Goal: Information Seeking & Learning: Learn about a topic

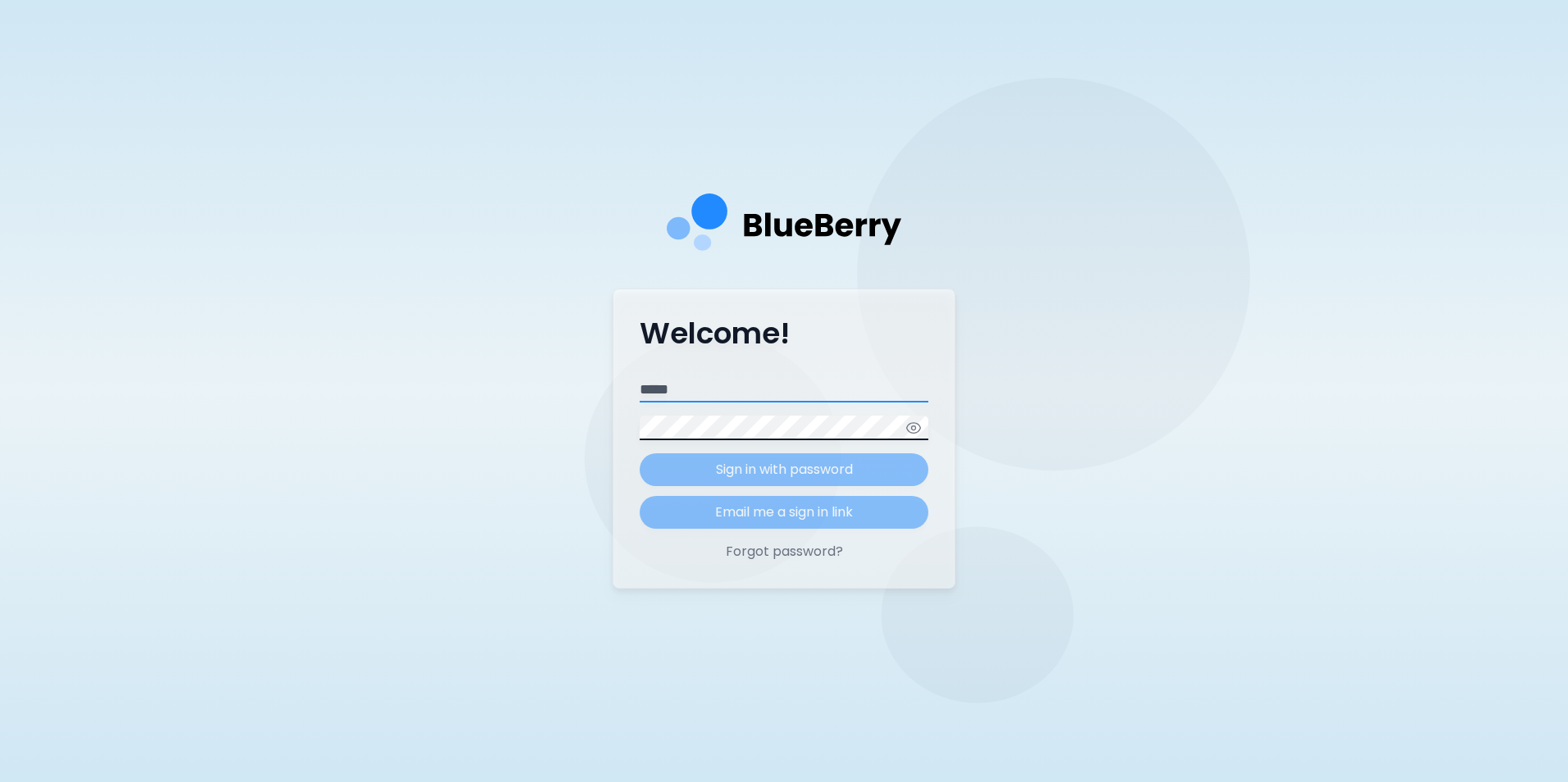
type input "**********"
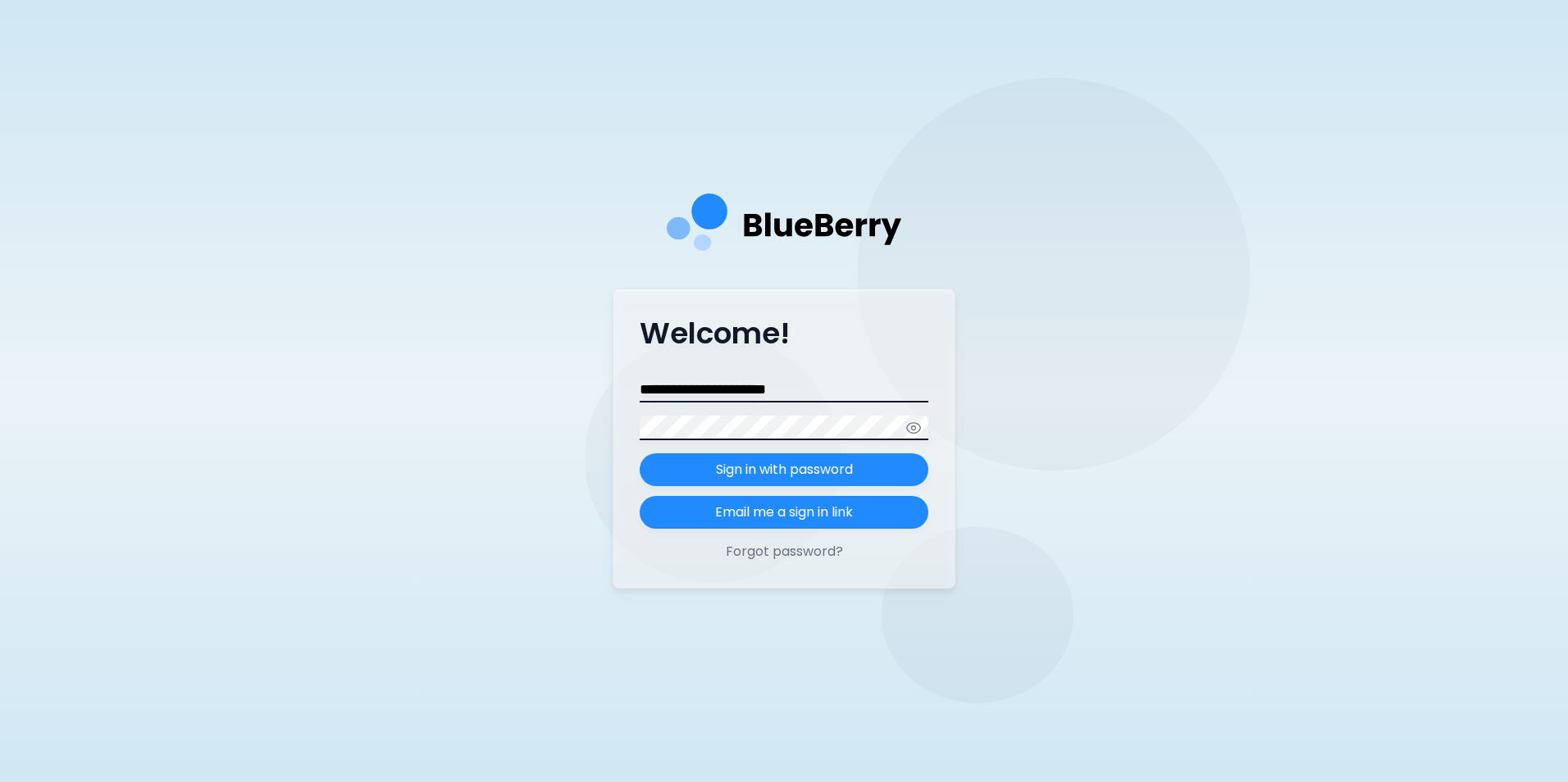
click at [816, 471] on form "**********" at bounding box center [784, 453] width 289 height 151
click at [816, 471] on p "Sign in with password" at bounding box center [785, 470] width 137 height 20
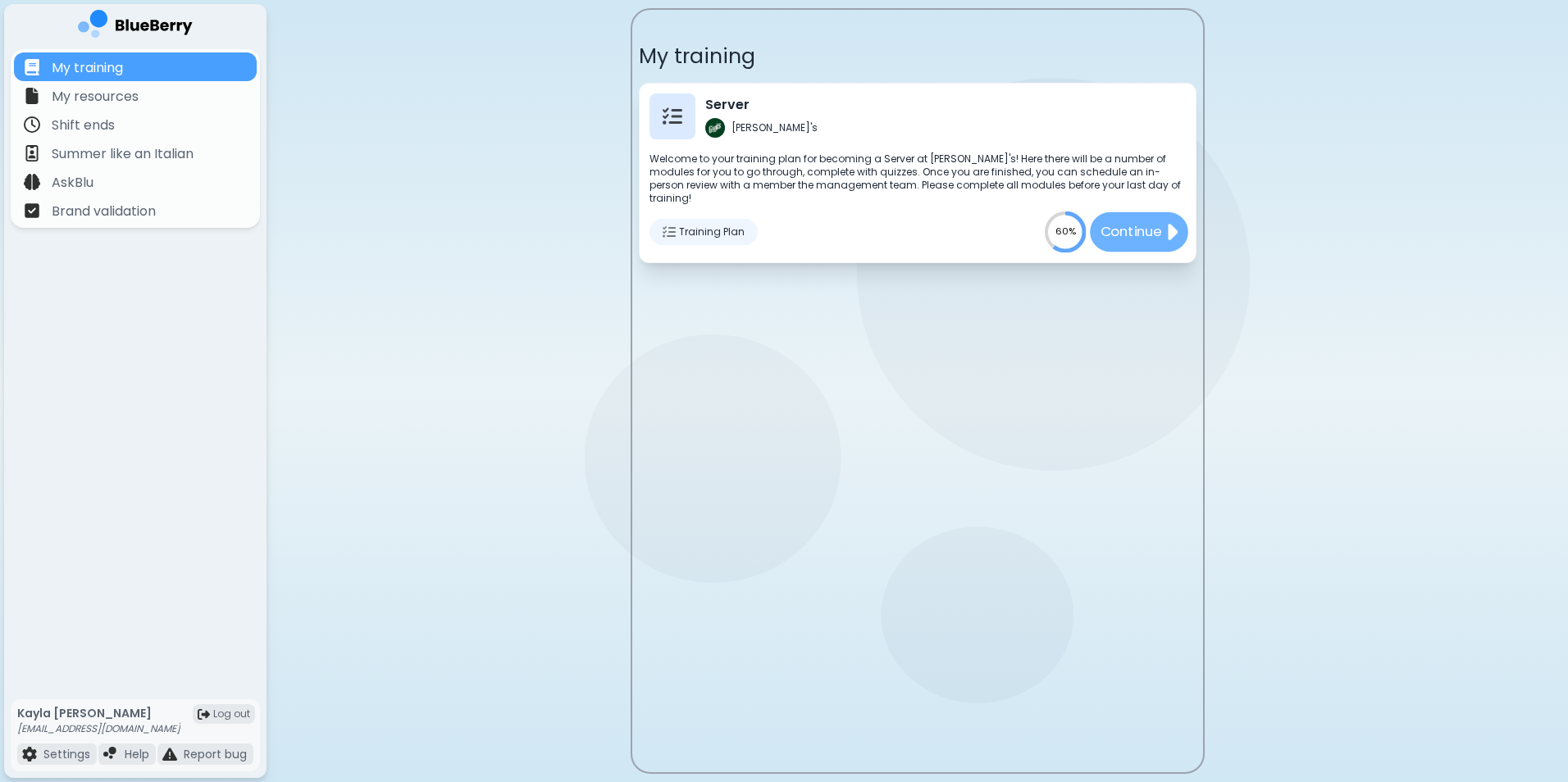
click at [1126, 221] on p "Continue" at bounding box center [1130, 231] width 62 height 21
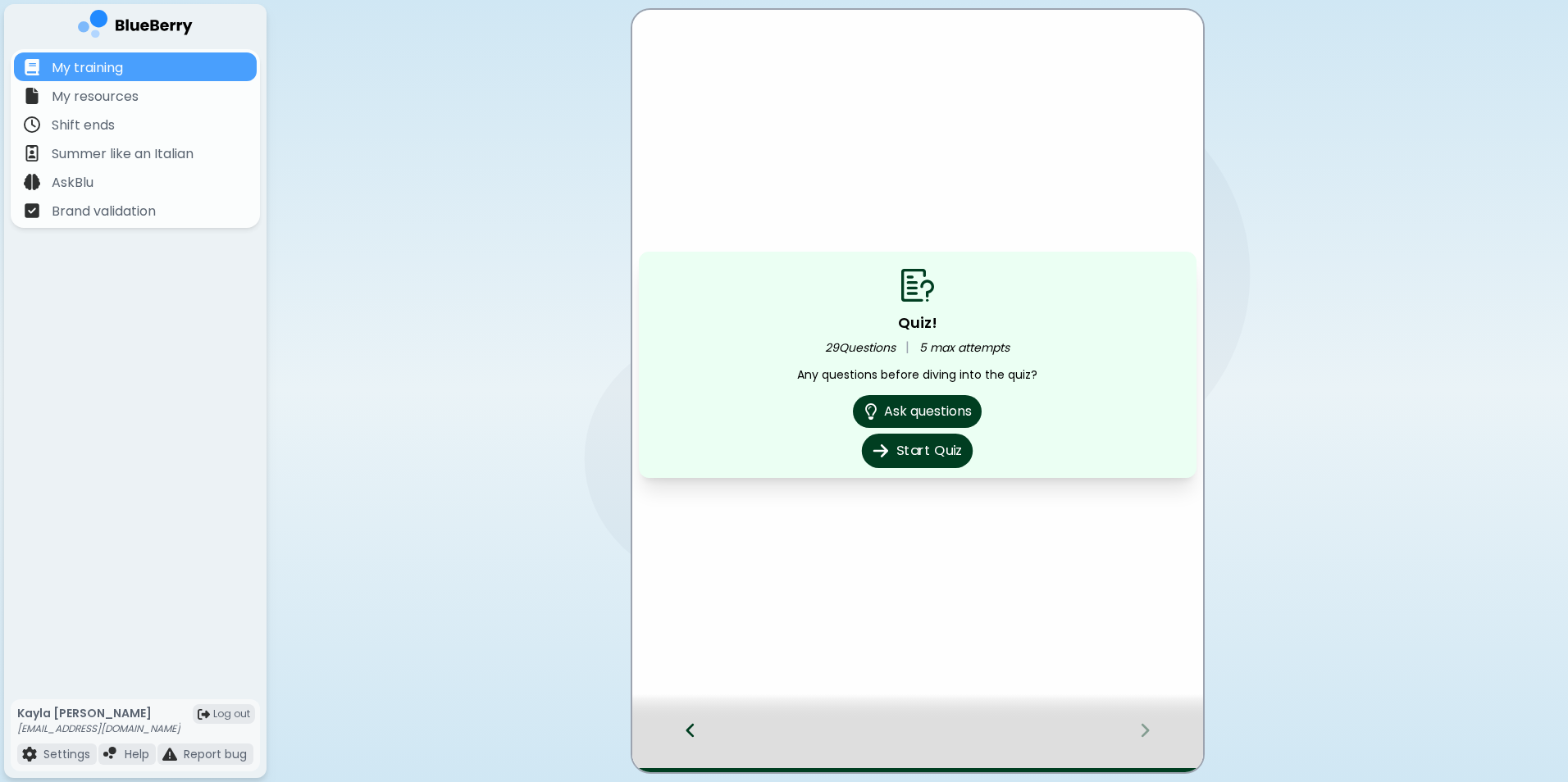
click at [943, 453] on button "Start Quiz" at bounding box center [917, 450] width 111 height 35
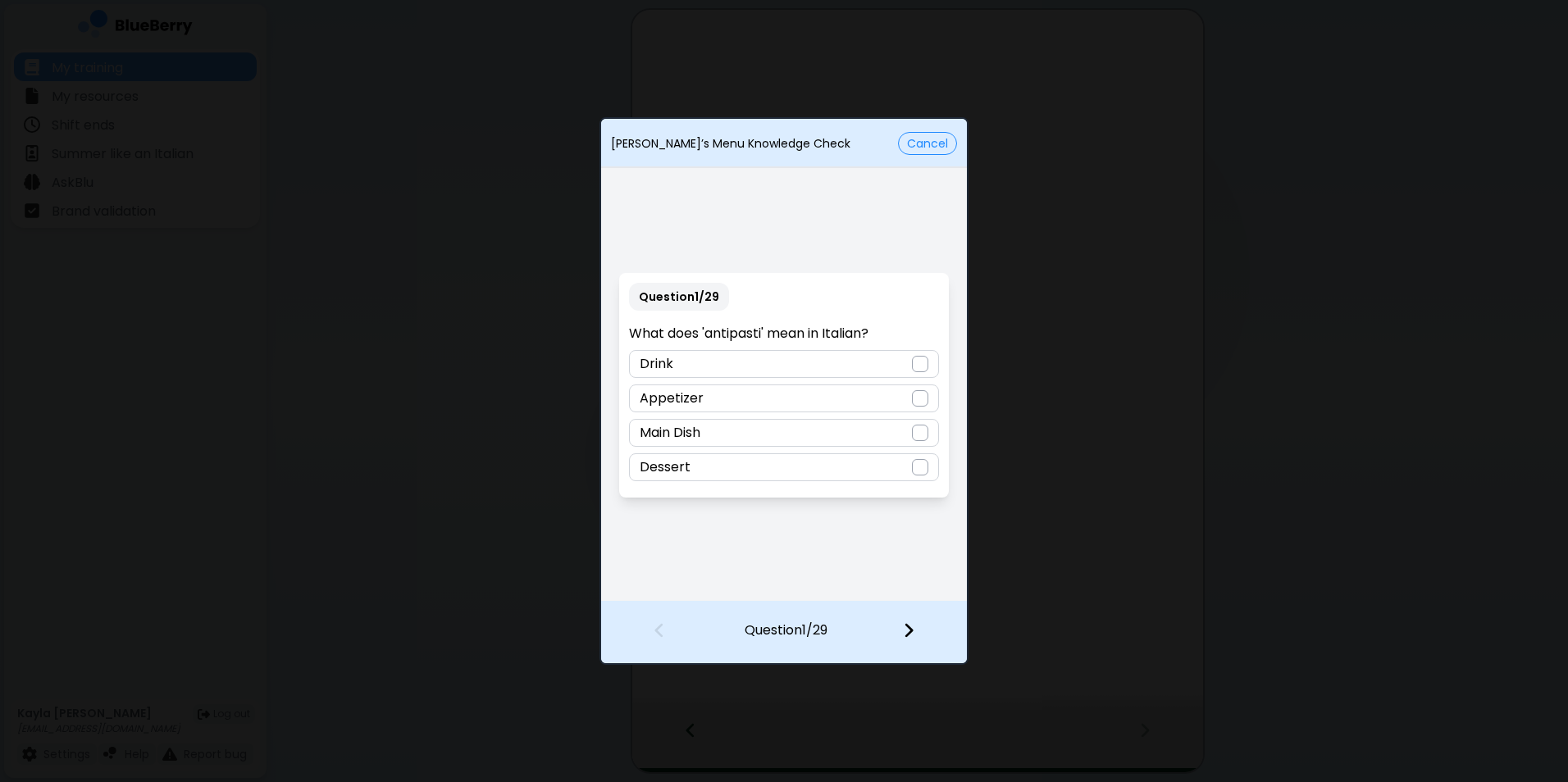
click at [919, 399] on div at bounding box center [920, 399] width 16 height 16
click at [912, 636] on img at bounding box center [908, 630] width 12 height 18
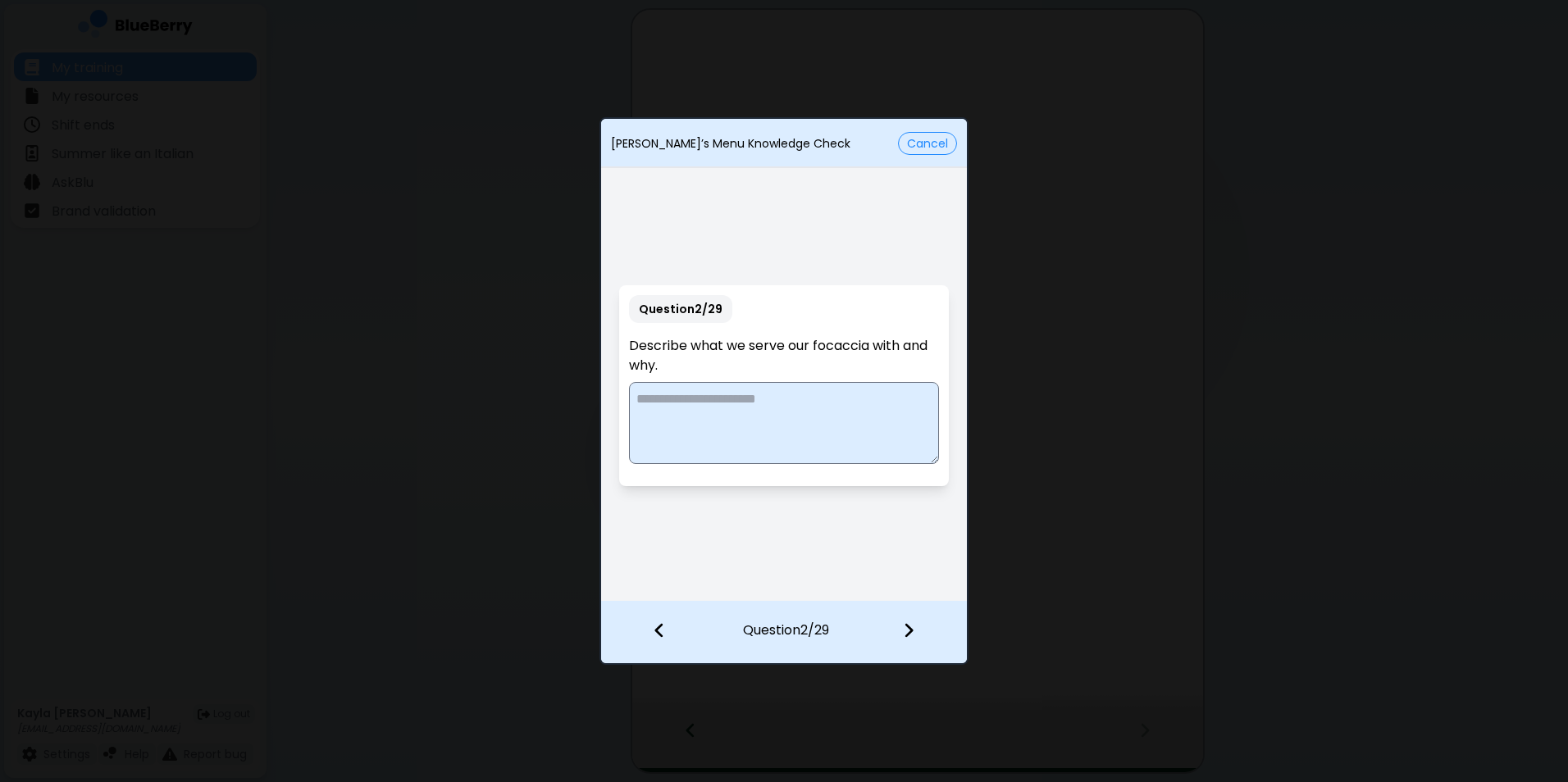
click at [859, 423] on textarea at bounding box center [783, 423] width 309 height 82
click at [667, 406] on textarea at bounding box center [783, 423] width 309 height 82
type textarea "**********"
click at [923, 631] on div at bounding box center [919, 632] width 96 height 61
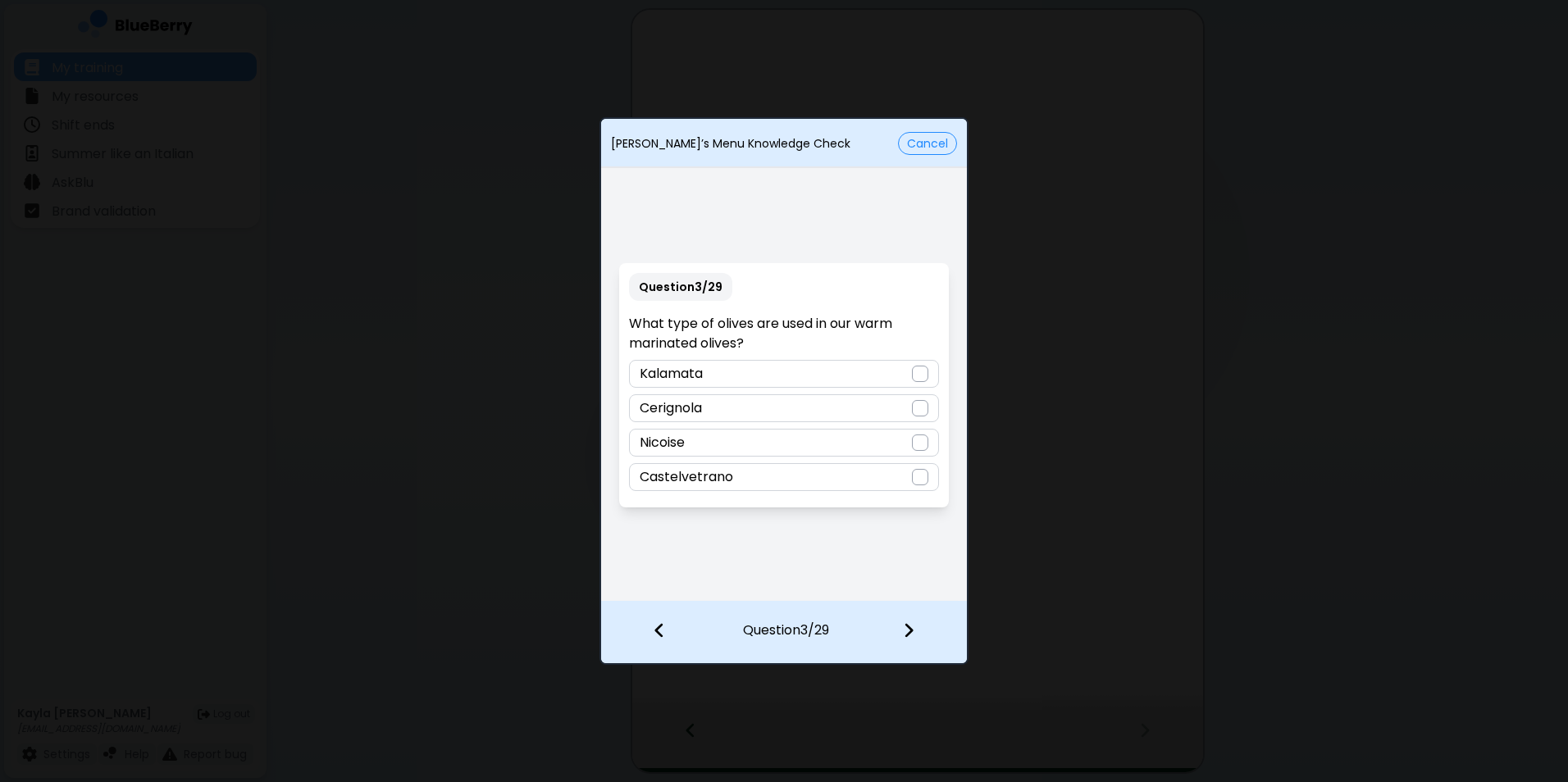
click at [840, 246] on div "Question 3 / 29 What type of olives are used in our warm marinated olives? [GEO…" at bounding box center [784, 385] width 366 height 429
click at [834, 413] on div "Cerignola" at bounding box center [783, 407] width 309 height 28
click at [917, 635] on div at bounding box center [919, 632] width 96 height 61
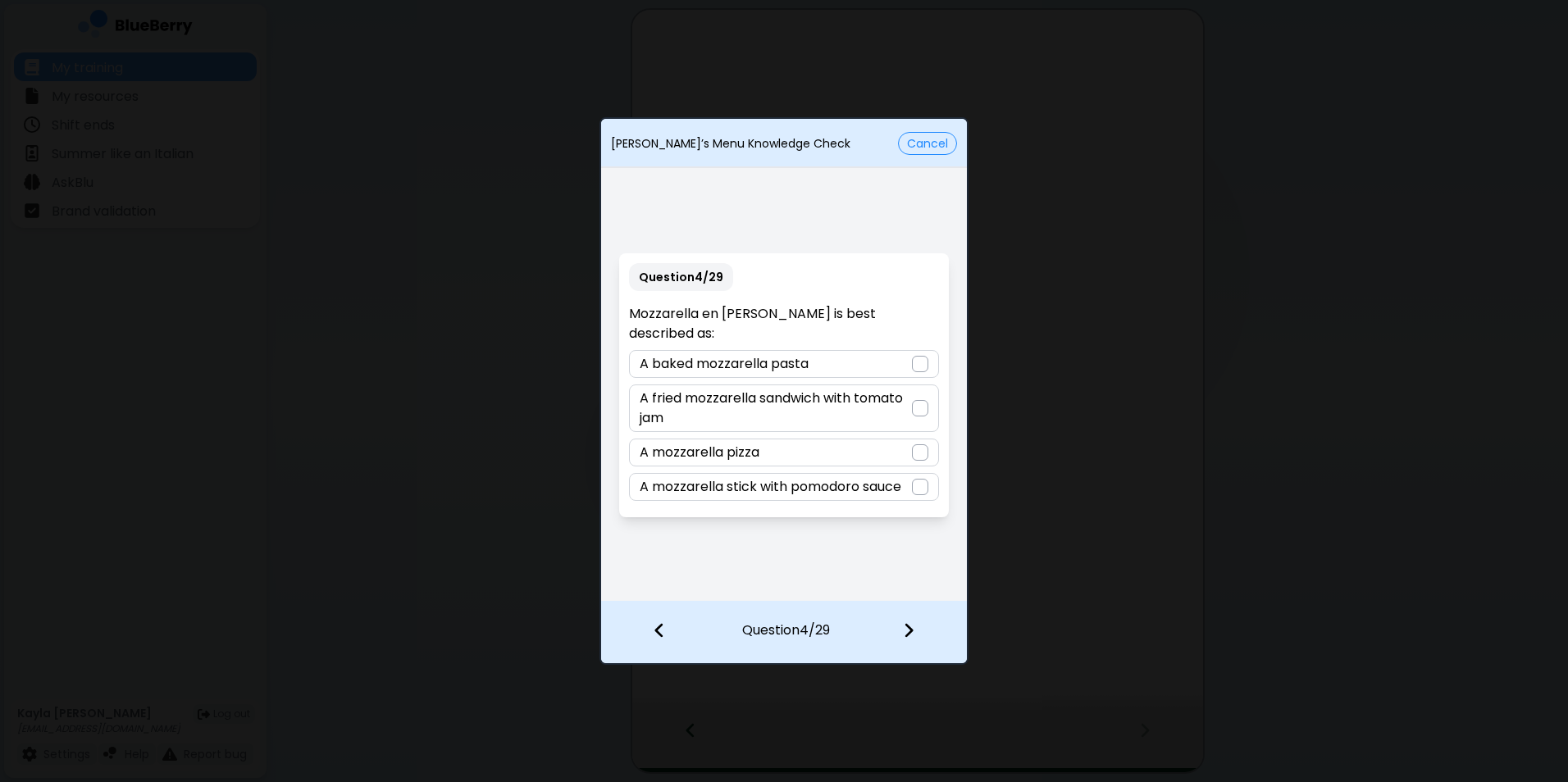
click at [802, 403] on p "A fried mozzarella sandwich with tomato jam" at bounding box center [775, 408] width 271 height 39
click at [903, 624] on img at bounding box center [908, 630] width 12 height 18
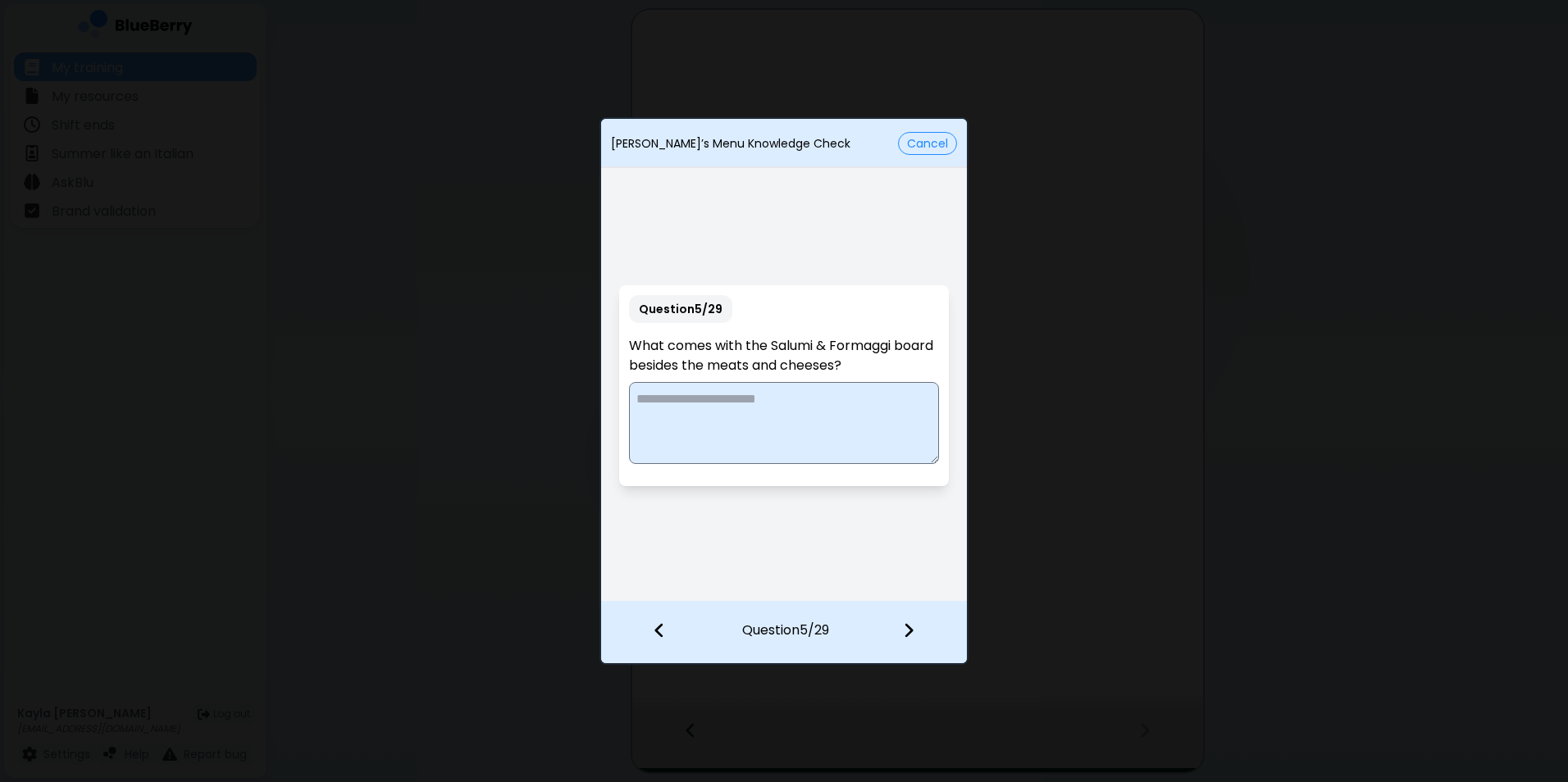
click at [806, 425] on textarea at bounding box center [783, 423] width 309 height 82
type textarea "**********"
click at [913, 632] on img at bounding box center [908, 630] width 12 height 18
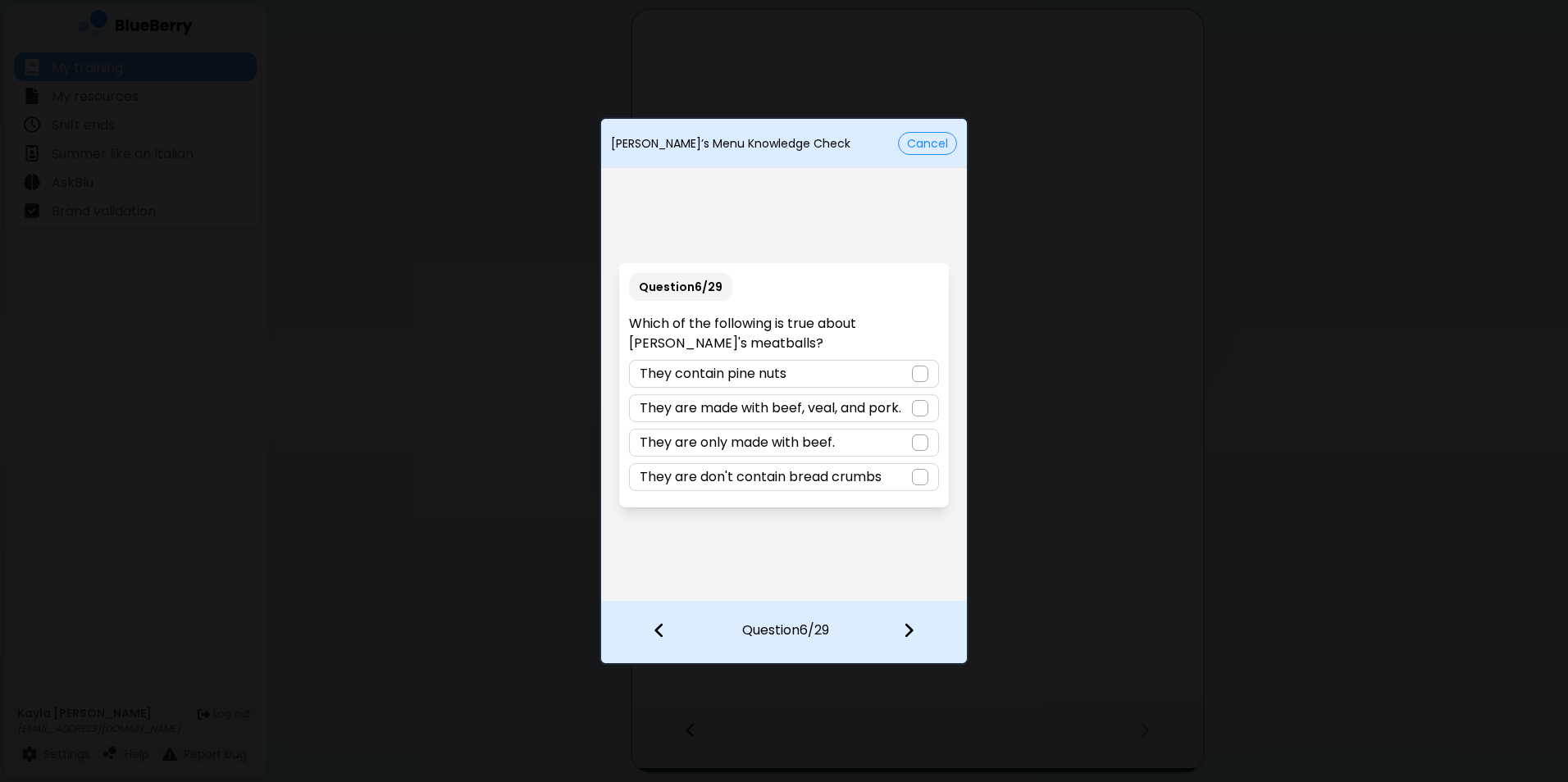
click at [887, 411] on p "They are made with beef, veal, and pork." at bounding box center [770, 408] width 261 height 20
click at [906, 628] on img at bounding box center [908, 630] width 12 height 18
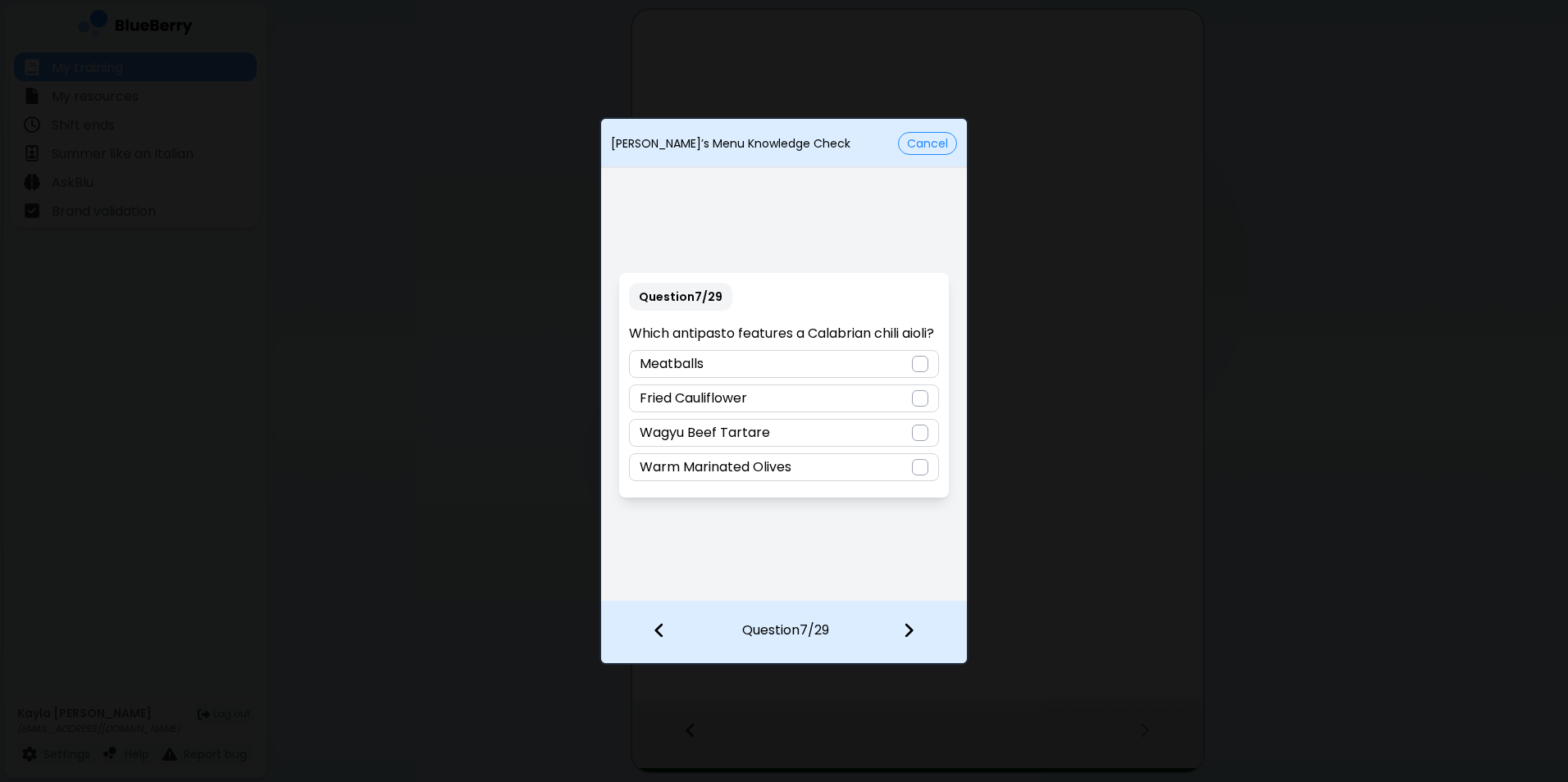
click at [919, 407] on div at bounding box center [920, 399] width 16 height 16
click at [920, 636] on div at bounding box center [919, 632] width 96 height 61
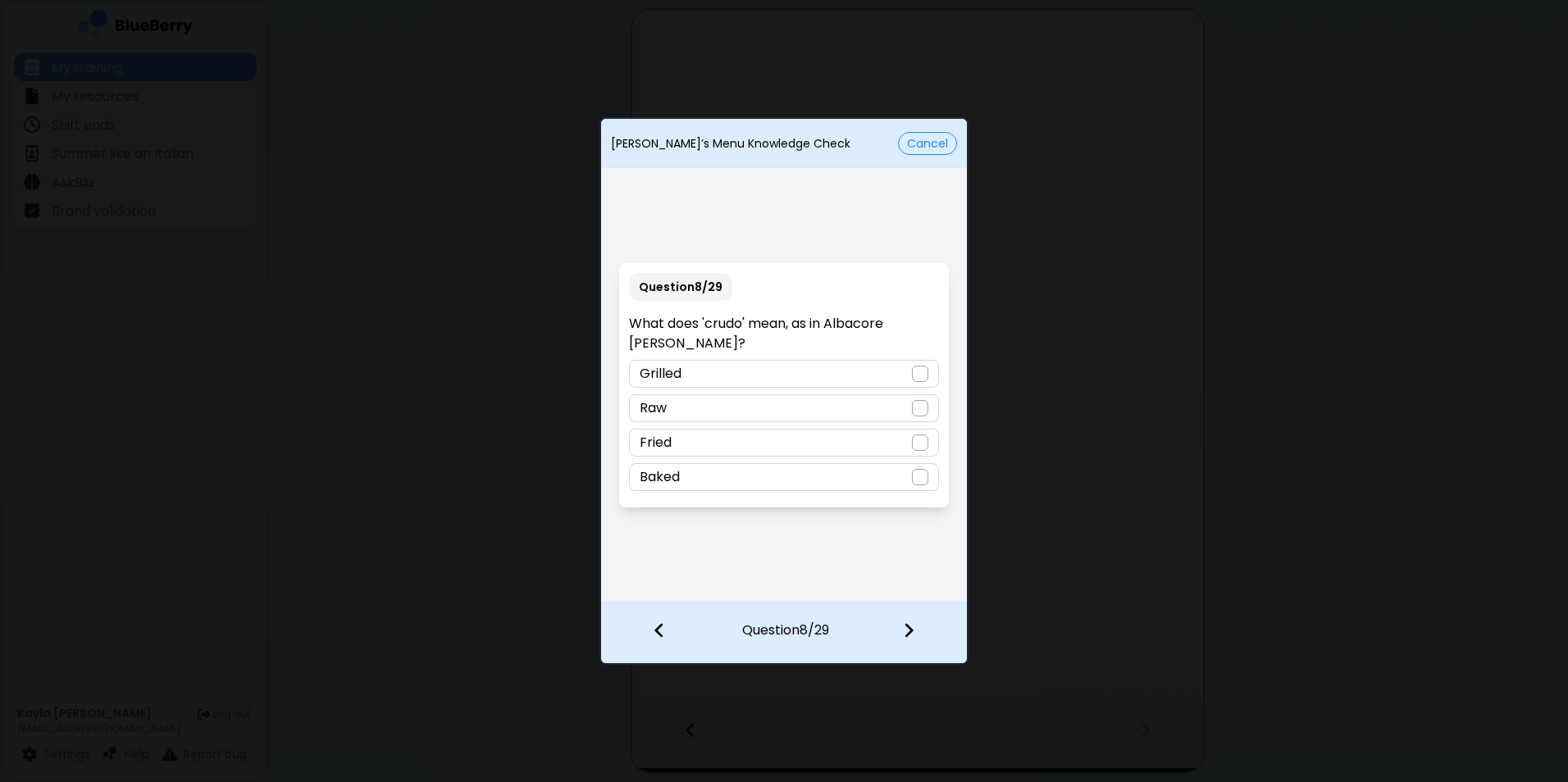
click at [919, 405] on div at bounding box center [920, 408] width 16 height 16
click at [905, 652] on div at bounding box center [919, 632] width 96 height 61
click at [865, 436] on div "Potato chips" at bounding box center [783, 442] width 309 height 28
click at [911, 629] on img at bounding box center [908, 630] width 12 height 18
click at [928, 438] on div at bounding box center [920, 442] width 16 height 16
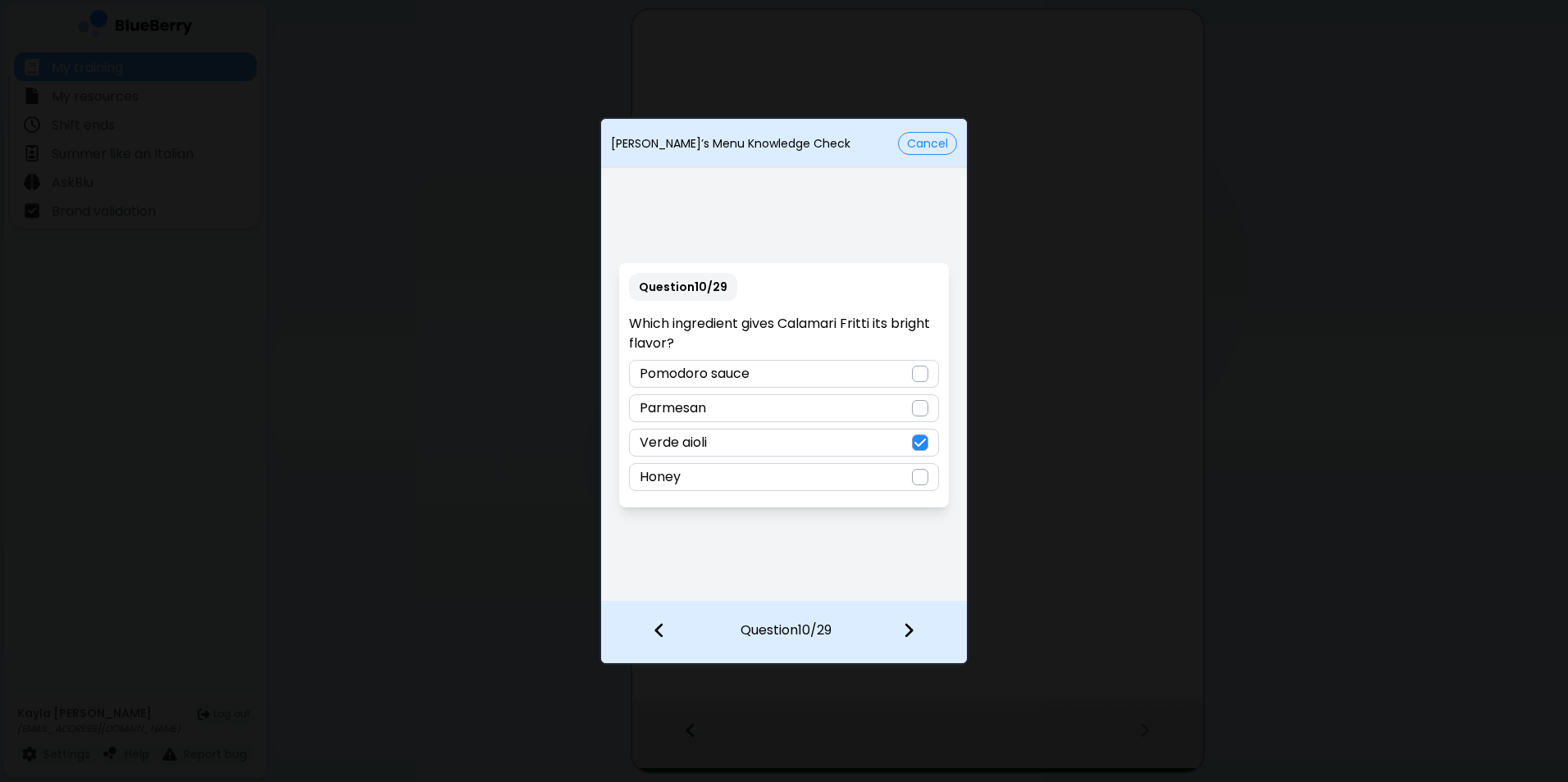
click at [910, 627] on img at bounding box center [908, 630] width 12 height 18
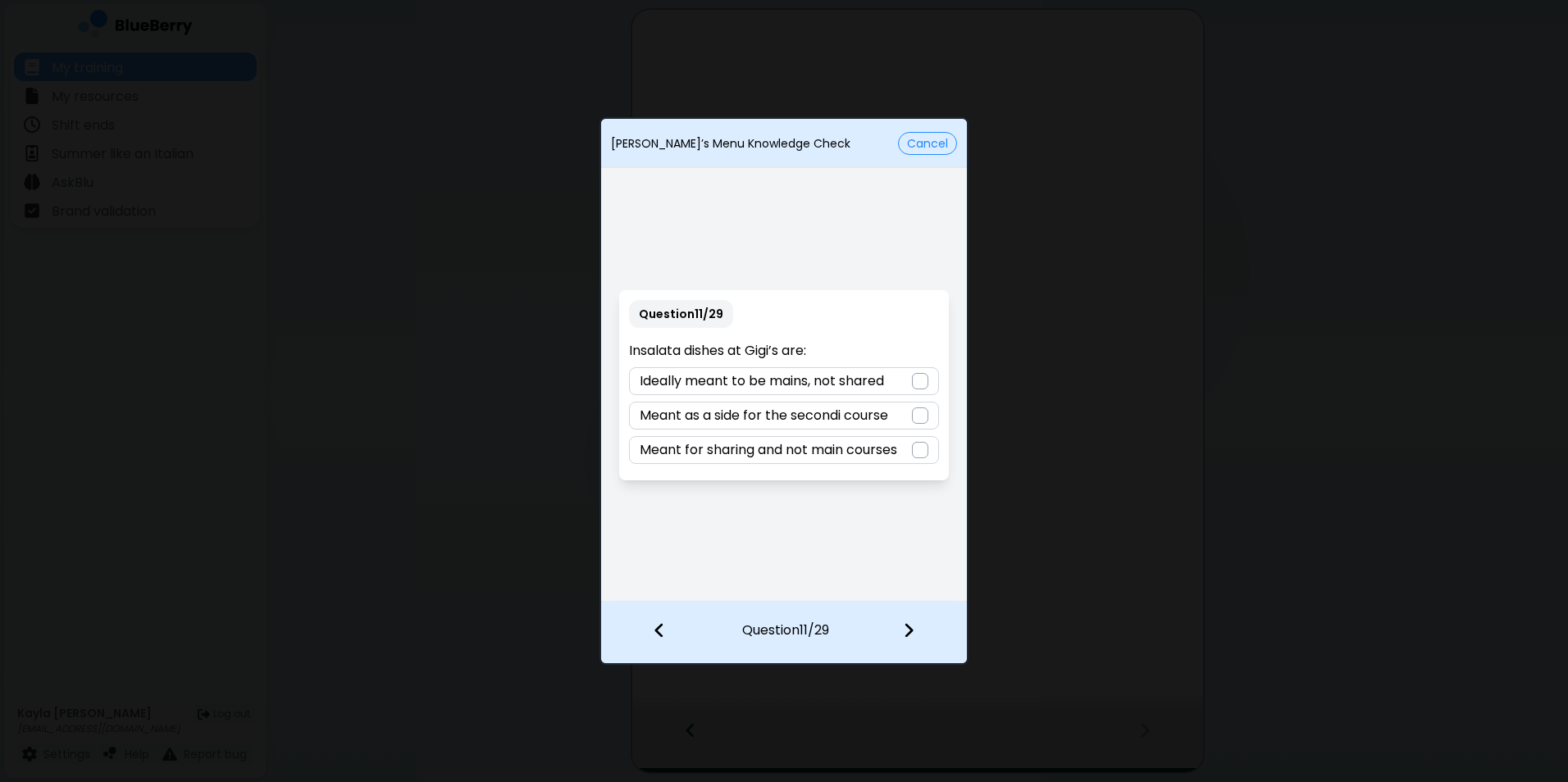
click at [914, 416] on div at bounding box center [920, 416] width 16 height 16
click at [920, 627] on div at bounding box center [919, 632] width 96 height 61
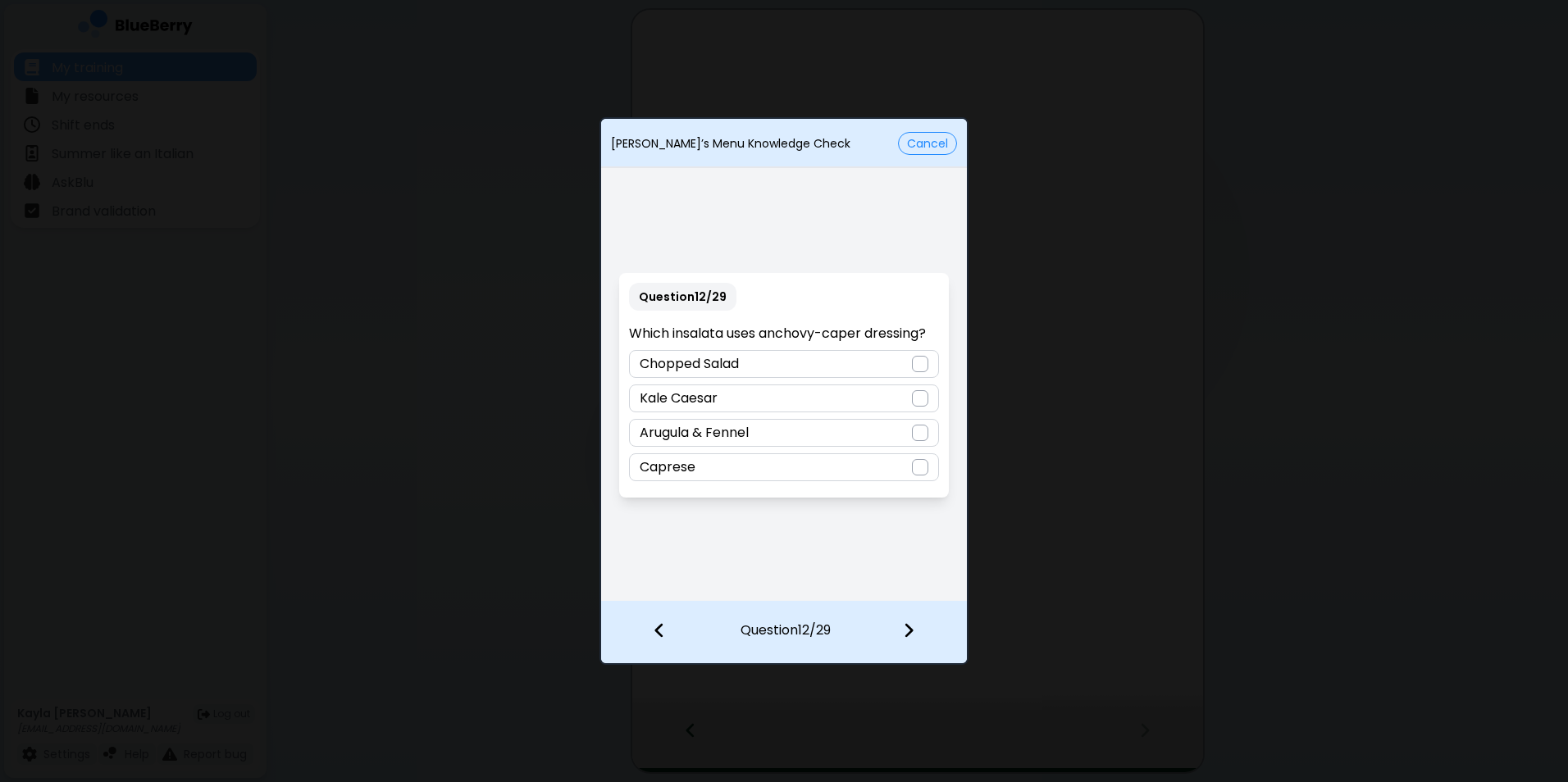
click at [920, 399] on div at bounding box center [920, 399] width 16 height 16
click at [921, 626] on div at bounding box center [919, 632] width 96 height 61
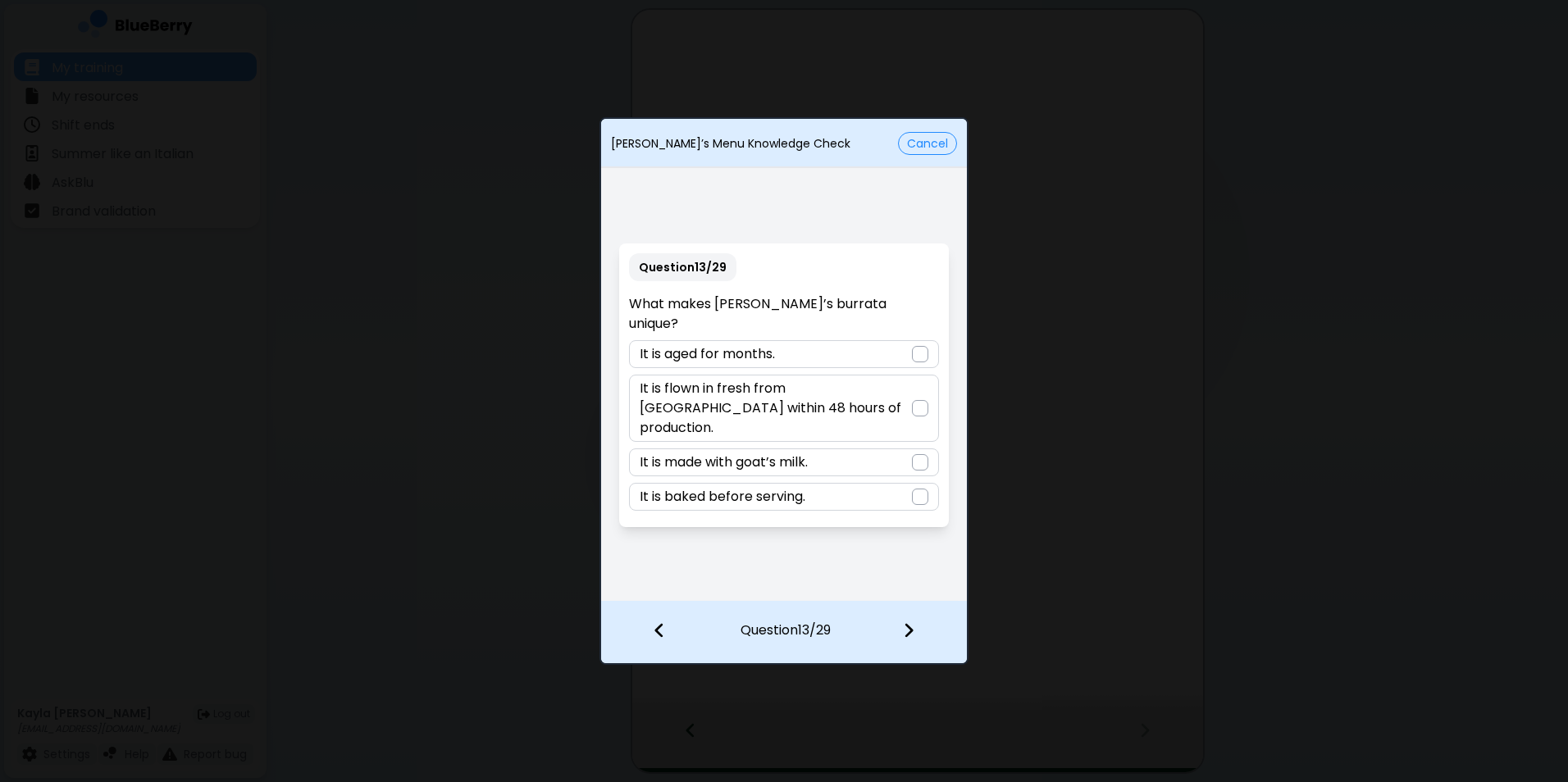
click at [928, 402] on div at bounding box center [920, 408] width 16 height 16
click at [917, 621] on div at bounding box center [919, 632] width 96 height 61
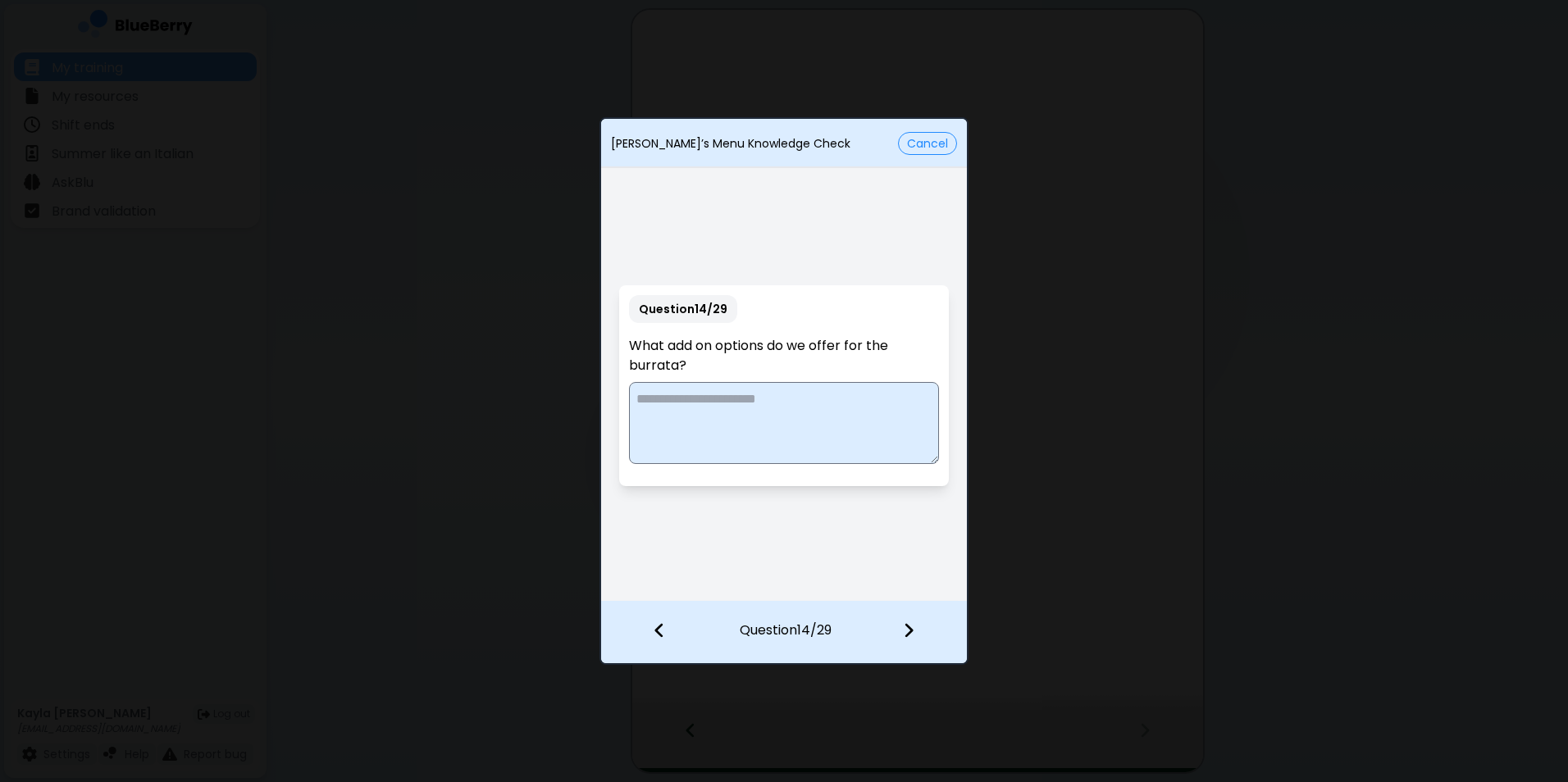
drag, startPoint x: 917, startPoint y: 621, endPoint x: 849, endPoint y: 422, distance: 210.3
click at [849, 422] on textarea at bounding box center [783, 423] width 309 height 82
click at [775, 423] on textarea "**********" at bounding box center [783, 423] width 309 height 82
click at [744, 399] on textarea "**********" at bounding box center [783, 423] width 309 height 82
click at [838, 397] on textarea "**********" at bounding box center [783, 423] width 309 height 82
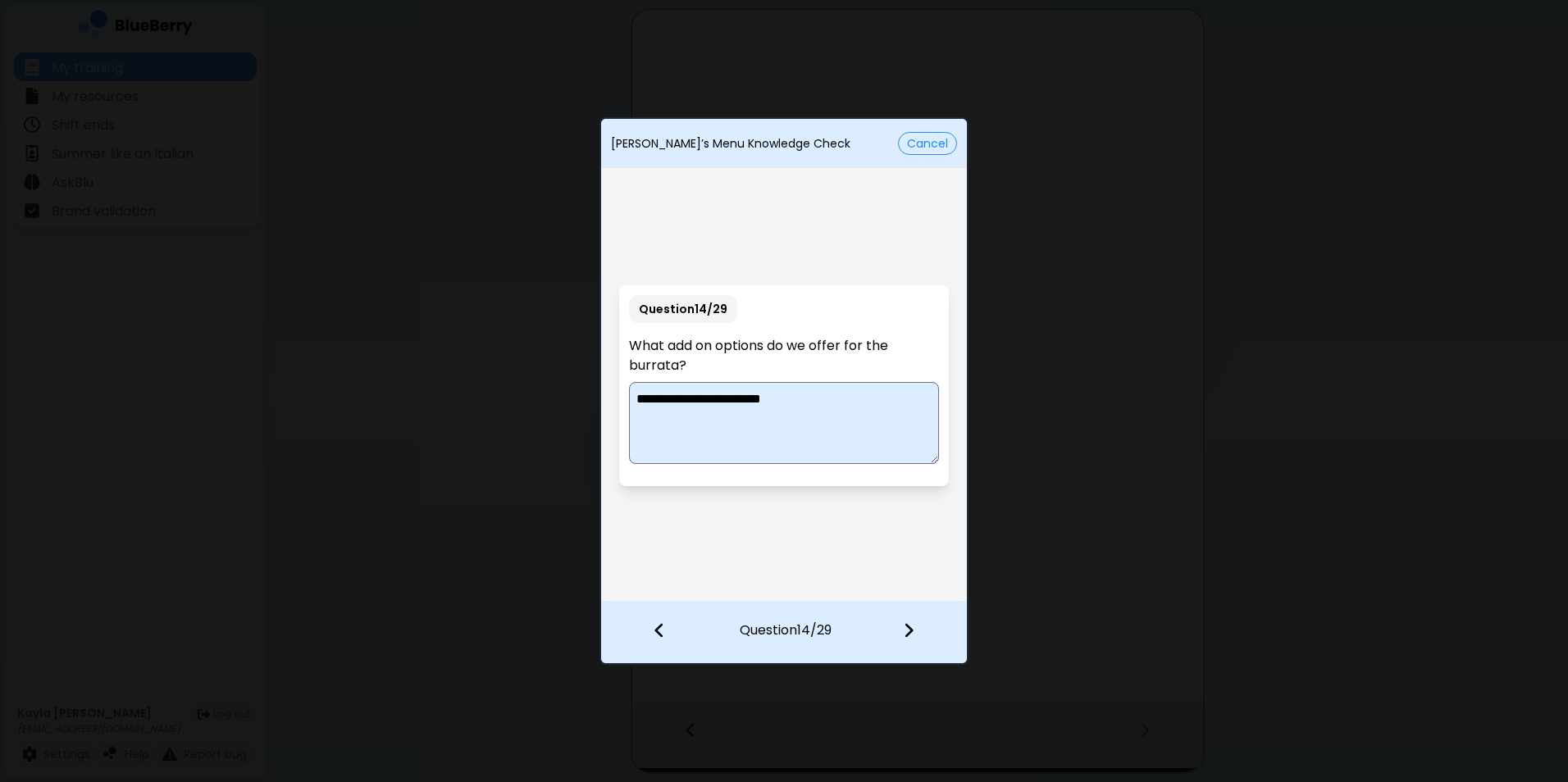
type textarea "**********"
click at [911, 624] on img at bounding box center [908, 630] width 12 height 18
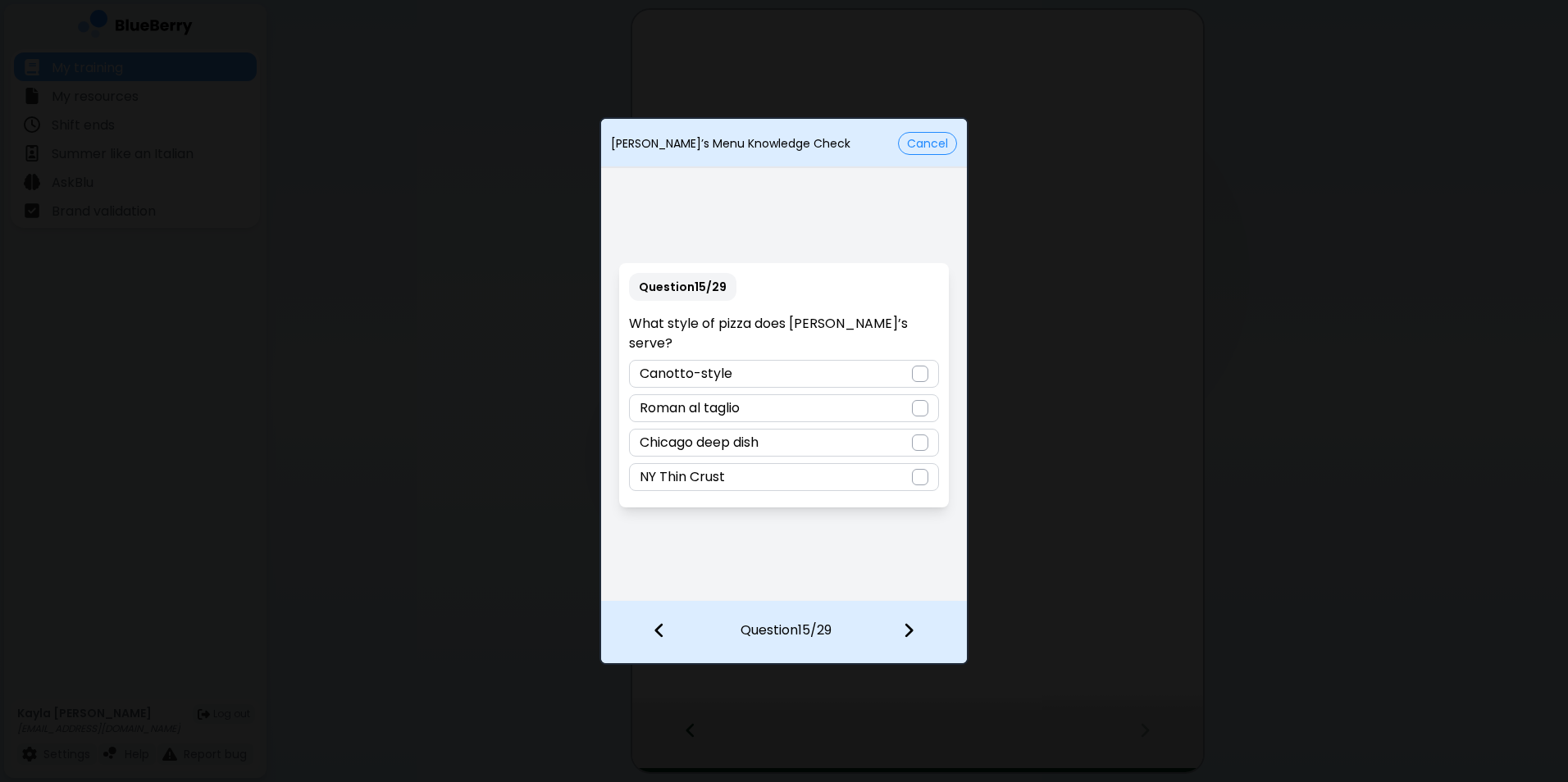
click at [672, 366] on p "Canotto-style" at bounding box center [686, 374] width 93 height 20
click at [900, 630] on div at bounding box center [919, 632] width 96 height 61
click at [789, 473] on div "Diavola" at bounding box center [783, 477] width 309 height 28
click at [909, 642] on div at bounding box center [919, 632] width 96 height 61
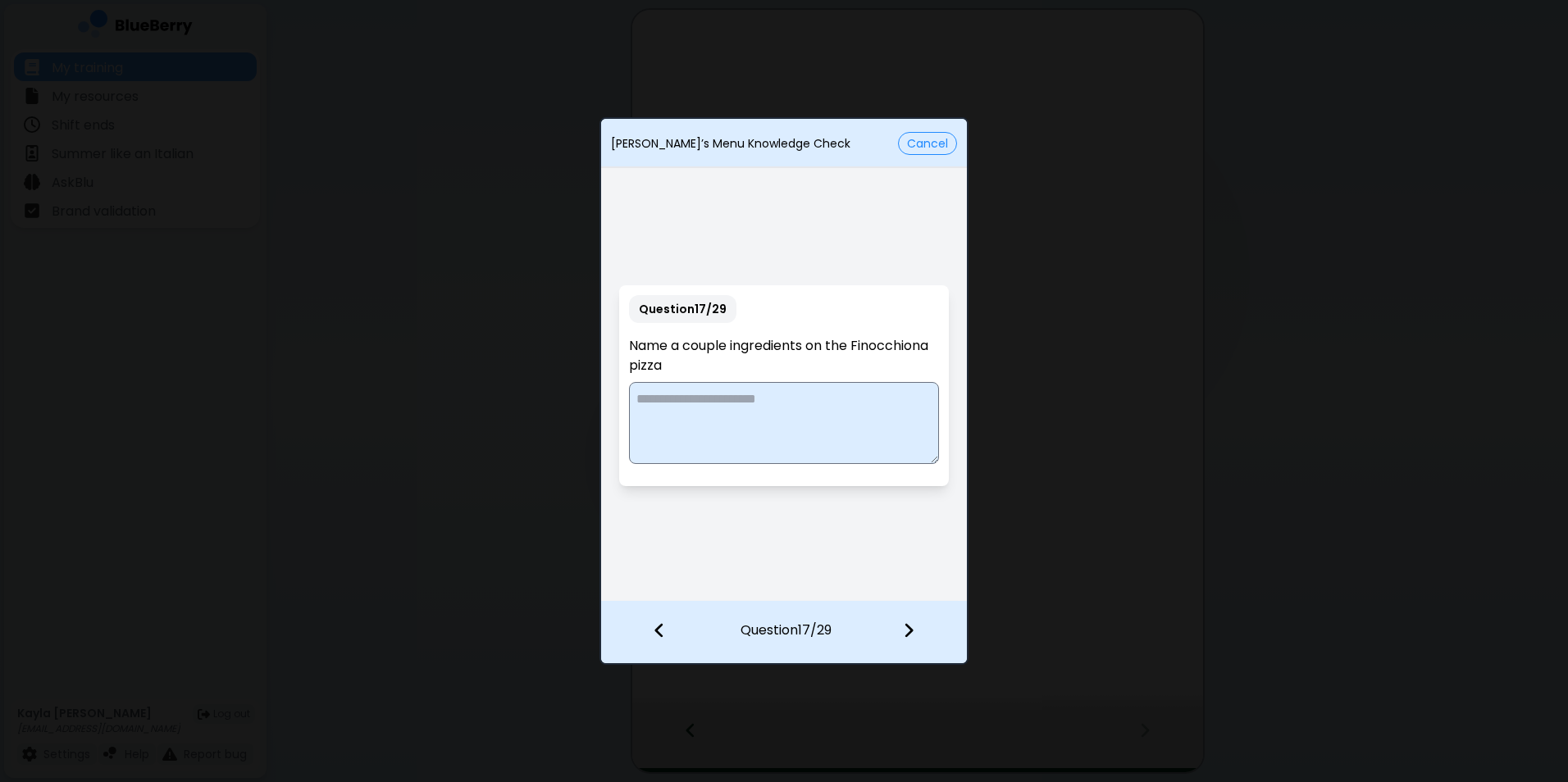
click at [800, 402] on textarea at bounding box center [783, 423] width 309 height 82
paste textarea "**********"
type textarea "**********"
click at [898, 624] on div at bounding box center [919, 632] width 96 height 61
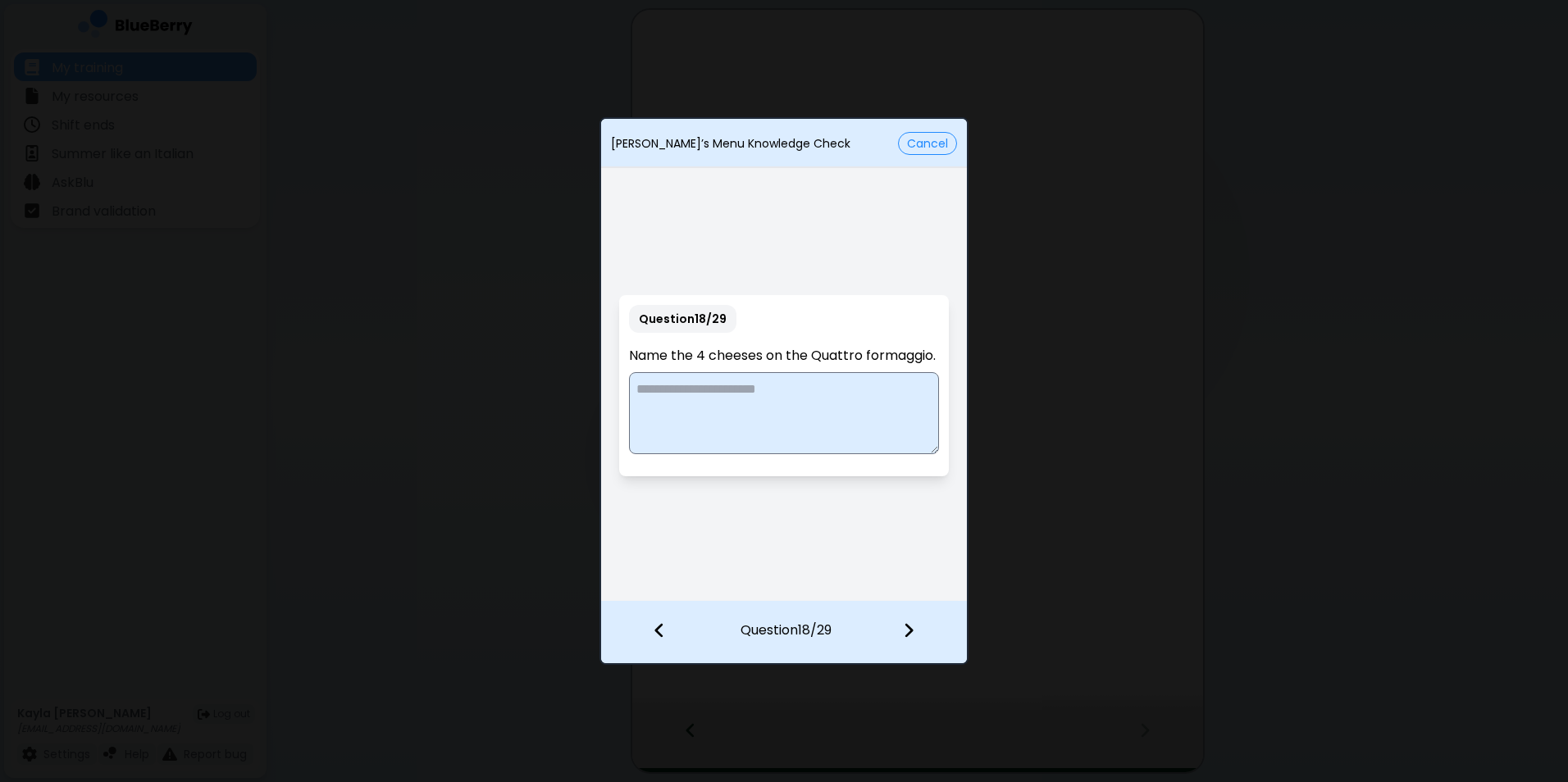
click at [851, 398] on textarea at bounding box center [783, 413] width 309 height 82
paste textarea "**********"
type textarea "**********"
click at [913, 636] on img at bounding box center [908, 630] width 12 height 18
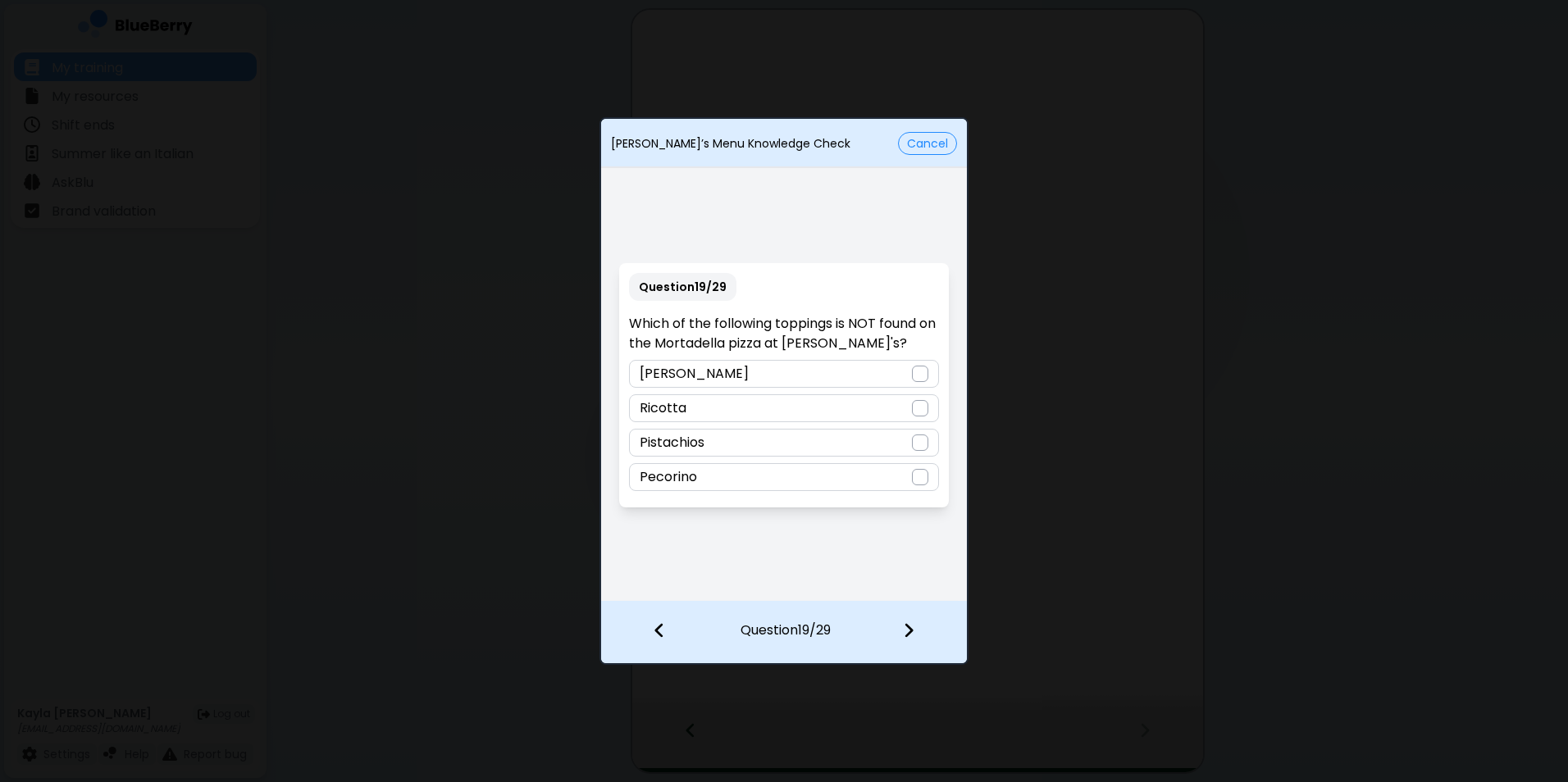
click at [815, 405] on div "Ricotta" at bounding box center [783, 407] width 309 height 28
click at [918, 627] on div at bounding box center [919, 632] width 96 height 61
click at [924, 367] on div at bounding box center [920, 374] width 16 height 16
click at [916, 626] on div at bounding box center [919, 632] width 96 height 61
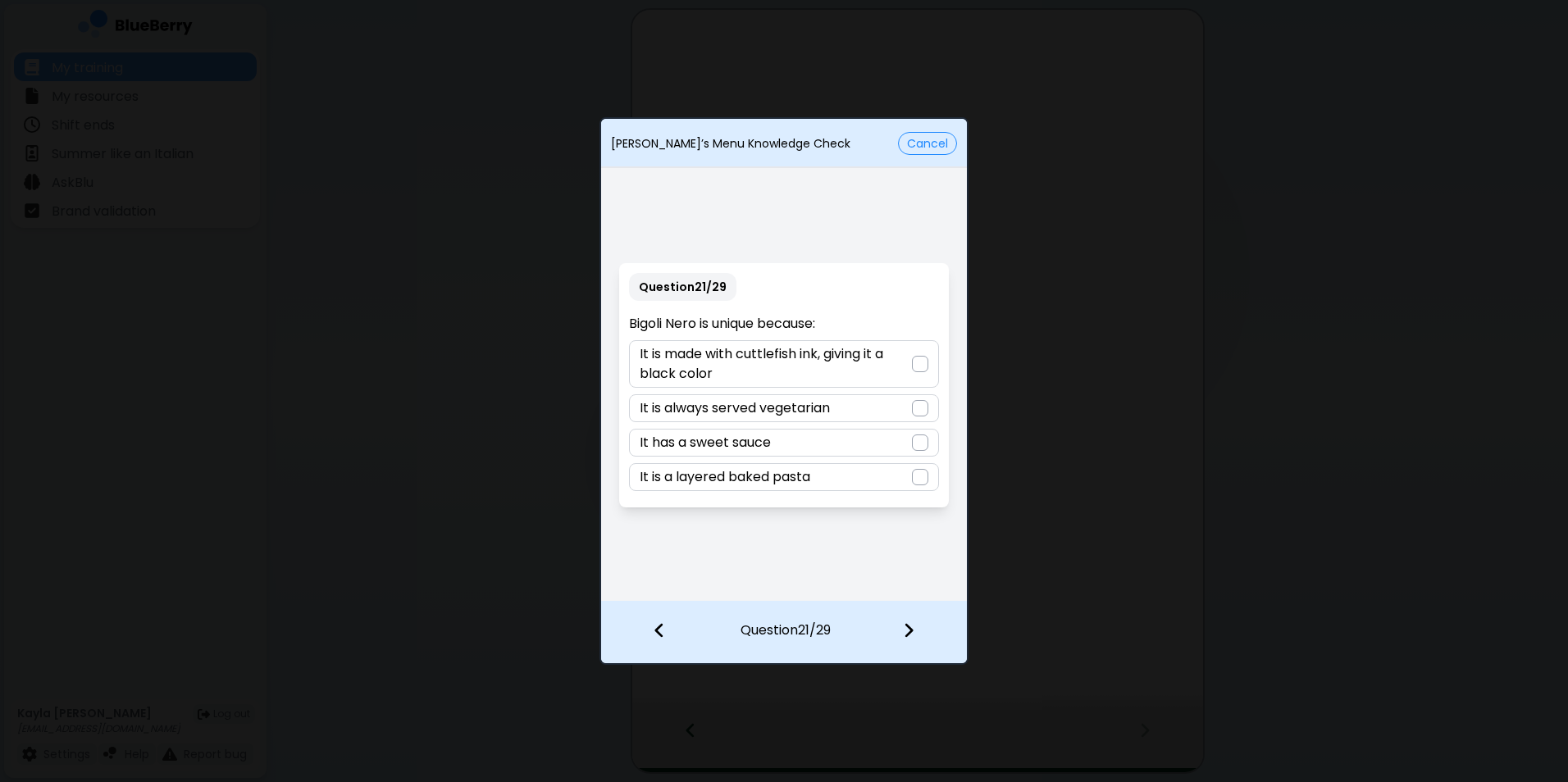
click at [871, 372] on p "It is made with cuttlefish ink, giving it a black color" at bounding box center [775, 364] width 271 height 39
click at [899, 630] on div at bounding box center [919, 632] width 96 height 61
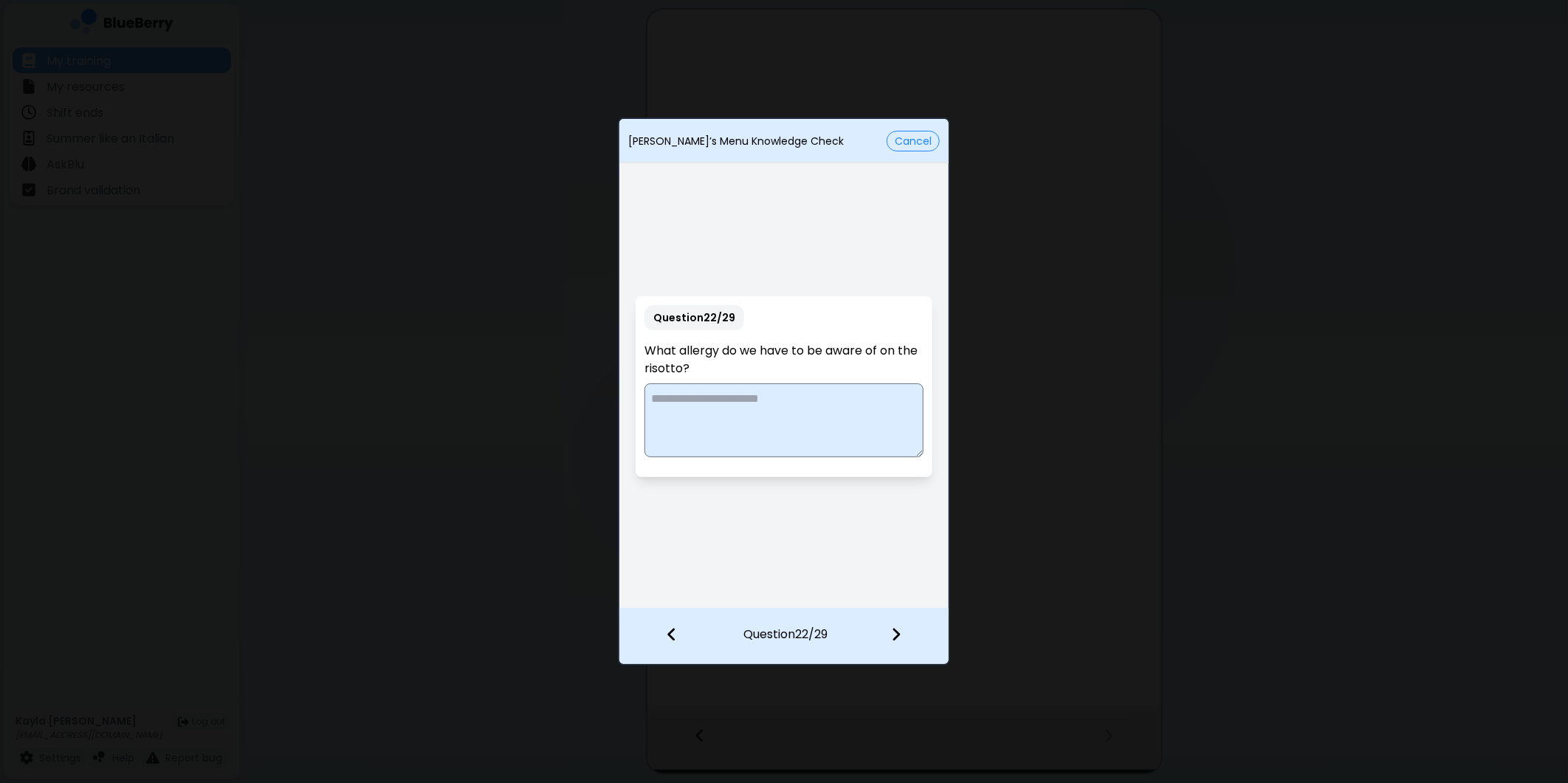
click at [711, 407] on textarea at bounding box center [784, 420] width 279 height 74
type textarea "**********"
click at [902, 626] on div at bounding box center [905, 636] width 87 height 55
click at [861, 409] on textarea at bounding box center [784, 420] width 279 height 74
click at [844, 411] on textarea at bounding box center [784, 420] width 279 height 74
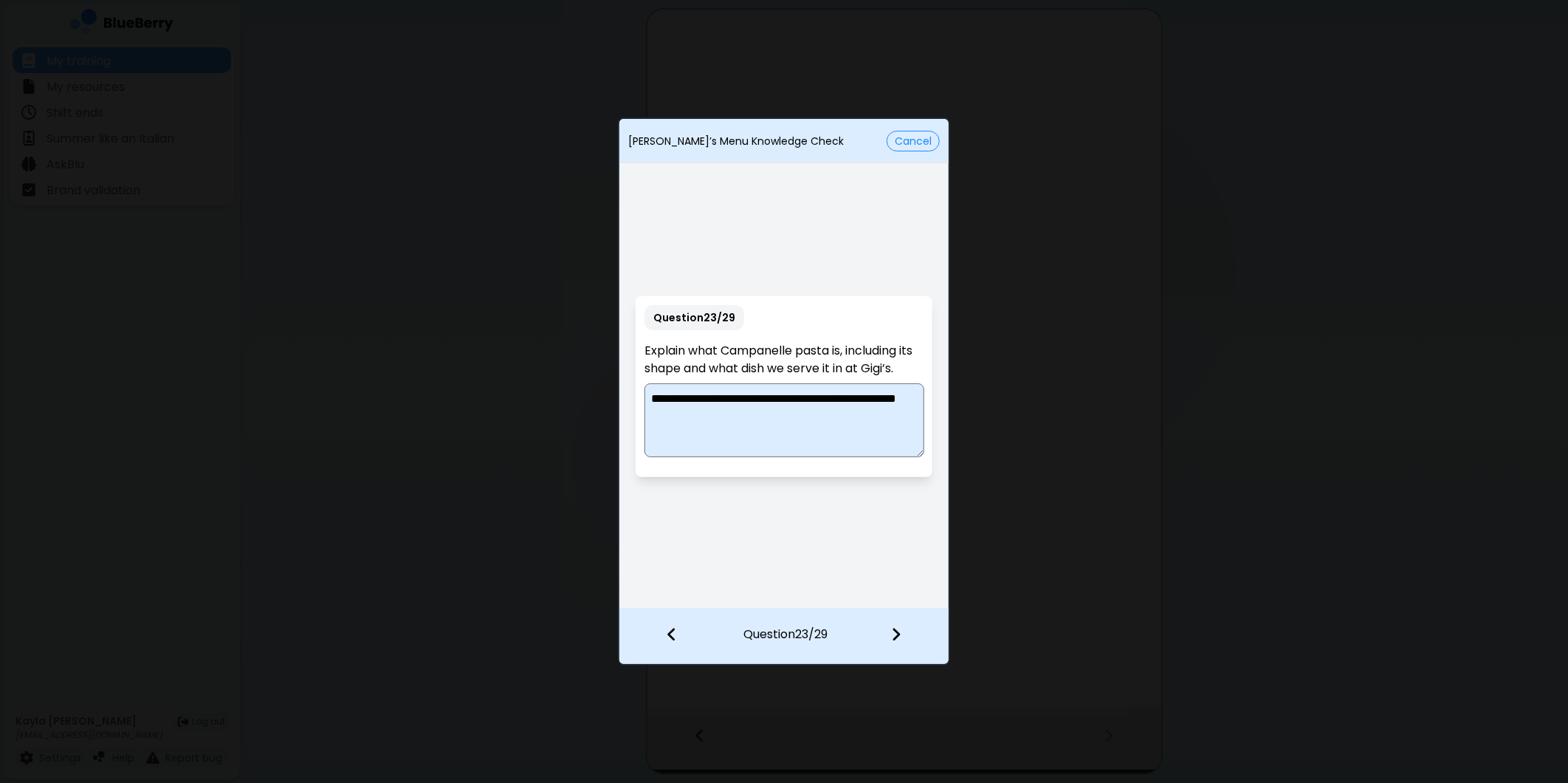
type textarea "**********"
click at [898, 638] on img at bounding box center [896, 634] width 10 height 16
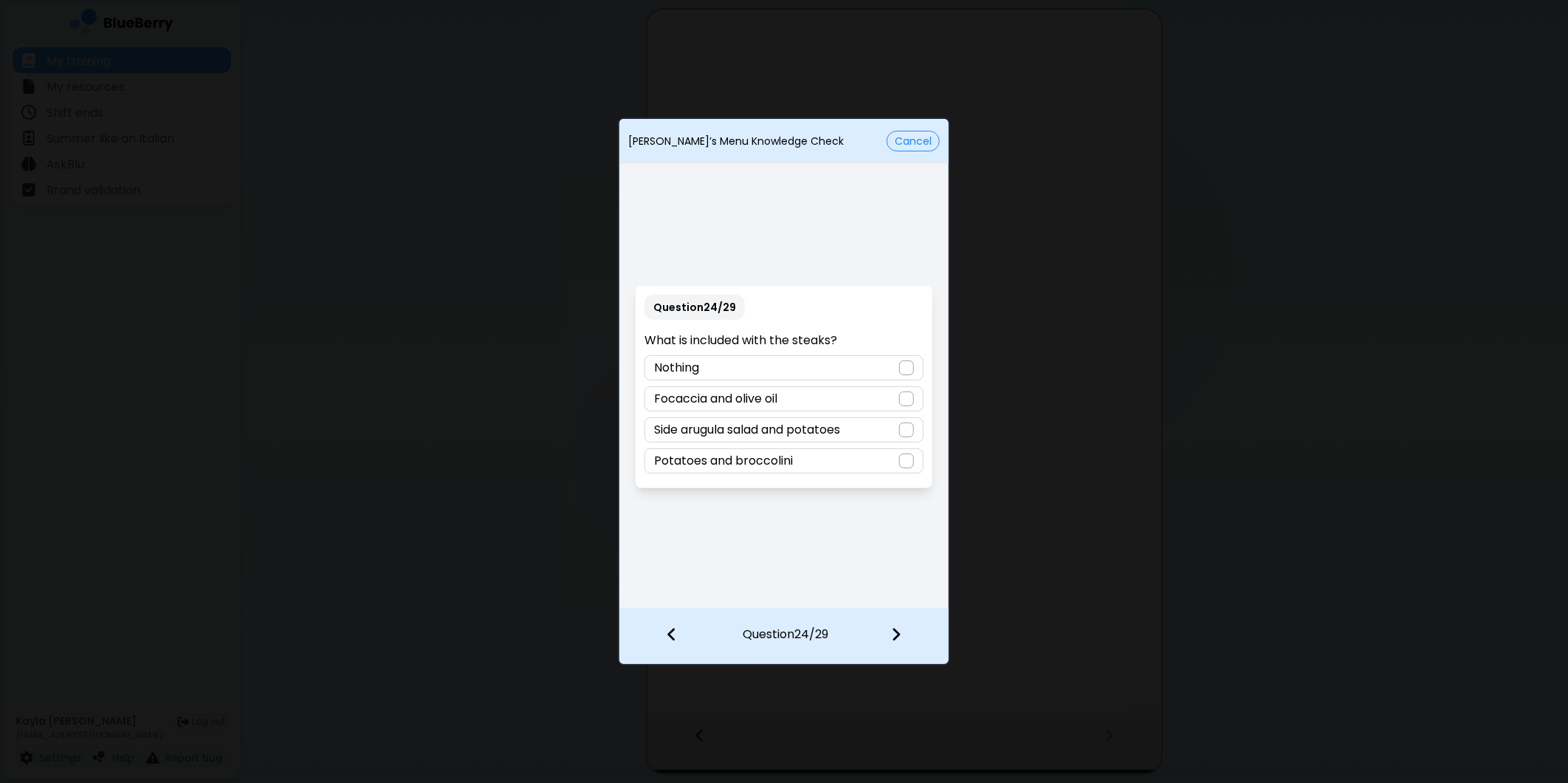
click at [813, 462] on div "Potatoes and broccolini" at bounding box center [784, 460] width 279 height 25
click at [896, 632] on img at bounding box center [896, 634] width 10 height 16
click at [908, 402] on div at bounding box center [906, 398] width 14 height 14
click at [912, 639] on div at bounding box center [905, 636] width 87 height 55
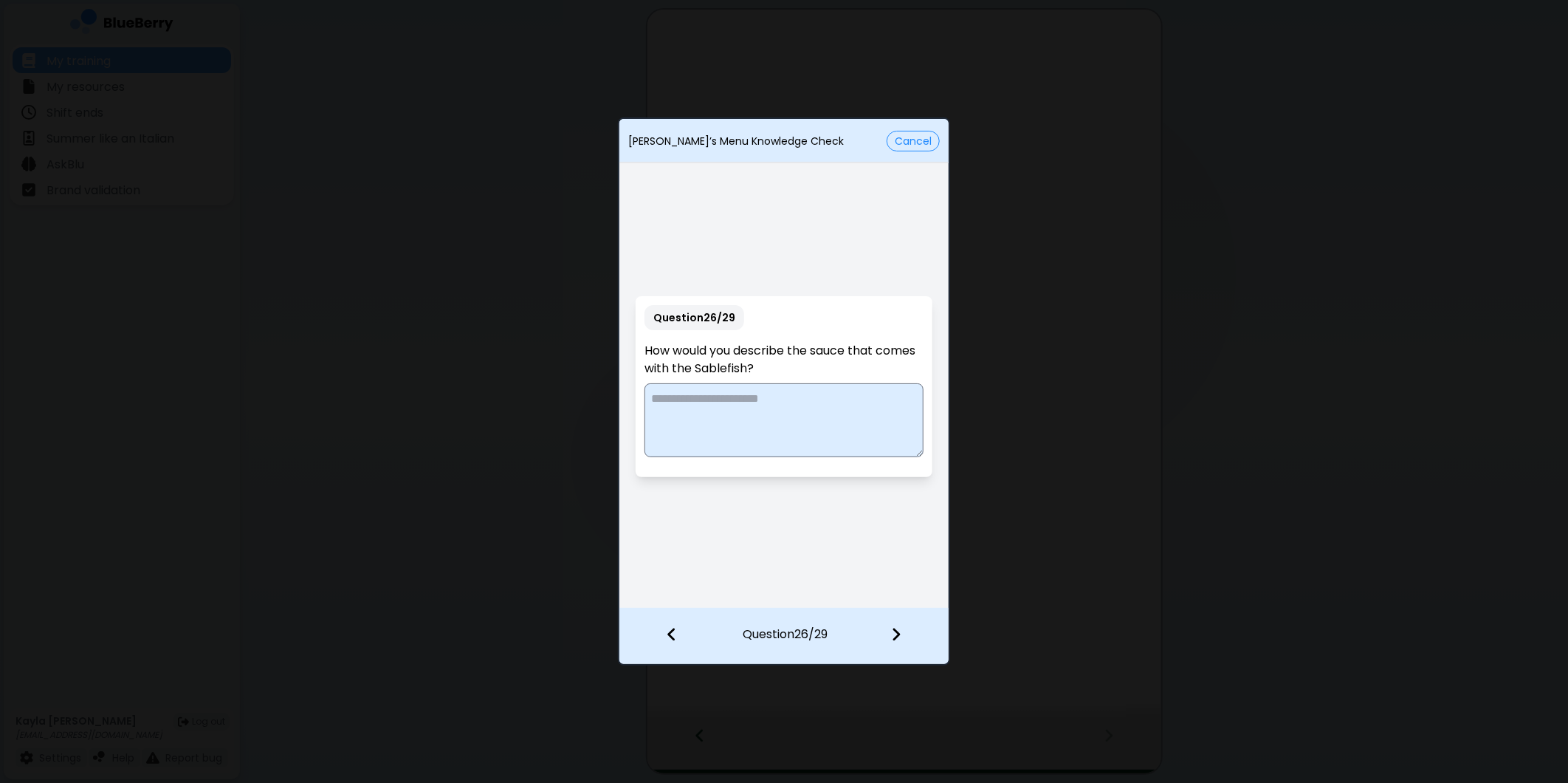
click at [866, 395] on textarea at bounding box center [784, 420] width 279 height 74
click at [703, 407] on textarea at bounding box center [784, 420] width 279 height 74
type textarea "**********"
click at [898, 634] on img at bounding box center [896, 634] width 10 height 16
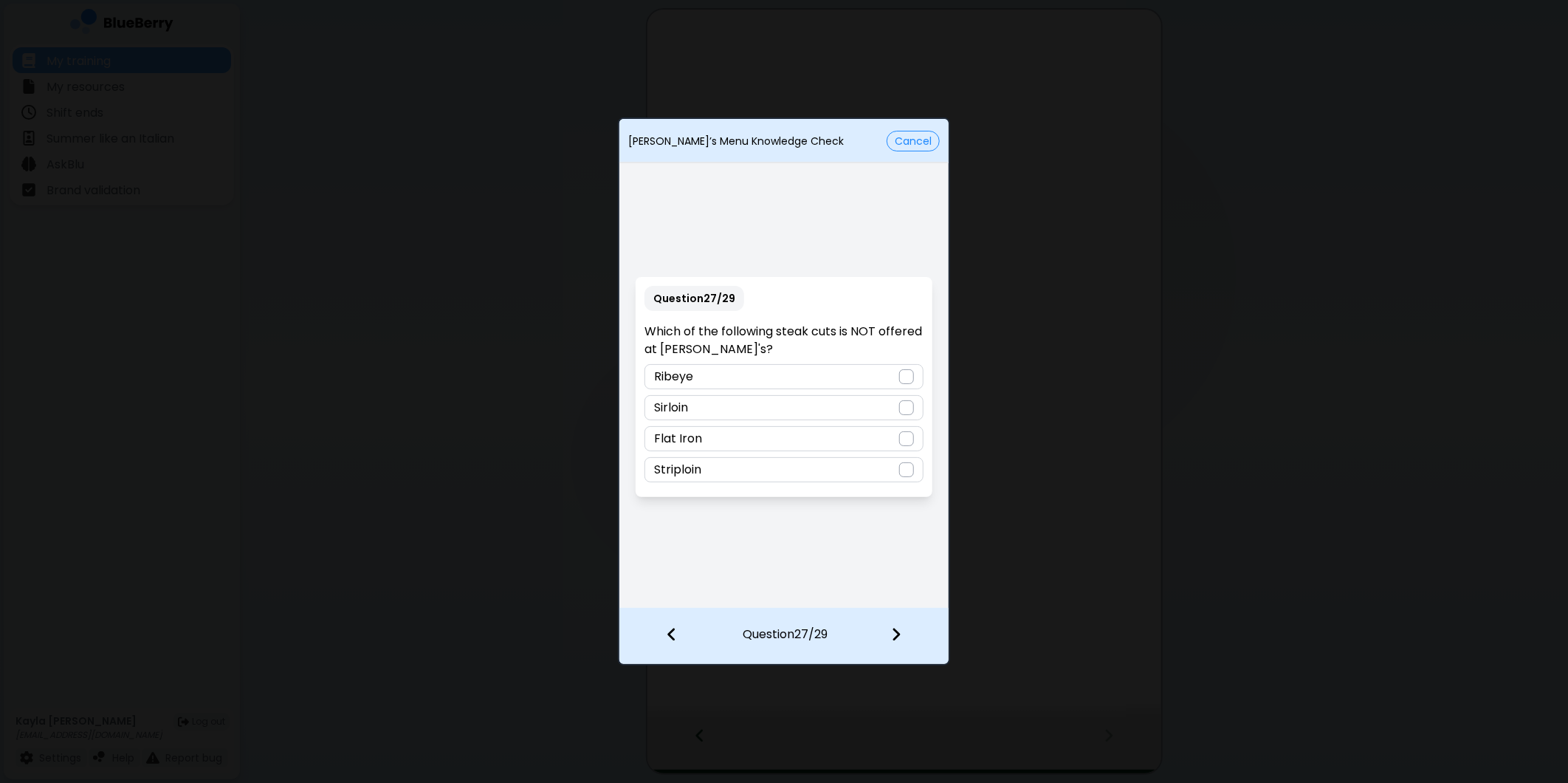
click at [707, 465] on div "Striploin" at bounding box center [784, 469] width 279 height 25
click at [784, 410] on div "Sirloin" at bounding box center [784, 407] width 279 height 25
click at [904, 630] on div at bounding box center [905, 636] width 87 height 55
click at [719, 364] on p "Panna Cotta" at bounding box center [691, 368] width 74 height 18
click at [908, 638] on div at bounding box center [905, 636] width 87 height 55
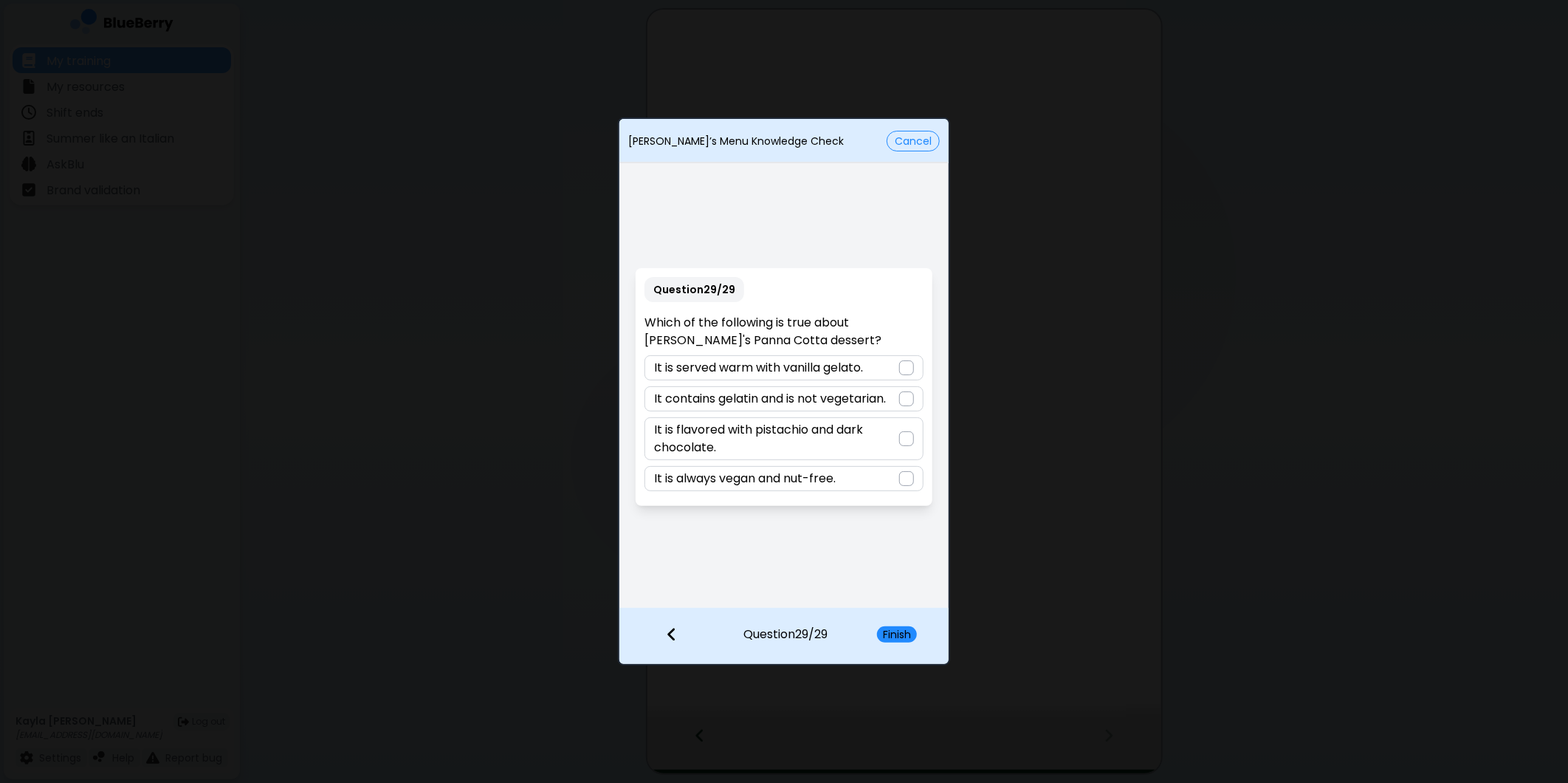
click at [839, 392] on p "It contains gelatin and is not vegetarian." at bounding box center [770, 398] width 232 height 18
click at [894, 630] on button "Finish" at bounding box center [897, 634] width 40 height 16
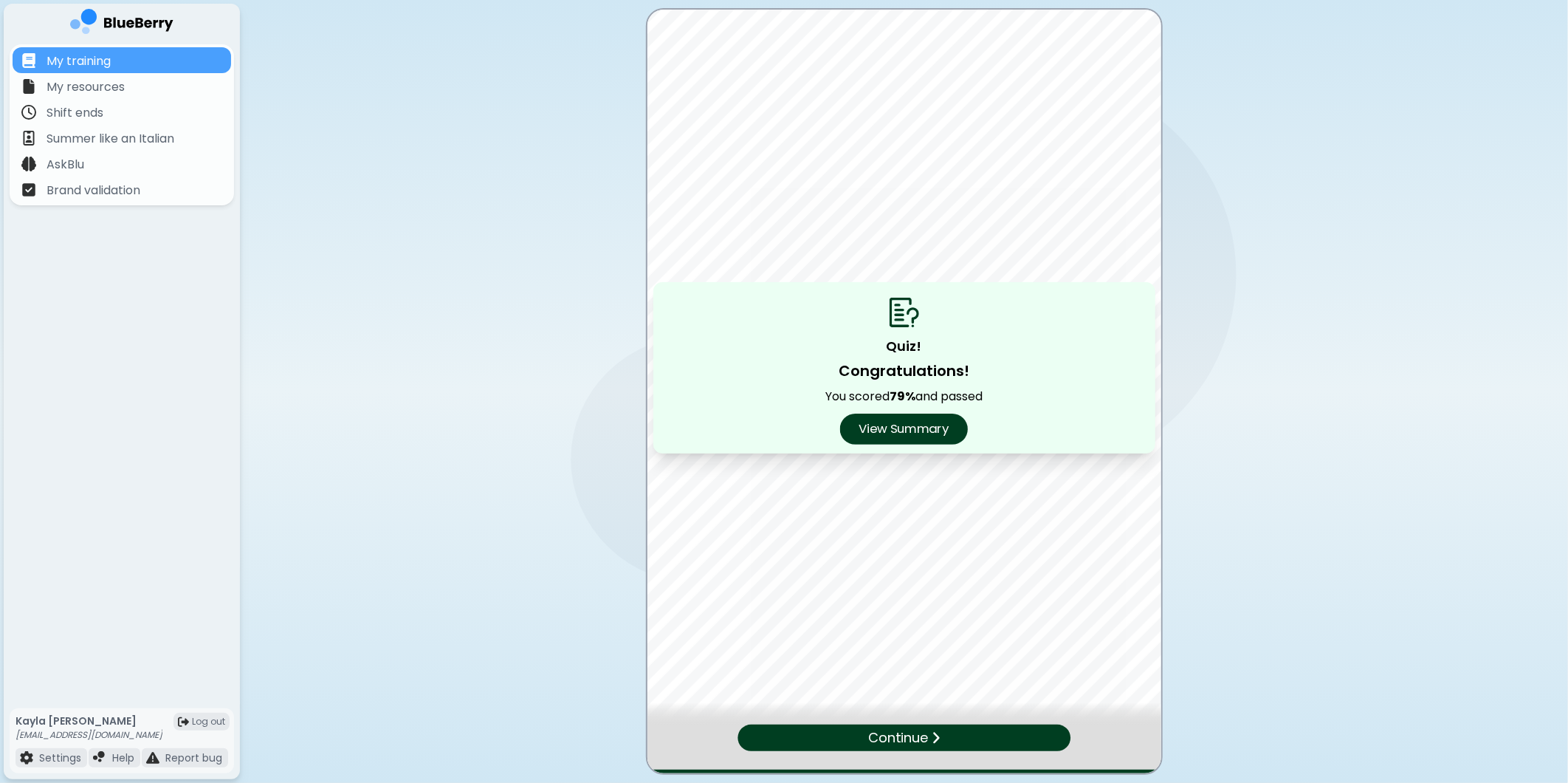
click at [920, 430] on button "View Summary" at bounding box center [903, 429] width 128 height 31
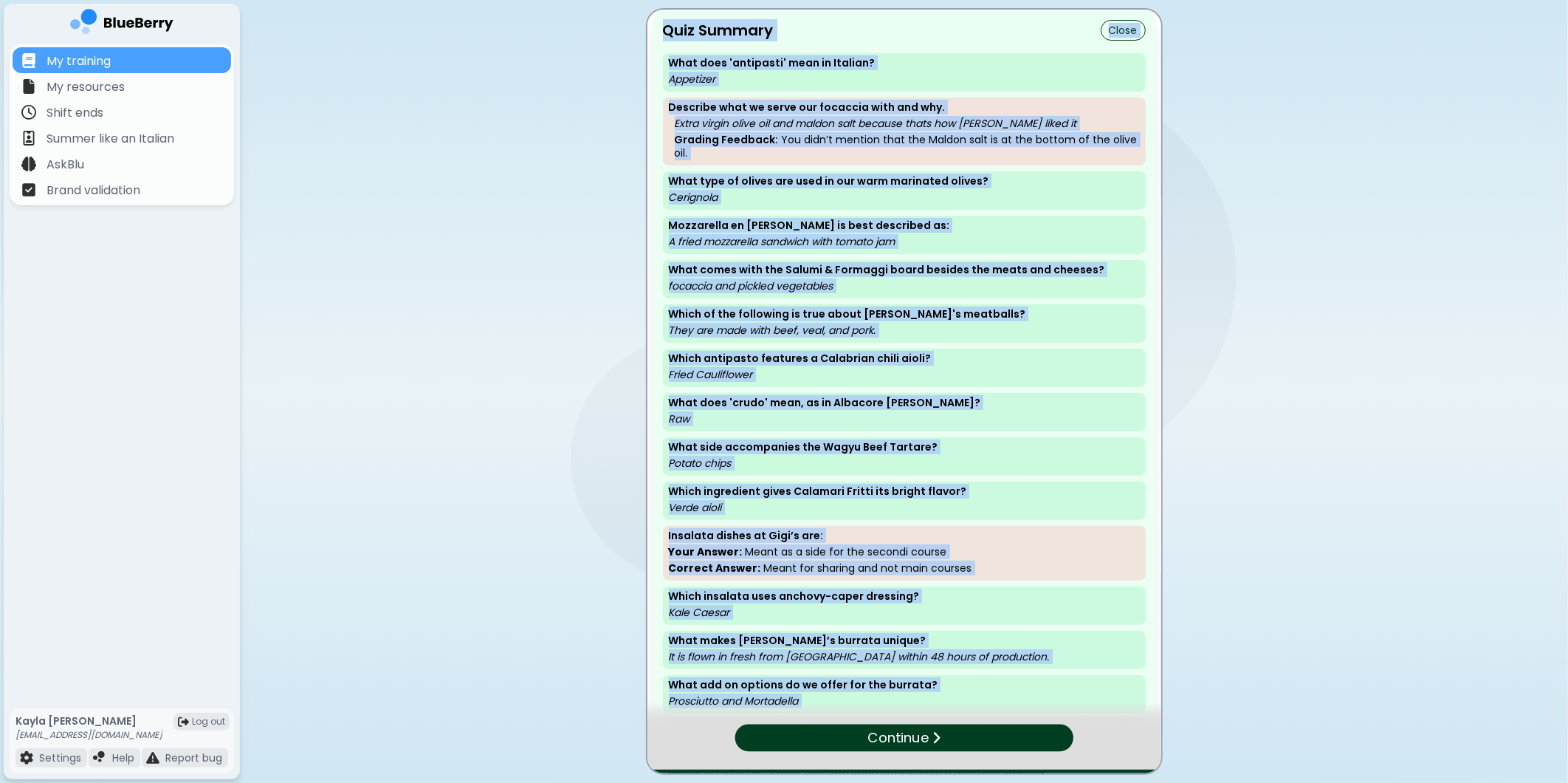
drag, startPoint x: 890, startPoint y: 692, endPoint x: 660, endPoint y: -30, distance: 757.7
click at [660, 0] on html "My training My resources Shift ends Summer like an Italian AskBlu Brand validat…" at bounding box center [784, 391] width 1568 height 783
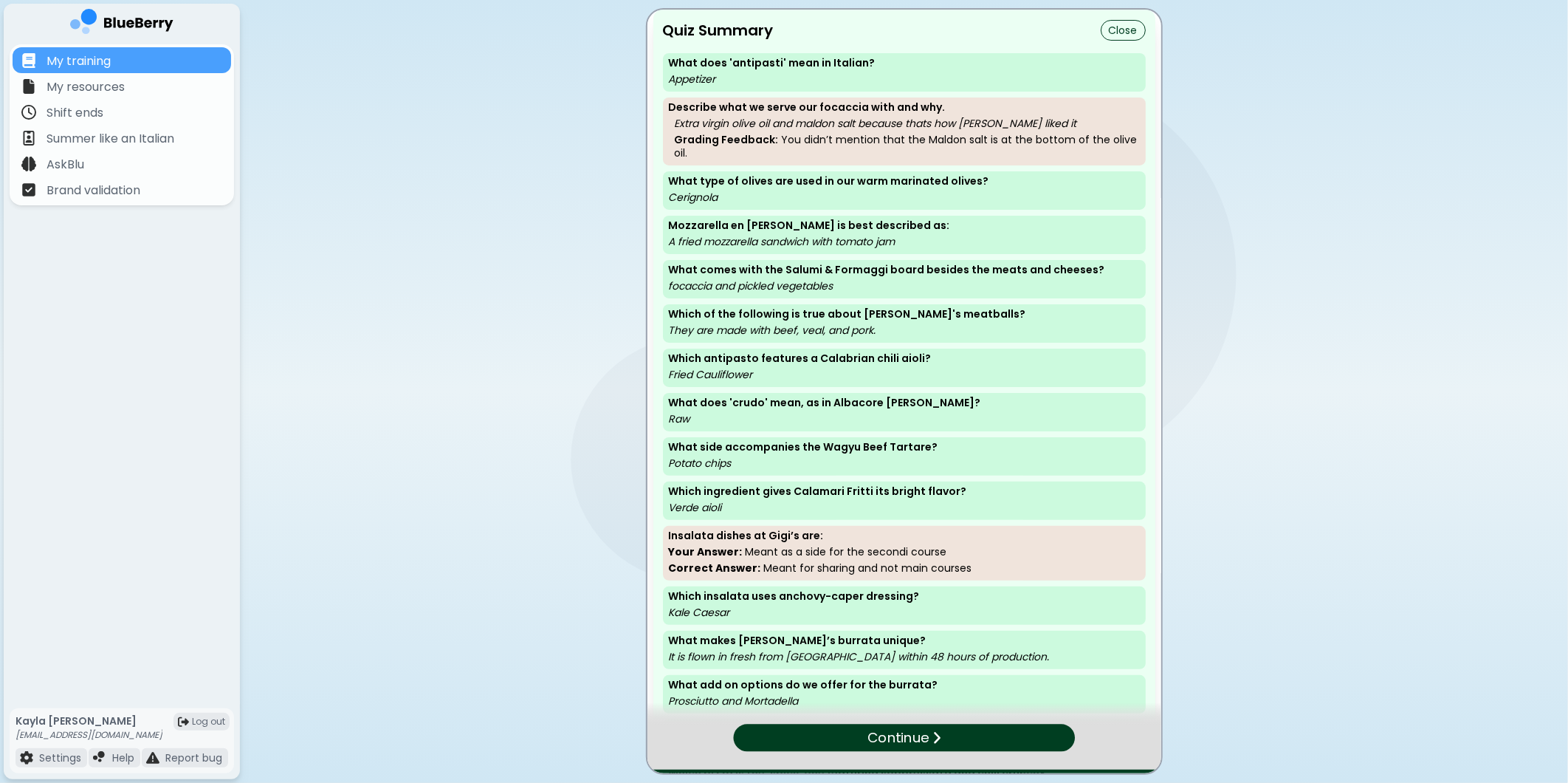
drag, startPoint x: 660, startPoint y: -30, endPoint x: 1391, endPoint y: 429, distance: 863.2
click at [1391, 428] on main "Quiz Summary Close What does 'antipasti' mean in Italian? Appetizer Describe wh…" at bounding box center [784, 391] width 1568 height 783
click at [902, 703] on p "Continue" at bounding box center [898, 738] width 59 height 21
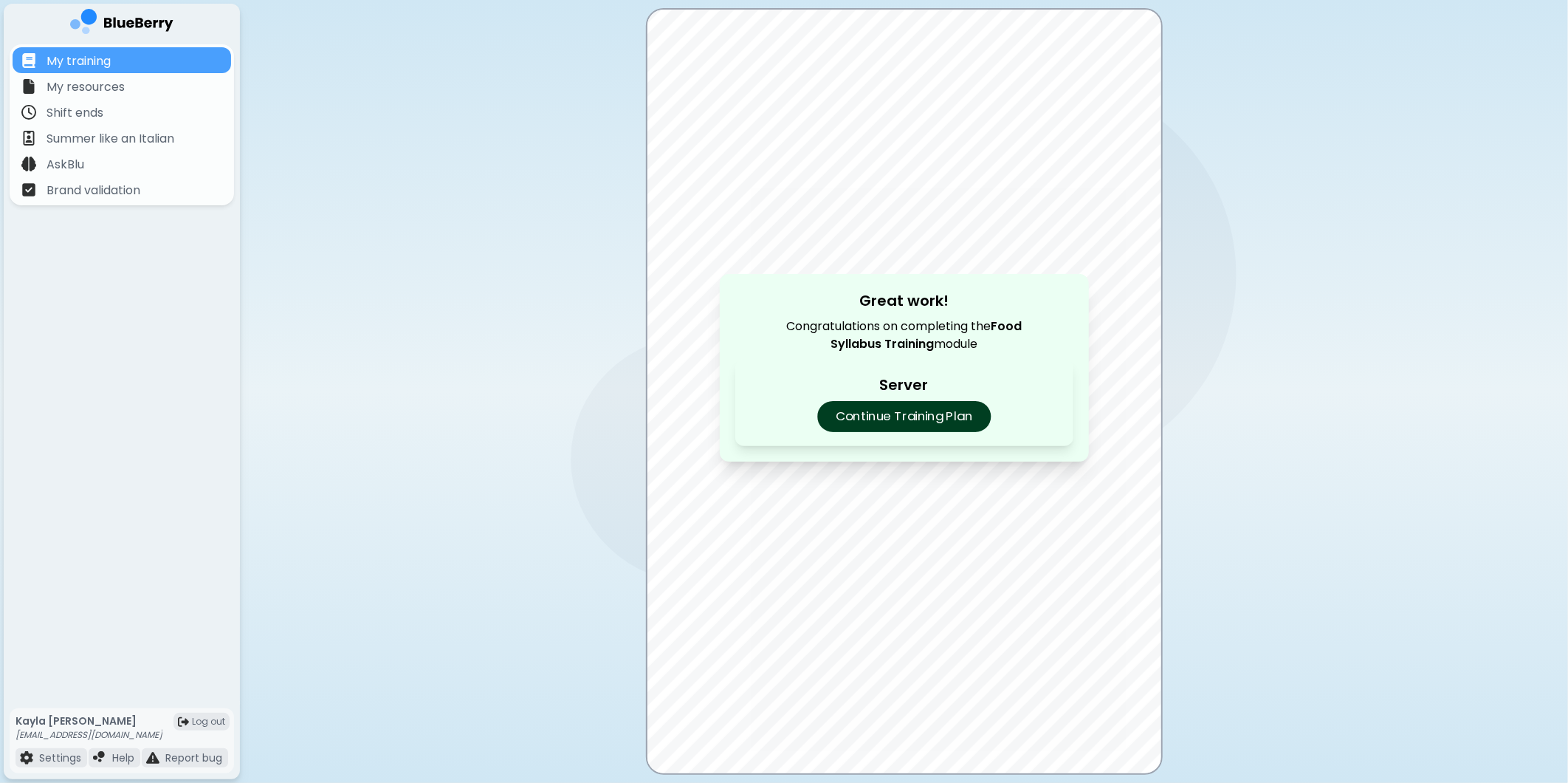
click at [940, 414] on p "Continue Training Plan" at bounding box center [904, 416] width 173 height 31
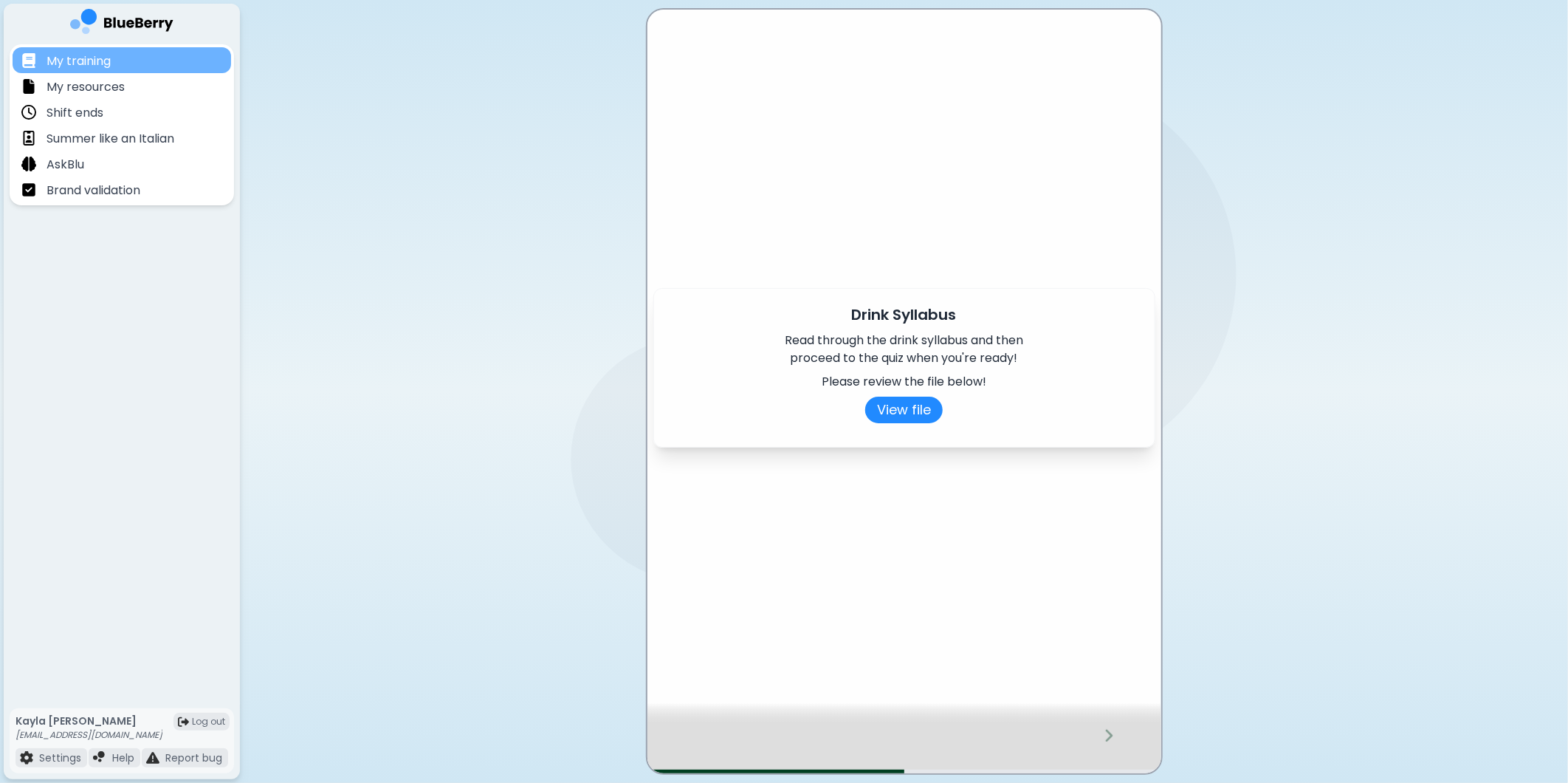
click at [100, 58] on p "My training" at bounding box center [79, 61] width 64 height 18
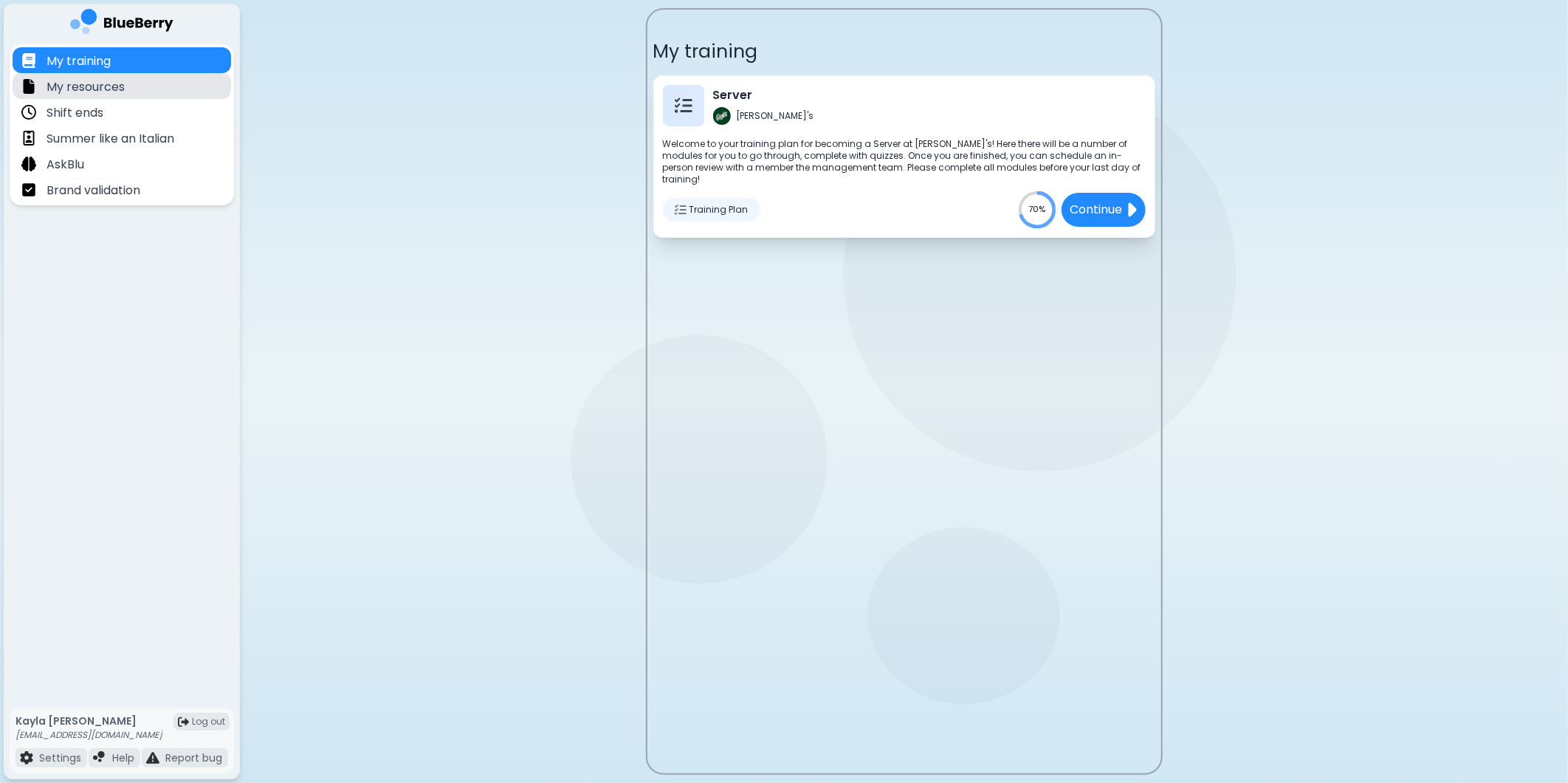
click at [125, 90] on div "My resources" at bounding box center [122, 86] width 218 height 26
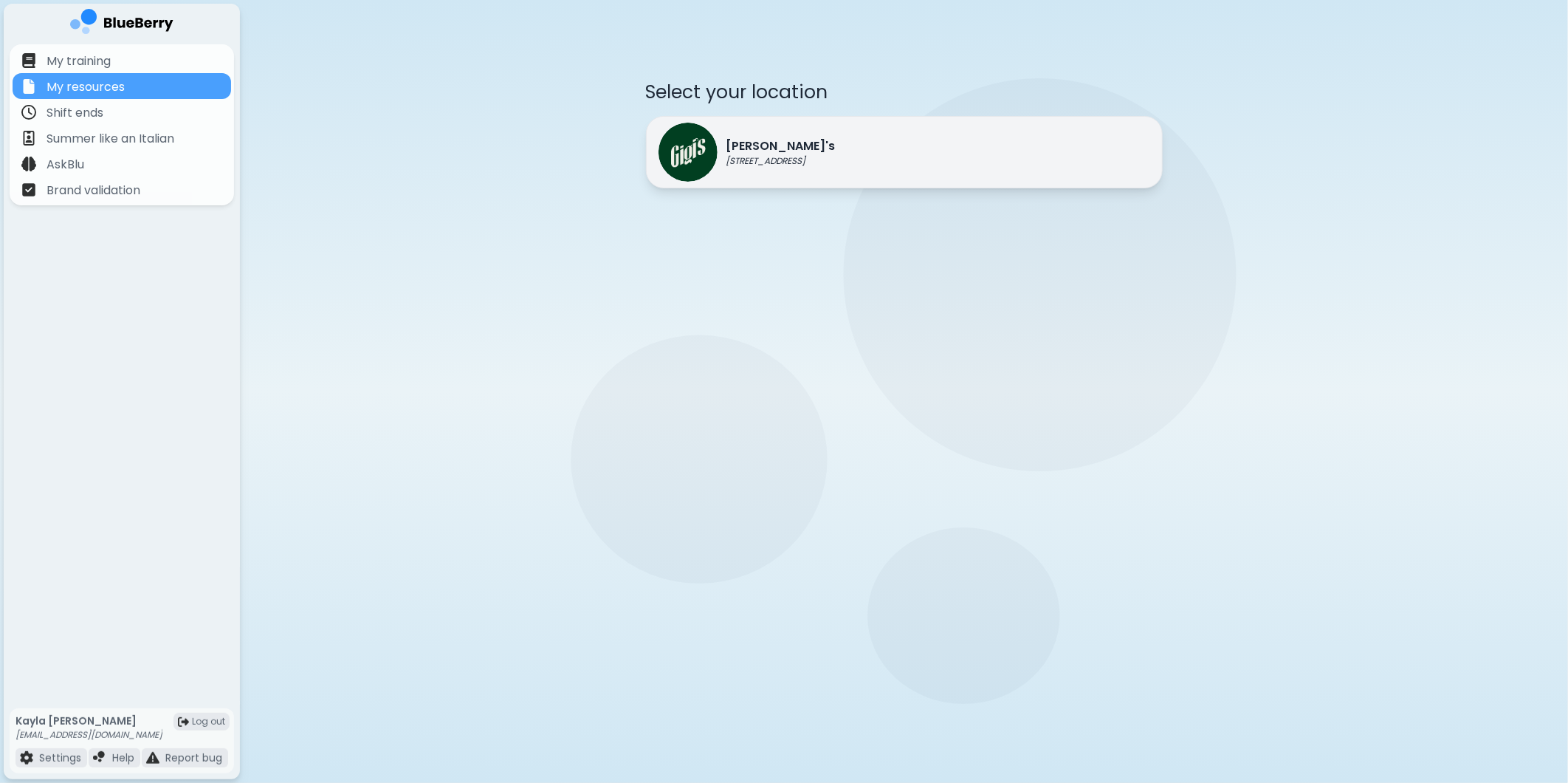
click at [962, 159] on div "[PERSON_NAME]'s [STREET_ADDRESS]" at bounding box center [905, 152] width 517 height 72
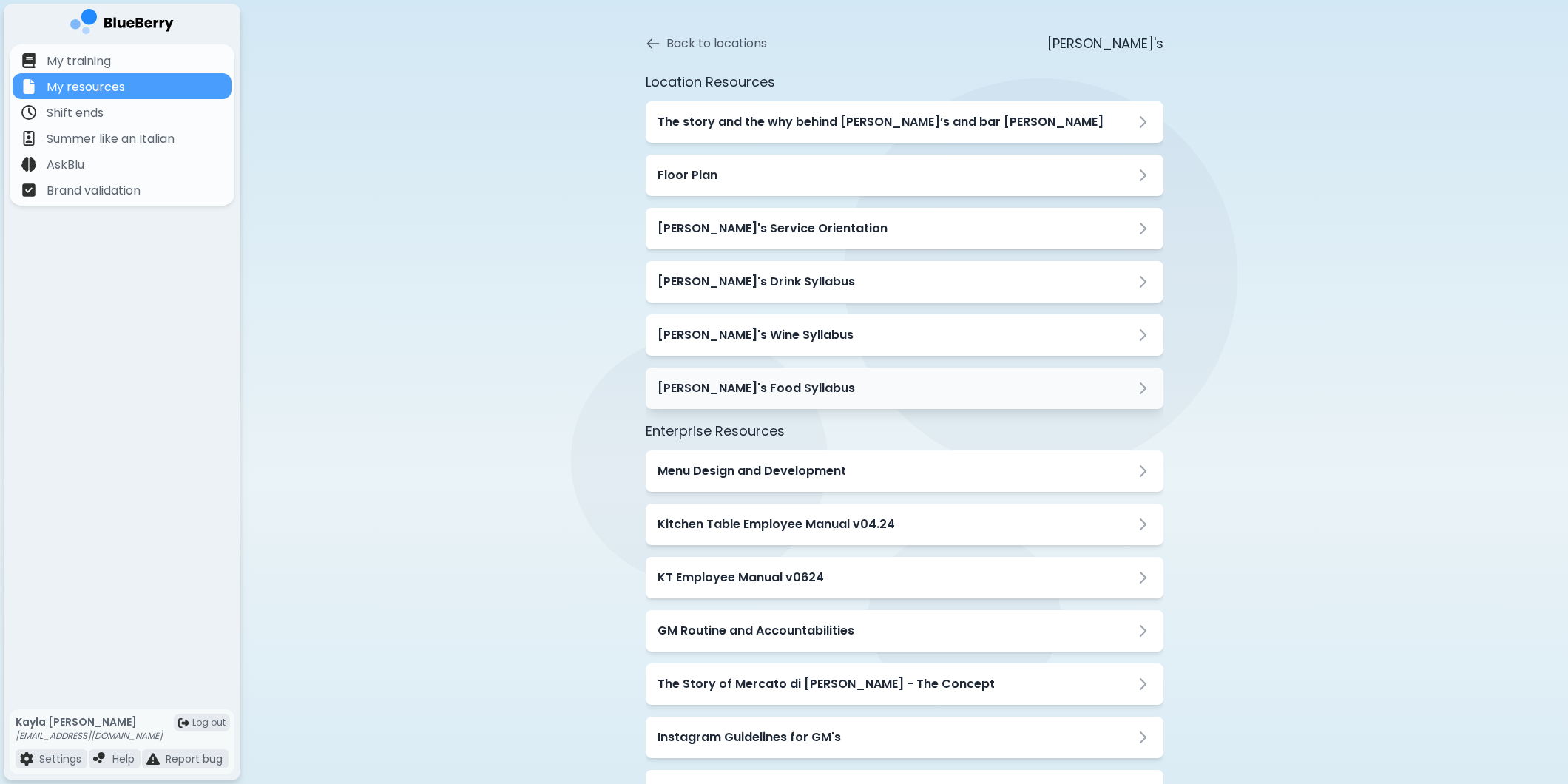
scroll to position [23, 0]
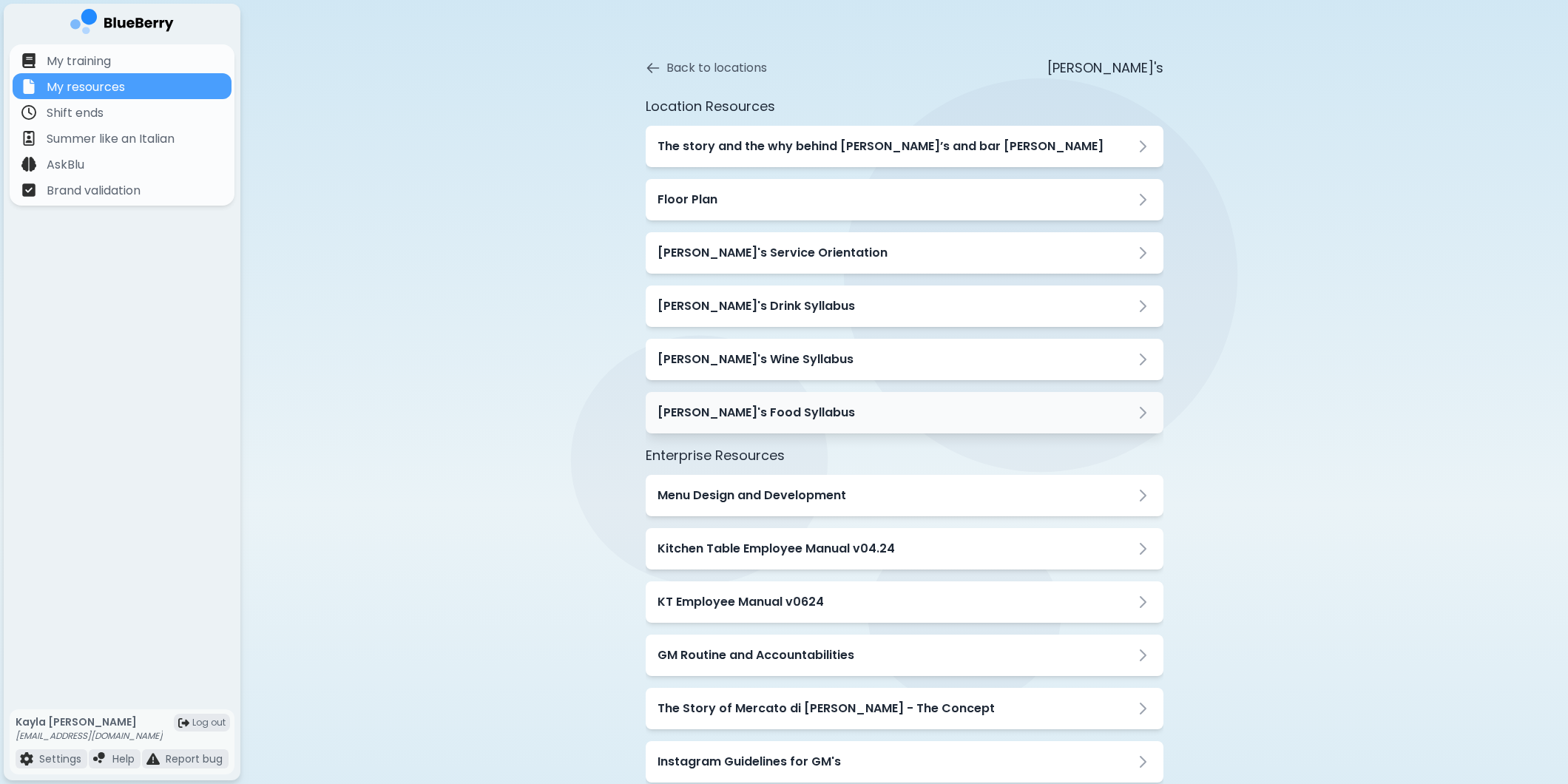
click at [801, 418] on div "[PERSON_NAME]'s Food Syllabus" at bounding box center [904, 413] width 494 height 18
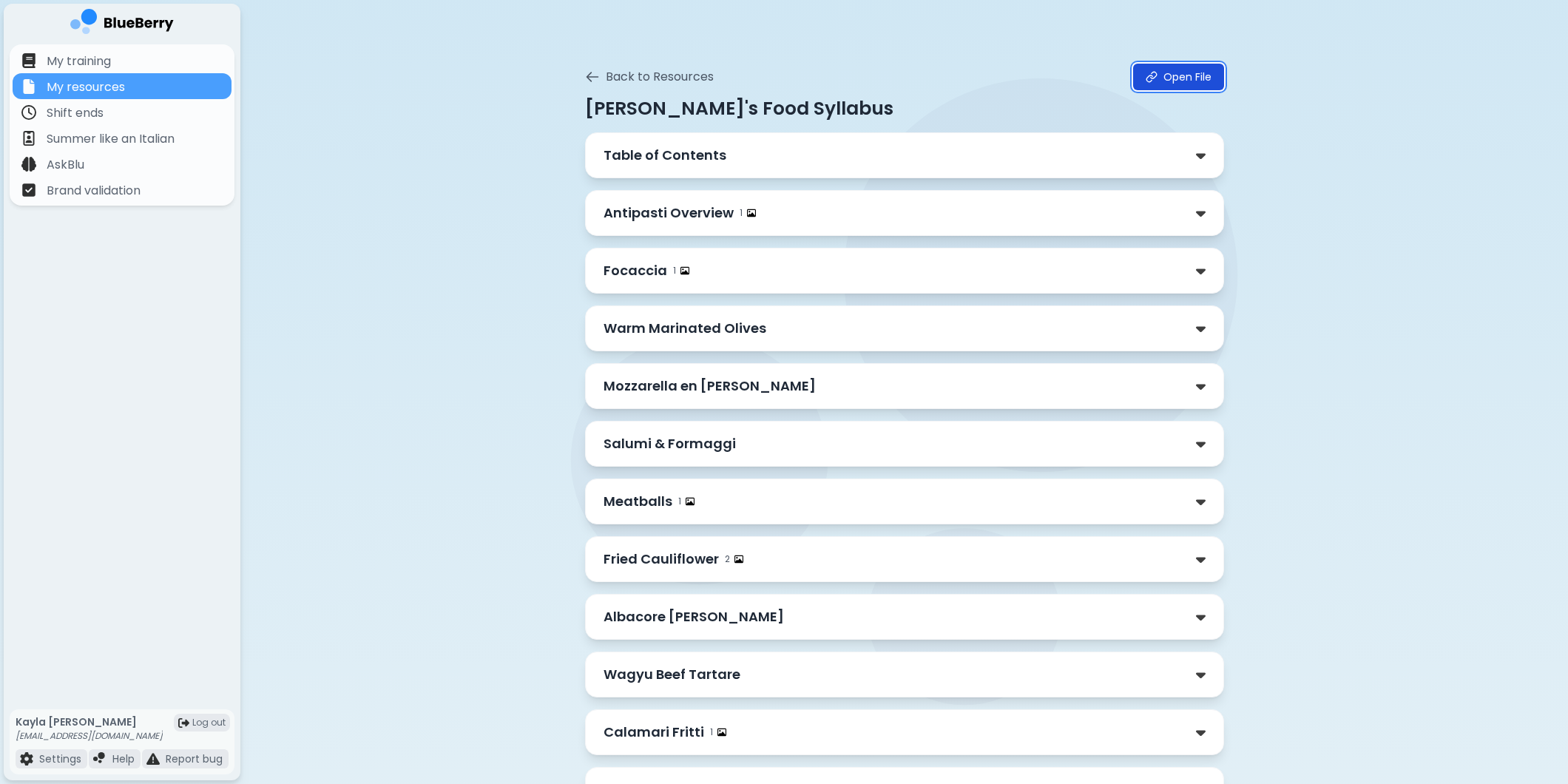
click at [1167, 74] on link "Open File" at bounding box center [1179, 76] width 91 height 27
click at [734, 210] on div "Antipasti Overview 1" at bounding box center [679, 213] width 152 height 21
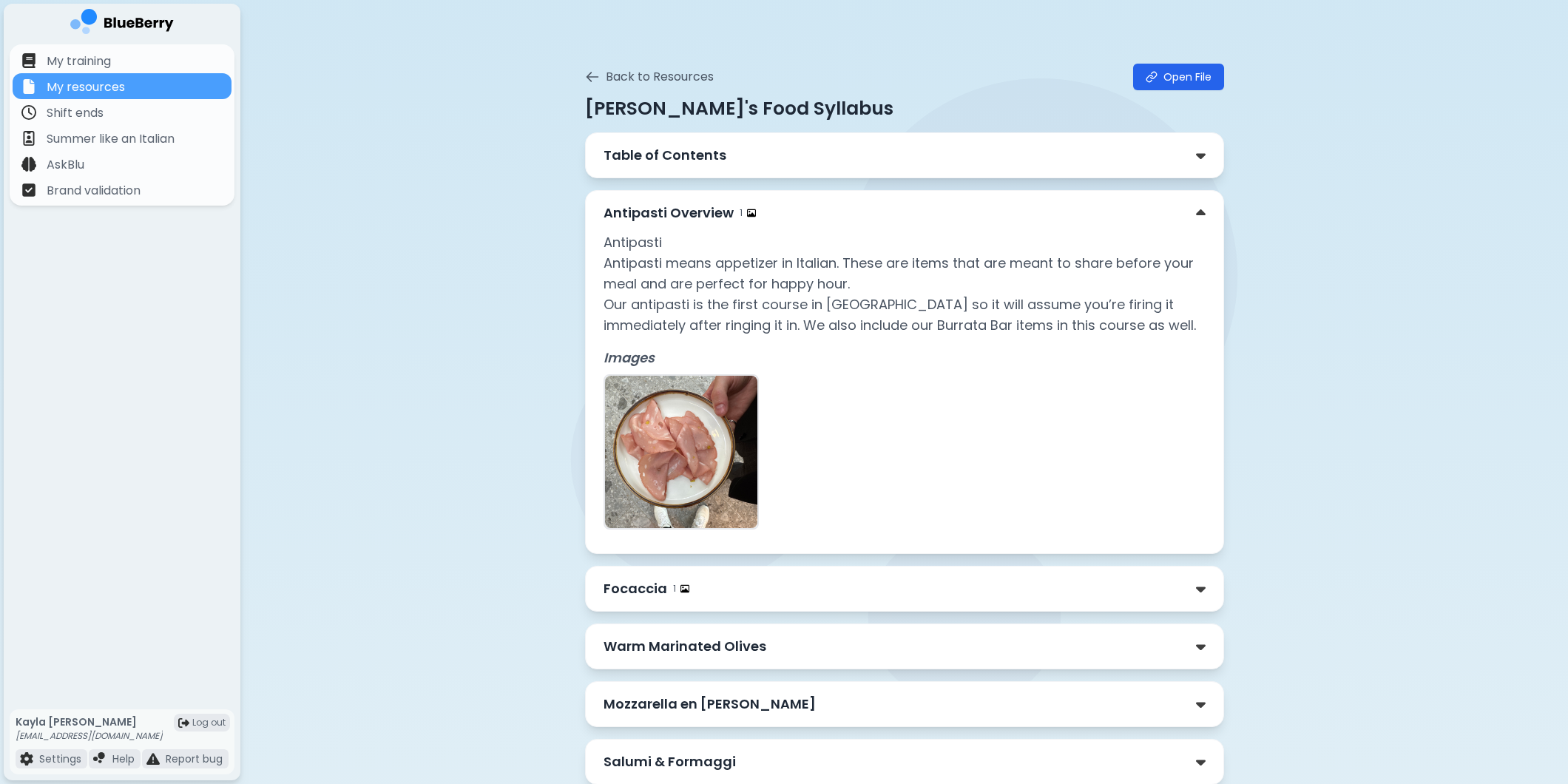
scroll to position [105, 0]
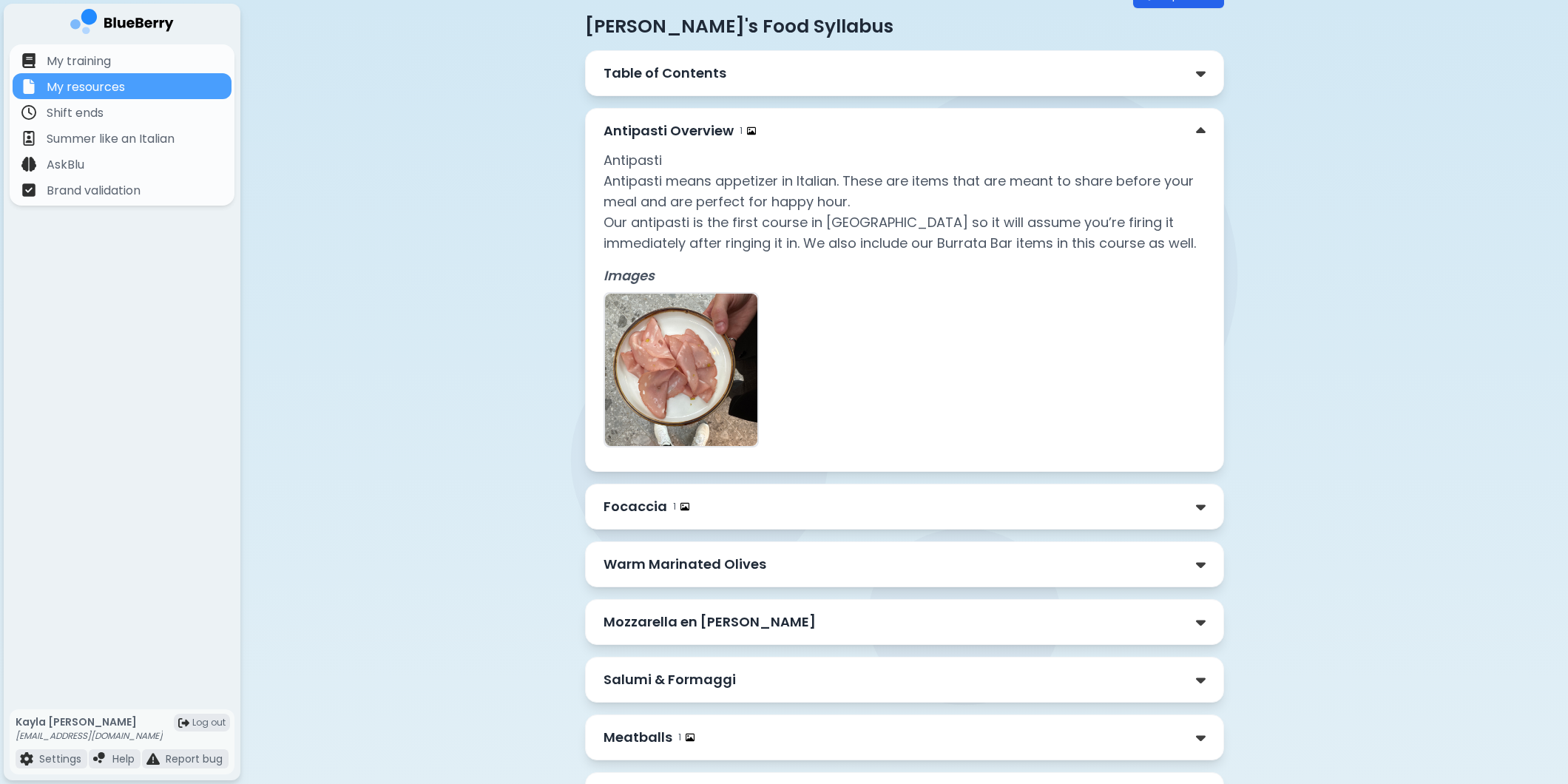
click at [732, 504] on div "Focaccia 1" at bounding box center [904, 507] width 602 height 21
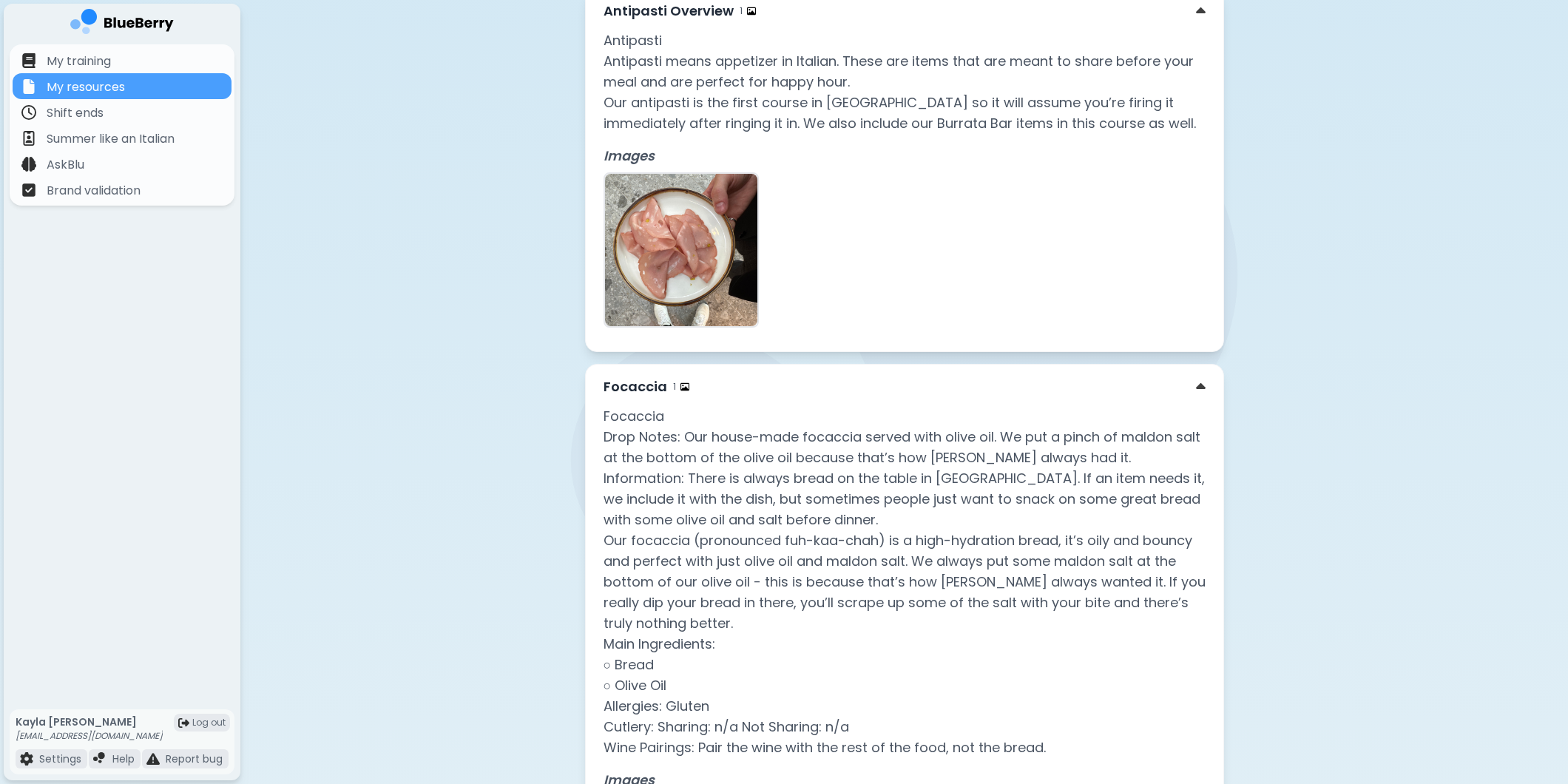
scroll to position [269, 0]
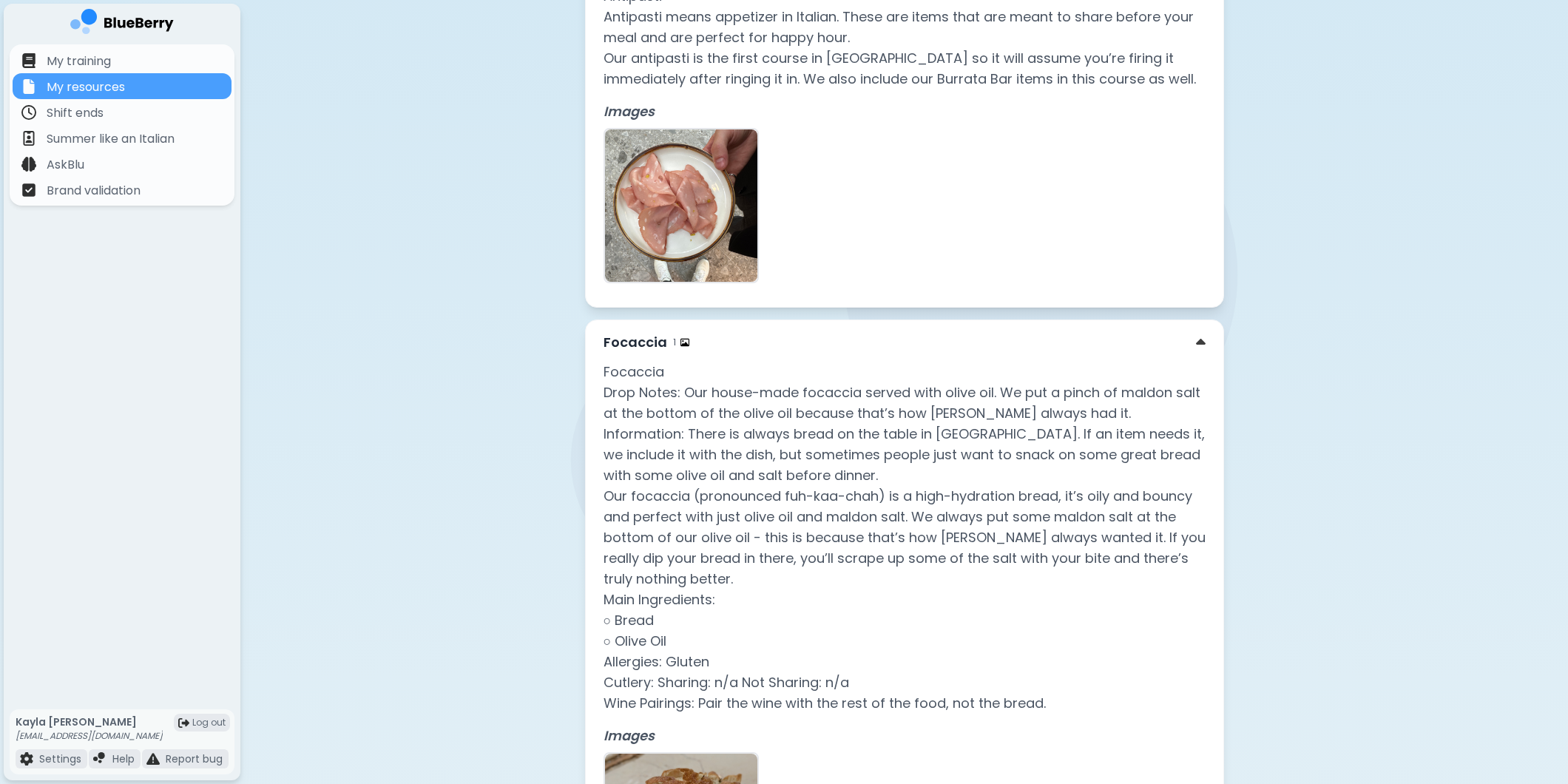
drag, startPoint x: 728, startPoint y: 405, endPoint x: 714, endPoint y: 408, distance: 14.3
click at [728, 405] on p "Focaccia Drop Notes: Our house-made focaccia served with olive oil. We put a pi…" at bounding box center [904, 538] width 602 height 352
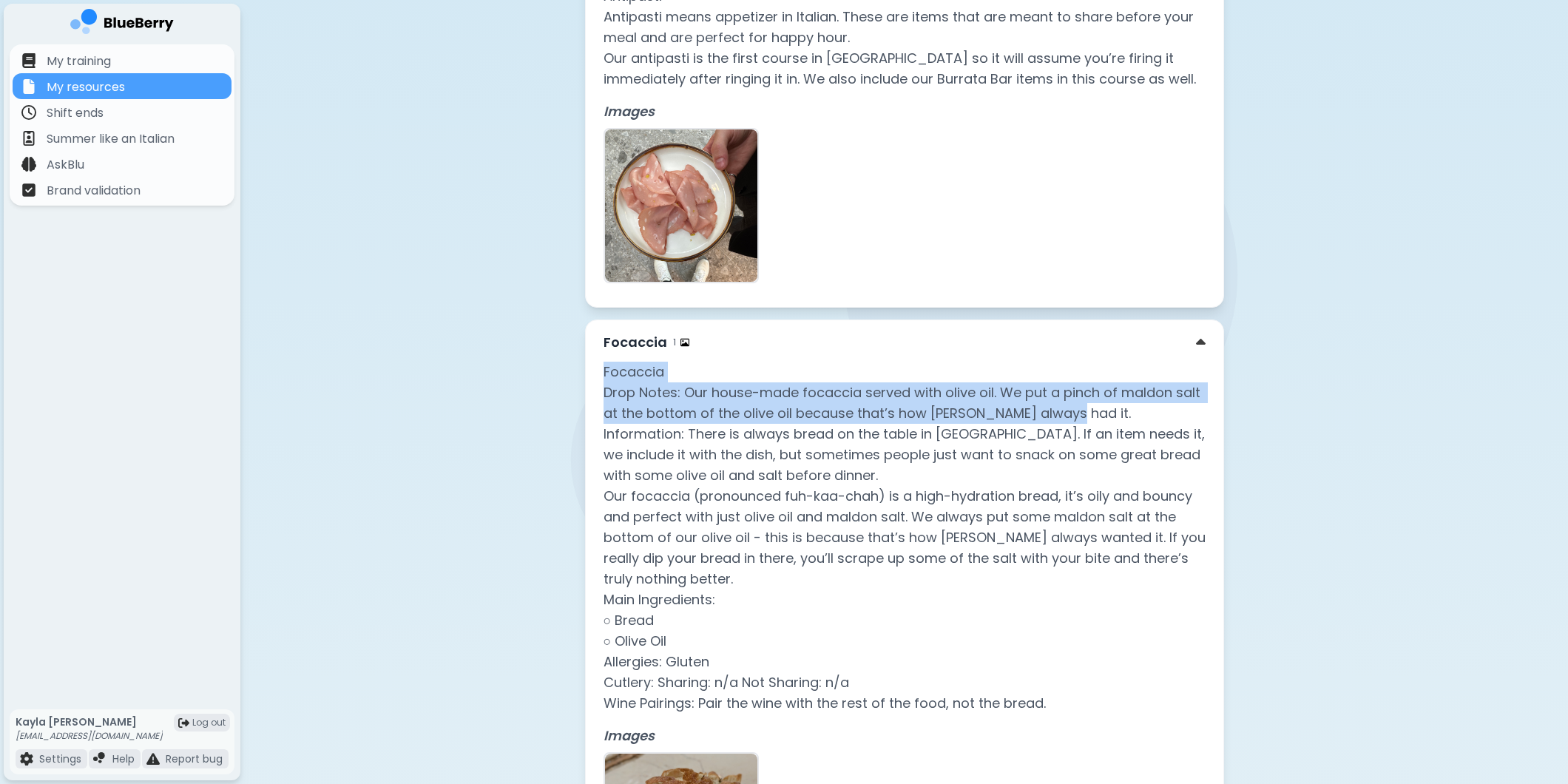
drag, startPoint x: 595, startPoint y: 371, endPoint x: 1076, endPoint y: 420, distance: 483.5
click at [1076, 420] on div "Focaccia 1 Focaccia Drop Notes: Our house-made focaccia served with olive oil. …" at bounding box center [904, 625] width 639 height 612
copy p "Focaccia Drop Notes: Our house-made focaccia served with olive oil. We put a pi…"
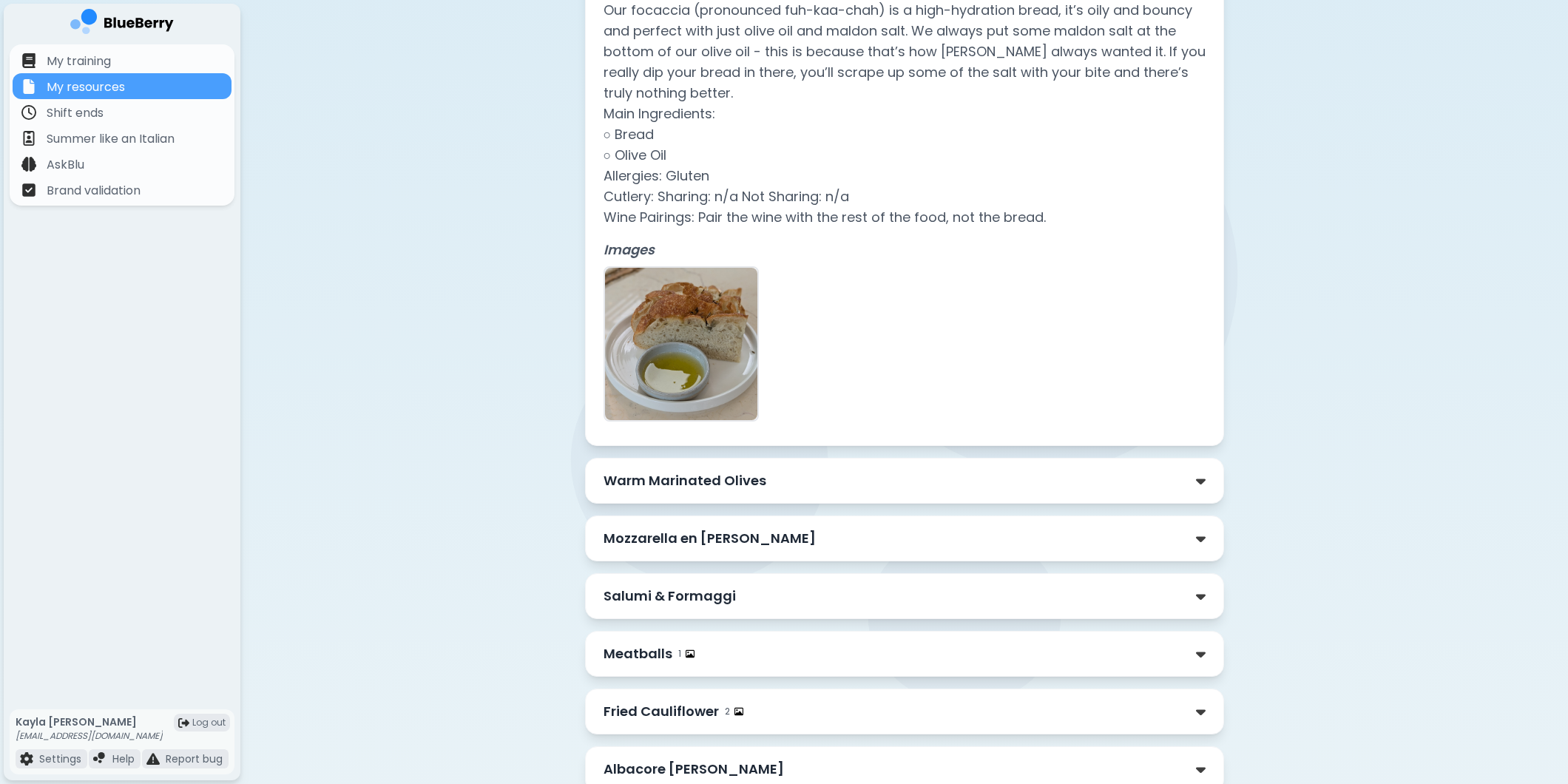
scroll to position [844, 0]
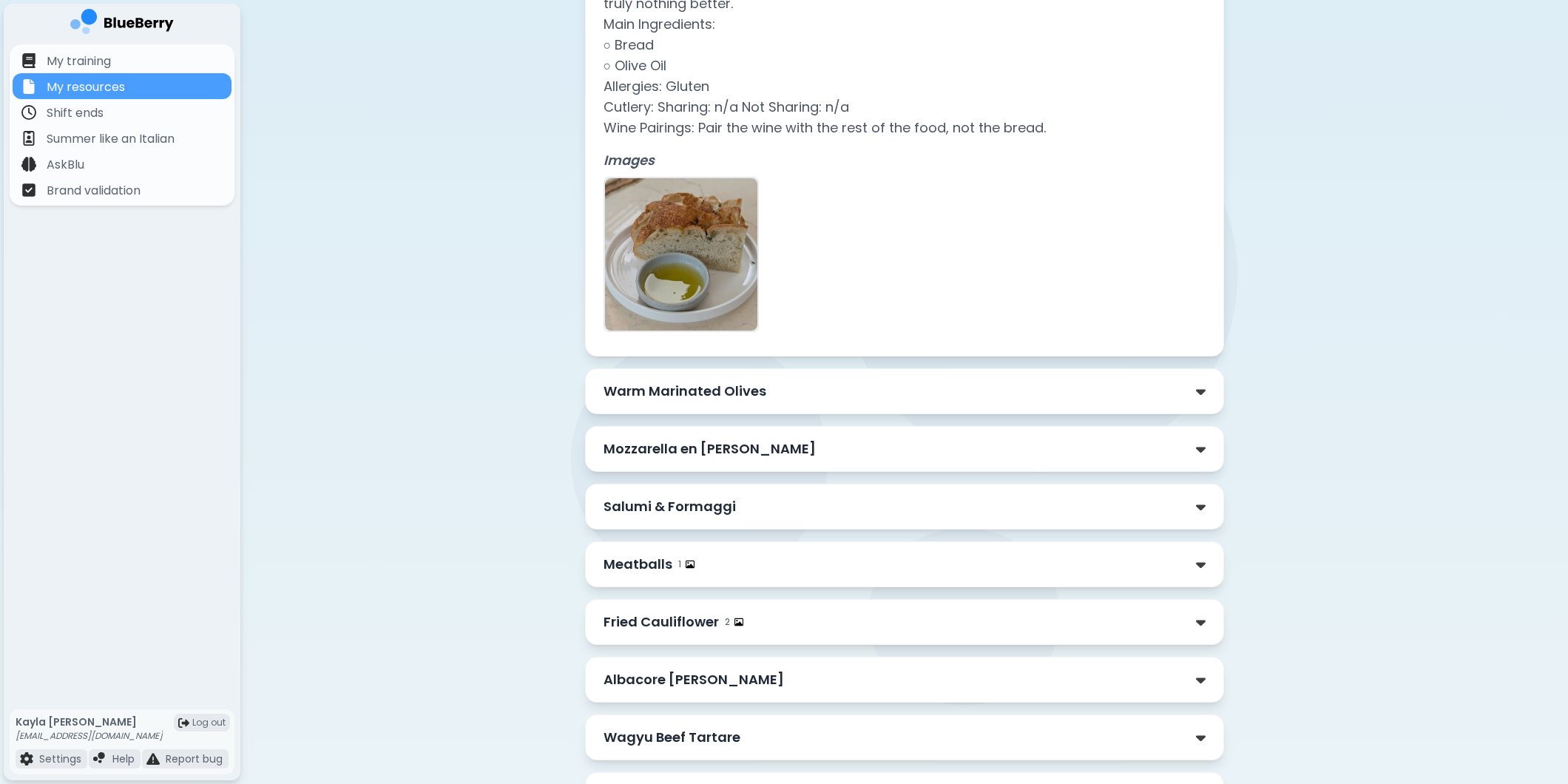
click at [763, 388] on div "Warm Marinated Olives" at bounding box center [904, 392] width 602 height 21
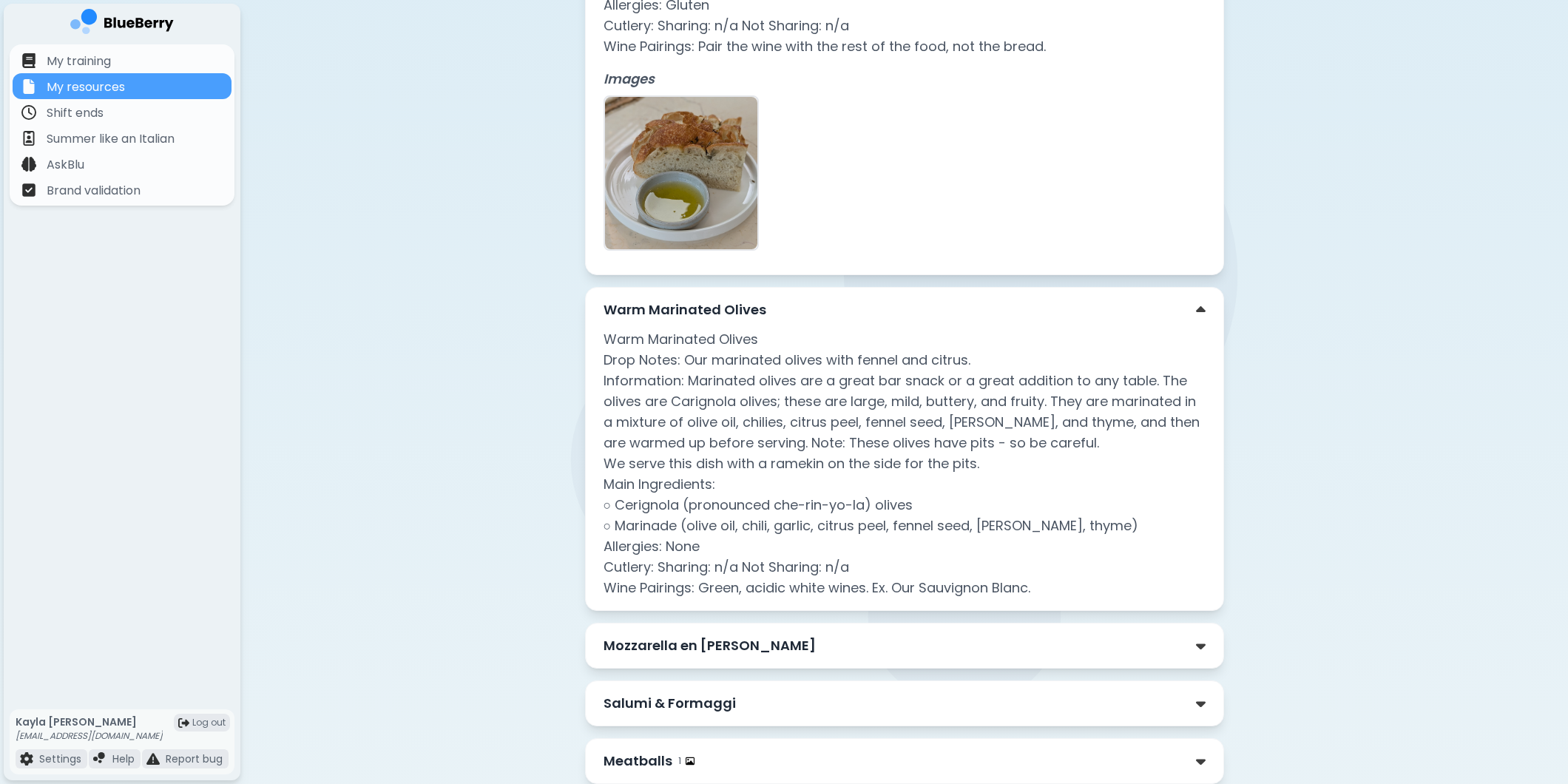
scroll to position [926, 0]
drag, startPoint x: 985, startPoint y: 359, endPoint x: 586, endPoint y: 338, distance: 399.6
click at [586, 338] on div "Warm Marinated Olives Warm Marinated Olives Drop Notes: Our marinated olives wi…" at bounding box center [904, 448] width 639 height 324
copy p "Warm Marinated Olives Drop Notes: Our marinated olives with fennel and citrus."
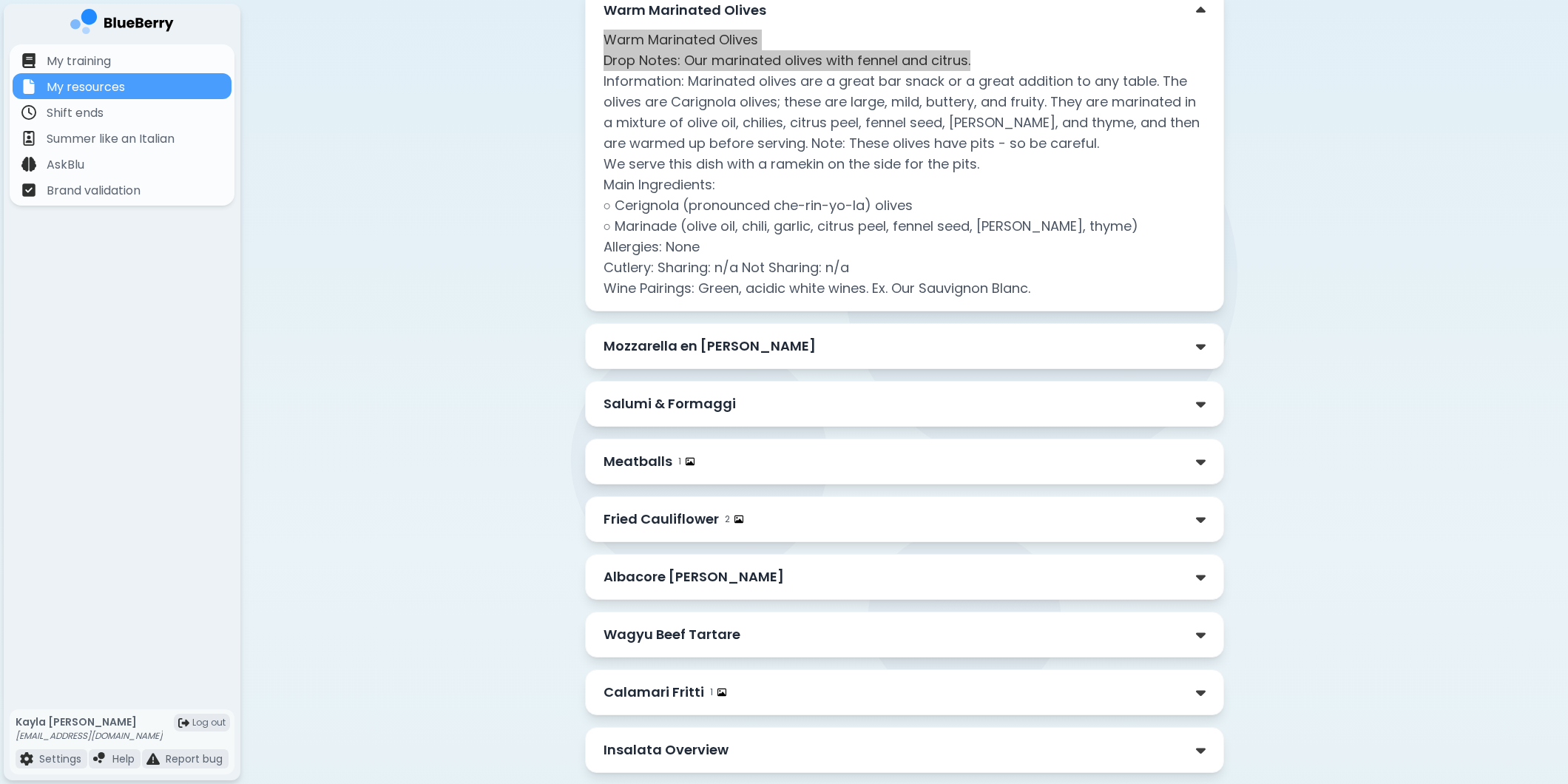
scroll to position [1254, 0]
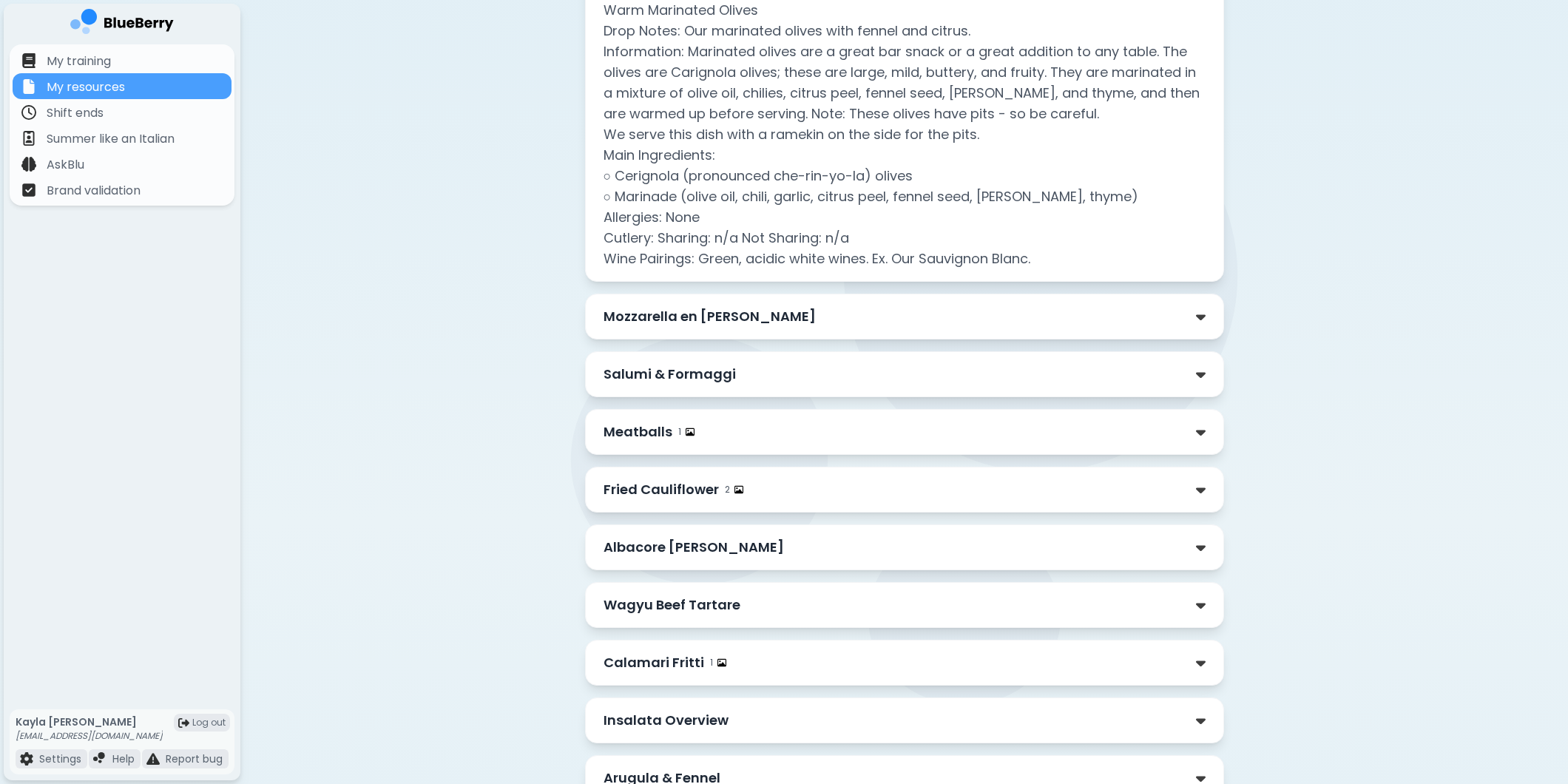
drag, startPoint x: 742, startPoint y: 312, endPoint x: 723, endPoint y: 306, distance: 19.9
click at [743, 312] on p "Mozzarella en [PERSON_NAME]" at bounding box center [710, 317] width 212 height 21
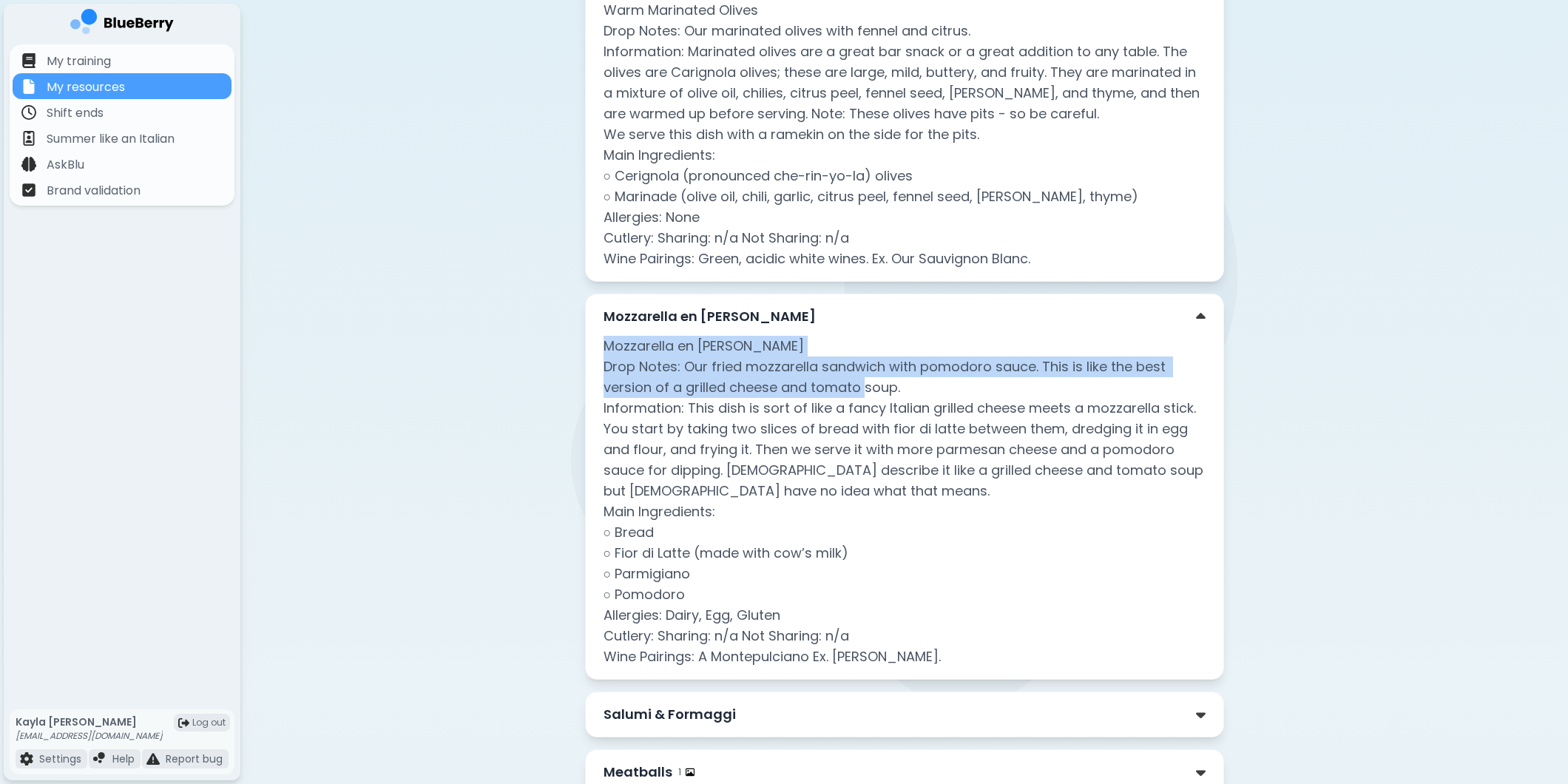
drag, startPoint x: 931, startPoint y: 388, endPoint x: 602, endPoint y: 345, distance: 331.8
click at [602, 345] on div "Mozzarella en [PERSON_NAME] Mozzarella en [PERSON_NAME] Drop Notes: Our fried m…" at bounding box center [904, 486] width 639 height 386
copy p "Mozzarella en [PERSON_NAME] Drop Notes: Our fried mozzarella sandwich with pomo…"
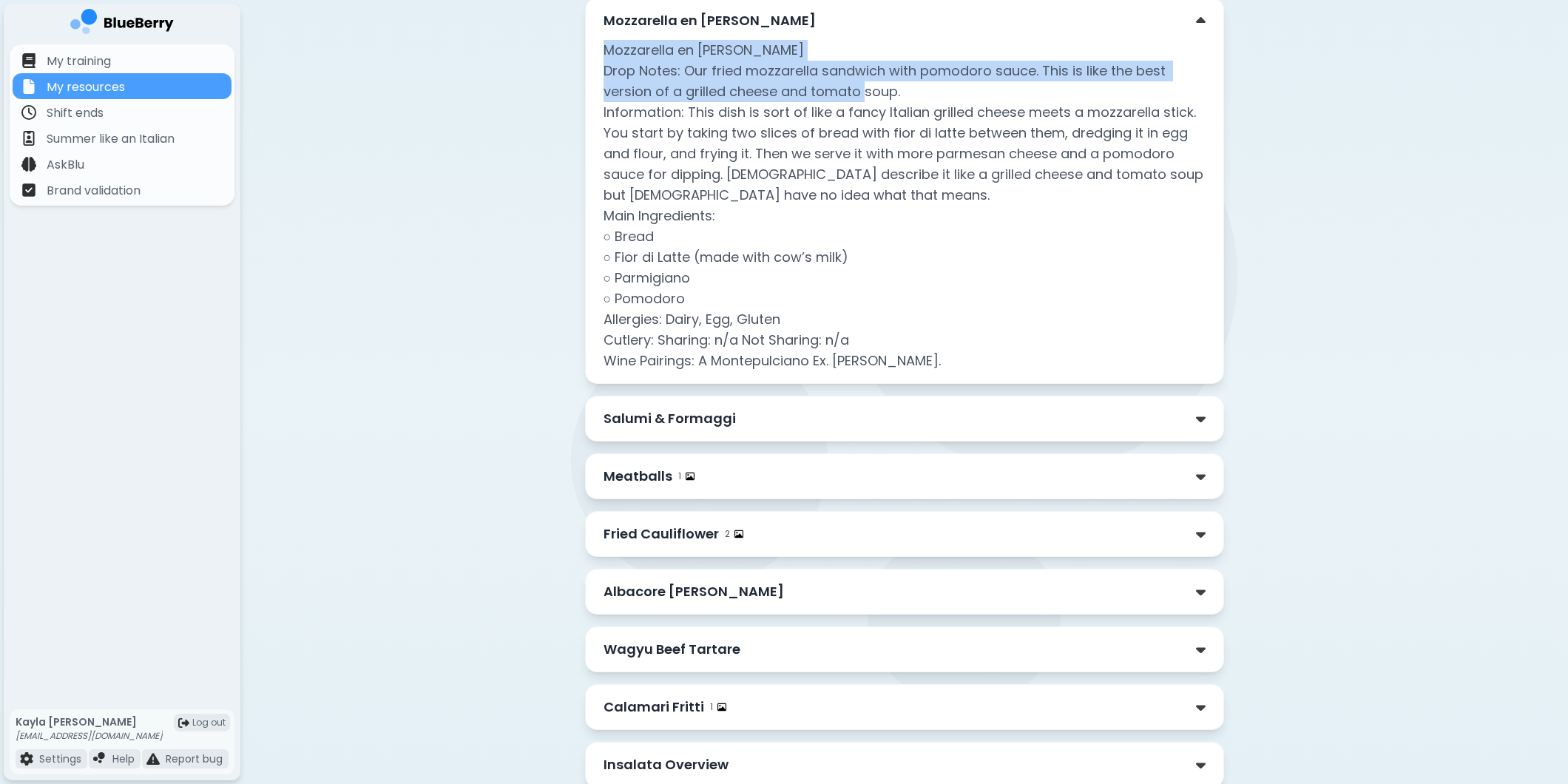
scroll to position [1665, 0]
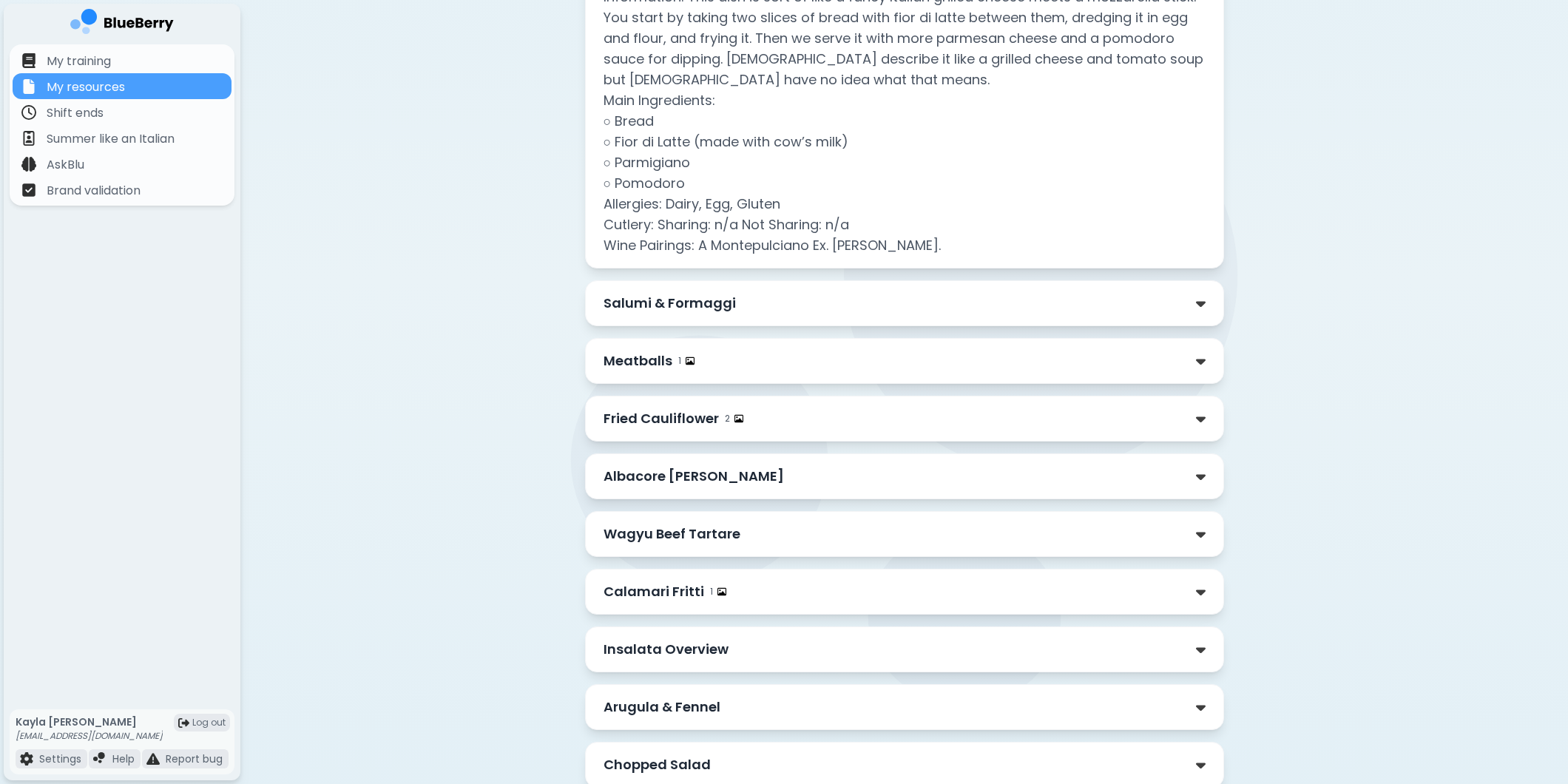
click at [746, 297] on div "Salumi & Formaggi" at bounding box center [904, 303] width 602 height 21
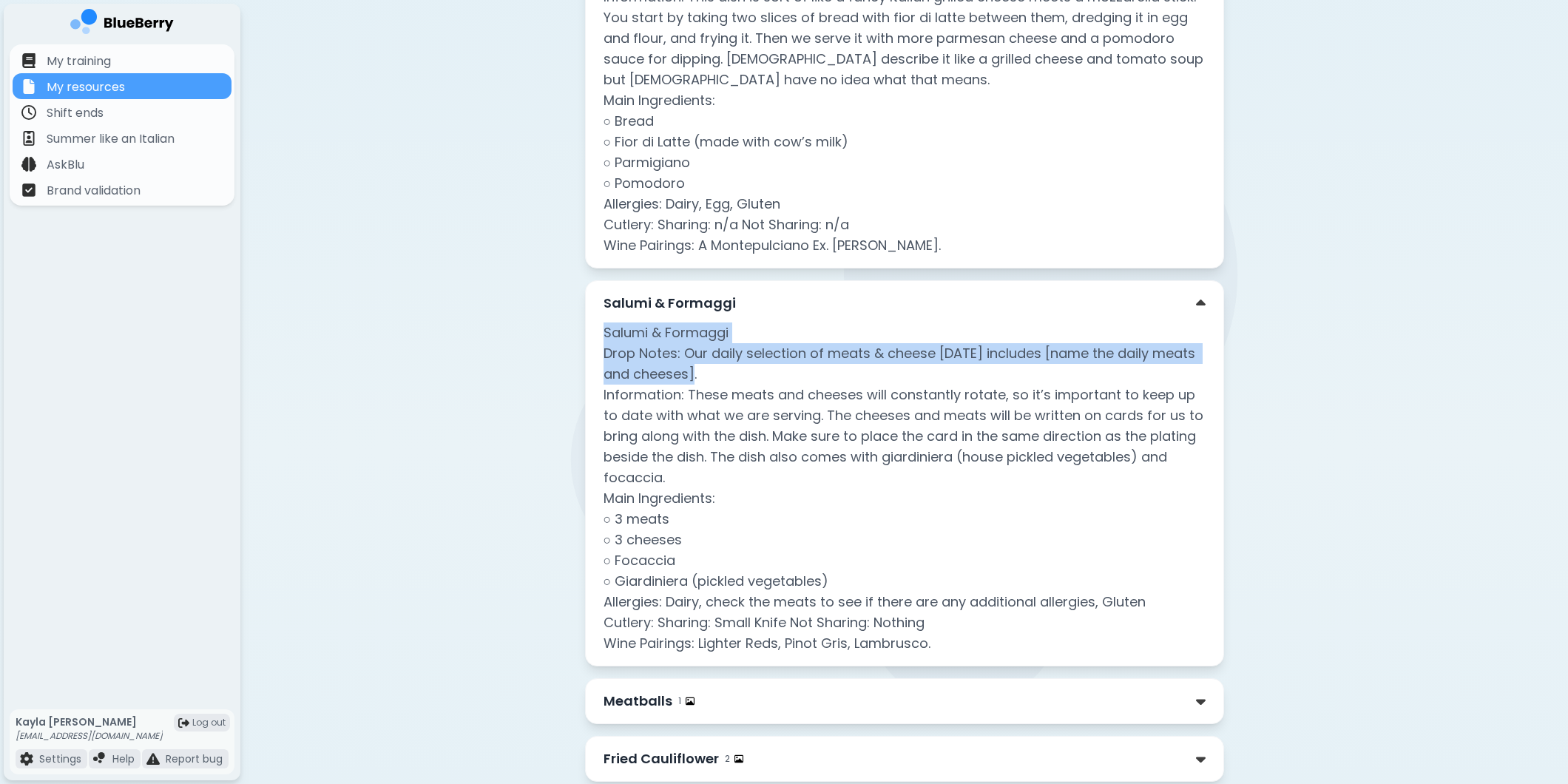
drag, startPoint x: 713, startPoint y: 375, endPoint x: 602, endPoint y: 327, distance: 120.9
click at [602, 327] on div "Salumi & Formaggi Salumi & Formaggi Drop Notes: Our daily selection of meats & …" at bounding box center [904, 473] width 639 height 386
copy p "Salumi & Formaggi Drop Notes: Our daily selection of meats & cheese [DATE] incl…"
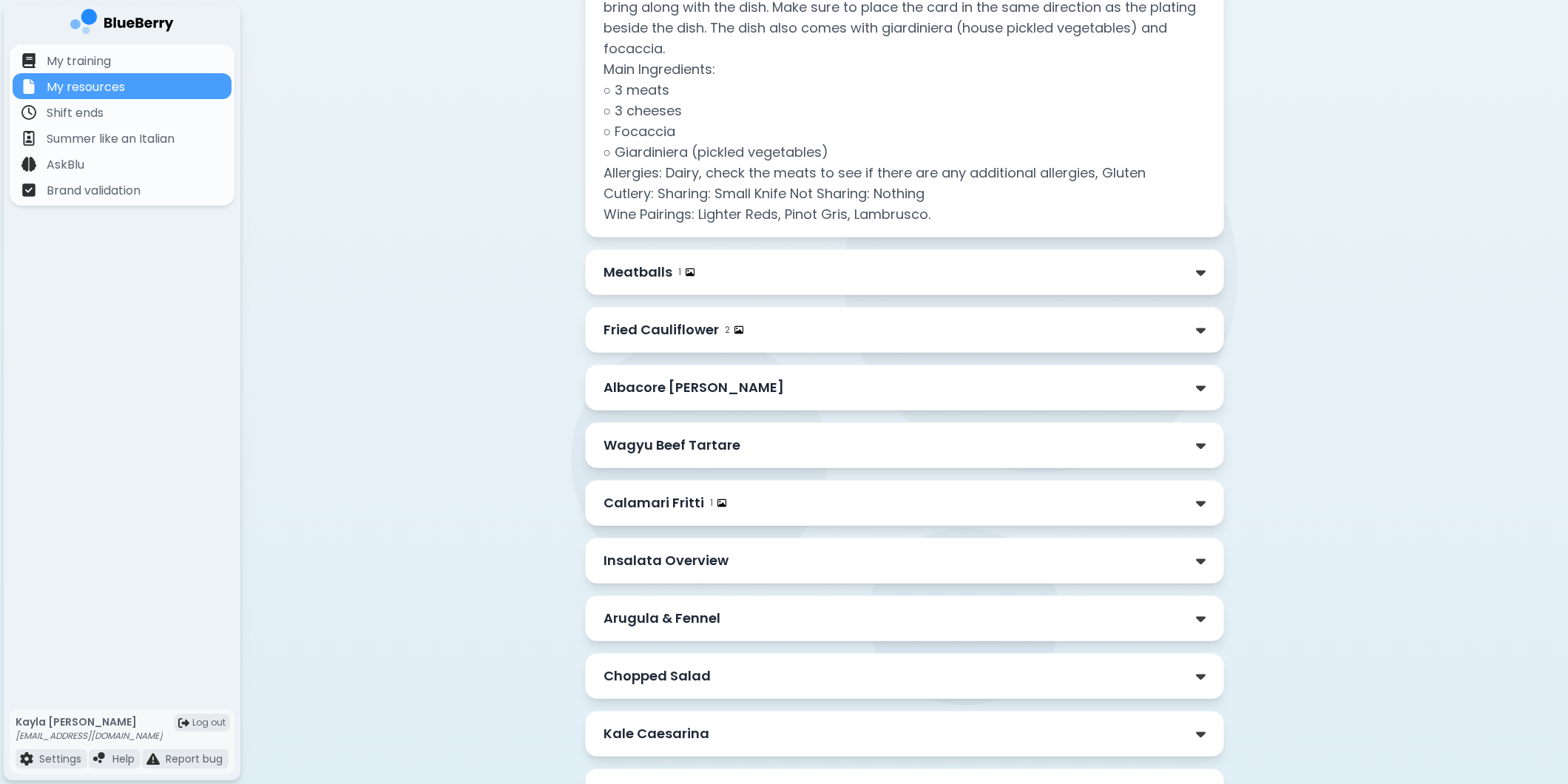
scroll to position [2157, 0]
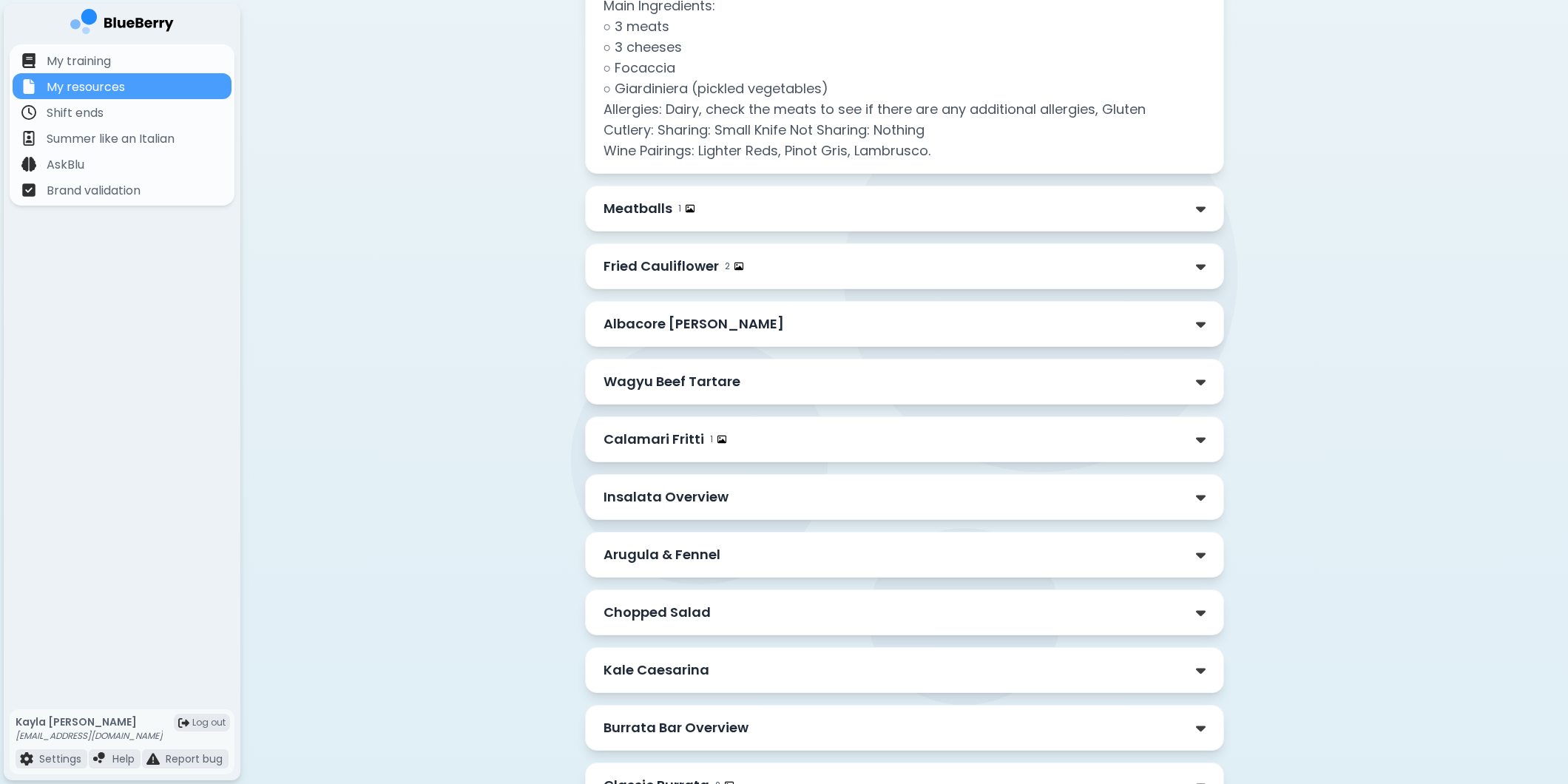
click at [673, 212] on div "Meatballs 1" at bounding box center [648, 208] width 91 height 21
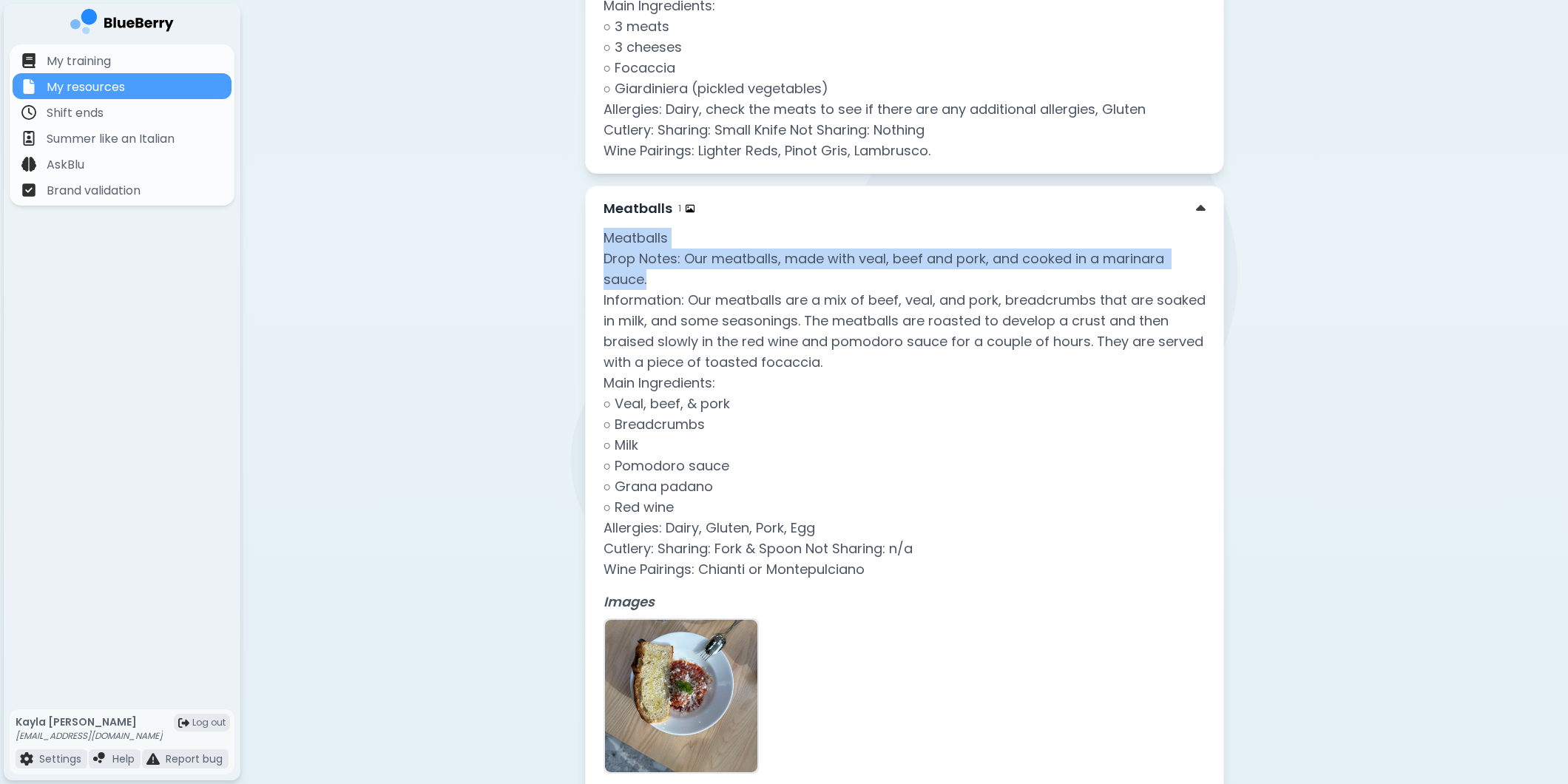
drag, startPoint x: 634, startPoint y: 268, endPoint x: 583, endPoint y: 235, distance: 60.7
click at [583, 235] on div "Back to Resources Open File [PERSON_NAME]'s Food Syllabus Table of Contents Ant…" at bounding box center [905, 262] width 663 height 4681
copy p "Meatballs Drop Notes: Our meatballs, made with veal, beef and pork, and cooked …"
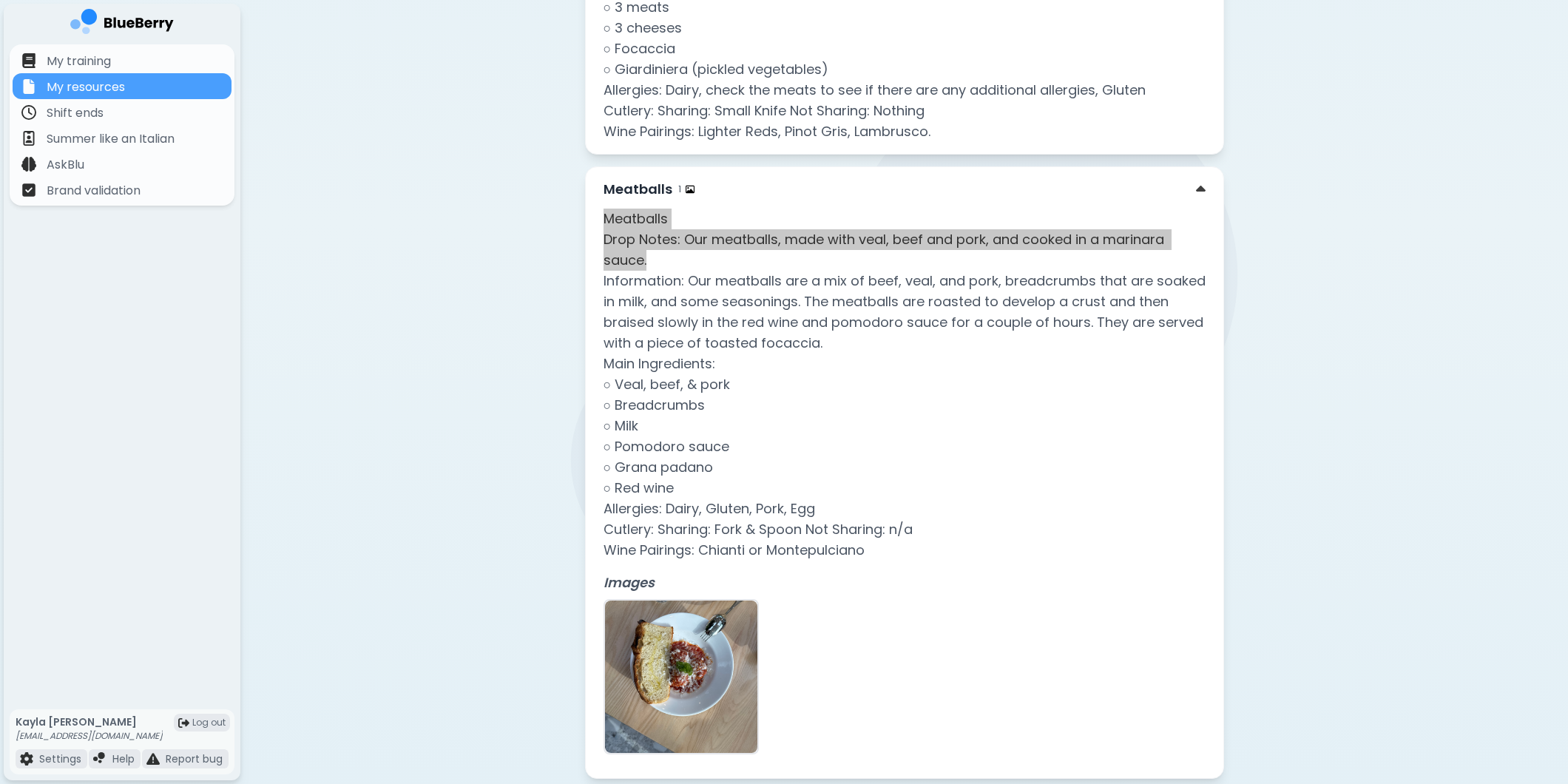
scroll to position [2732, 0]
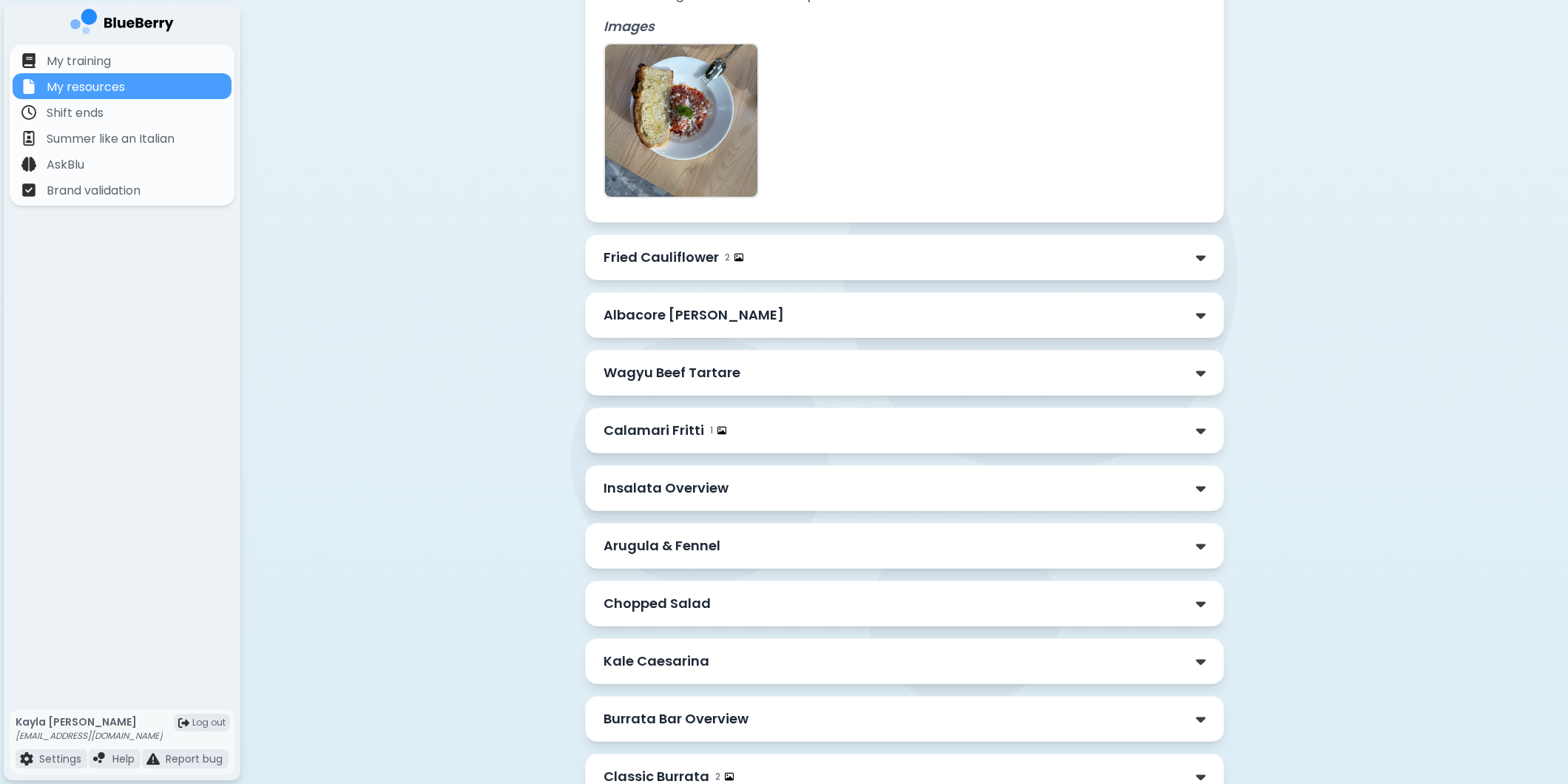
click at [701, 261] on p "Fried Cauliflower" at bounding box center [661, 257] width 115 height 21
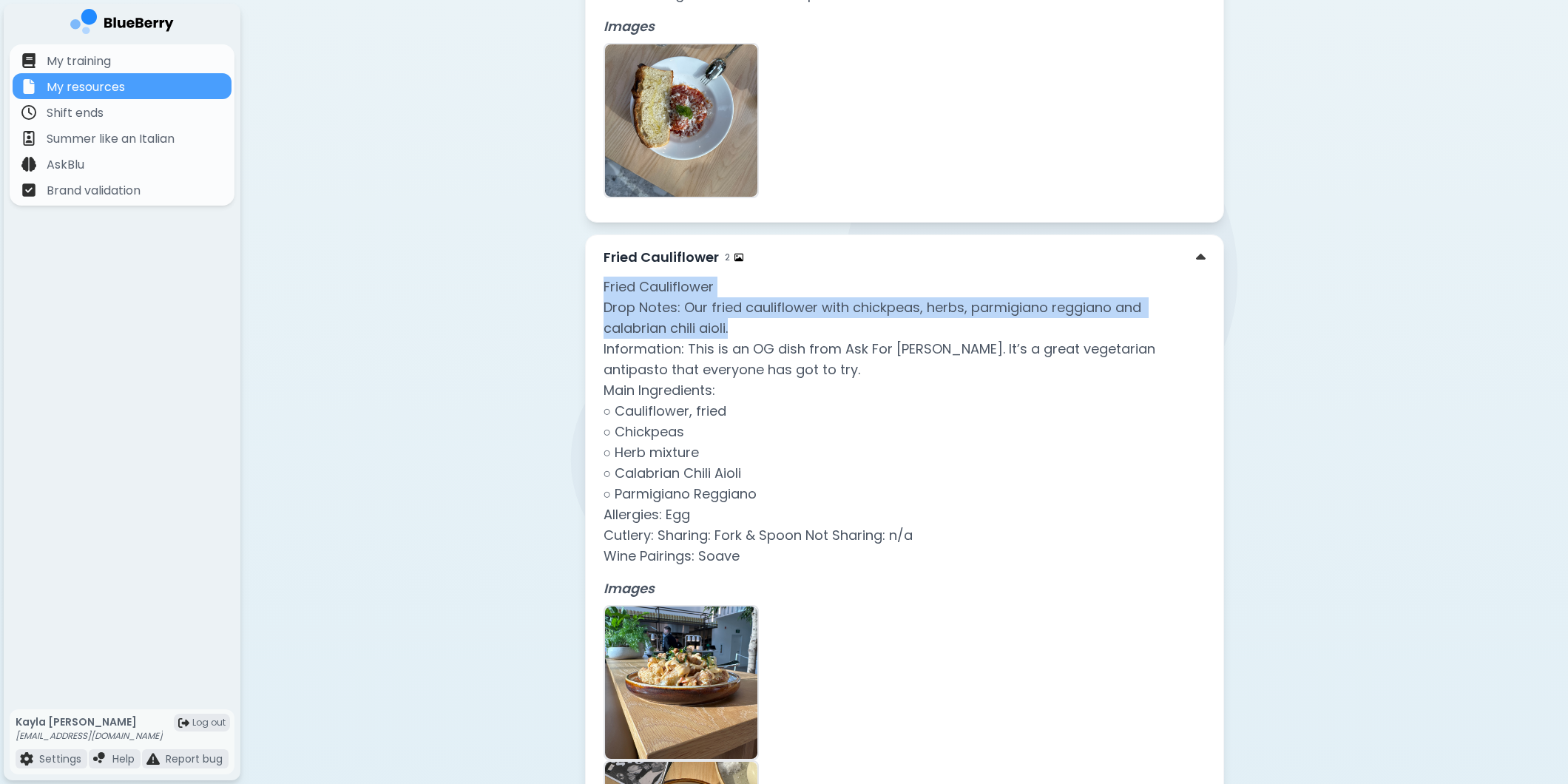
drag, startPoint x: 602, startPoint y: 285, endPoint x: 732, endPoint y: 337, distance: 140.0
click at [732, 337] on div "Fried Cauliflower 2 Fried Cauliflower Drop Notes: Our fried cauliflower with ch…" at bounding box center [904, 586] width 639 height 705
copy p "Fried Cauliflower Drop Notes: Our fried cauliflower with chickpeas, herbs, parm…"
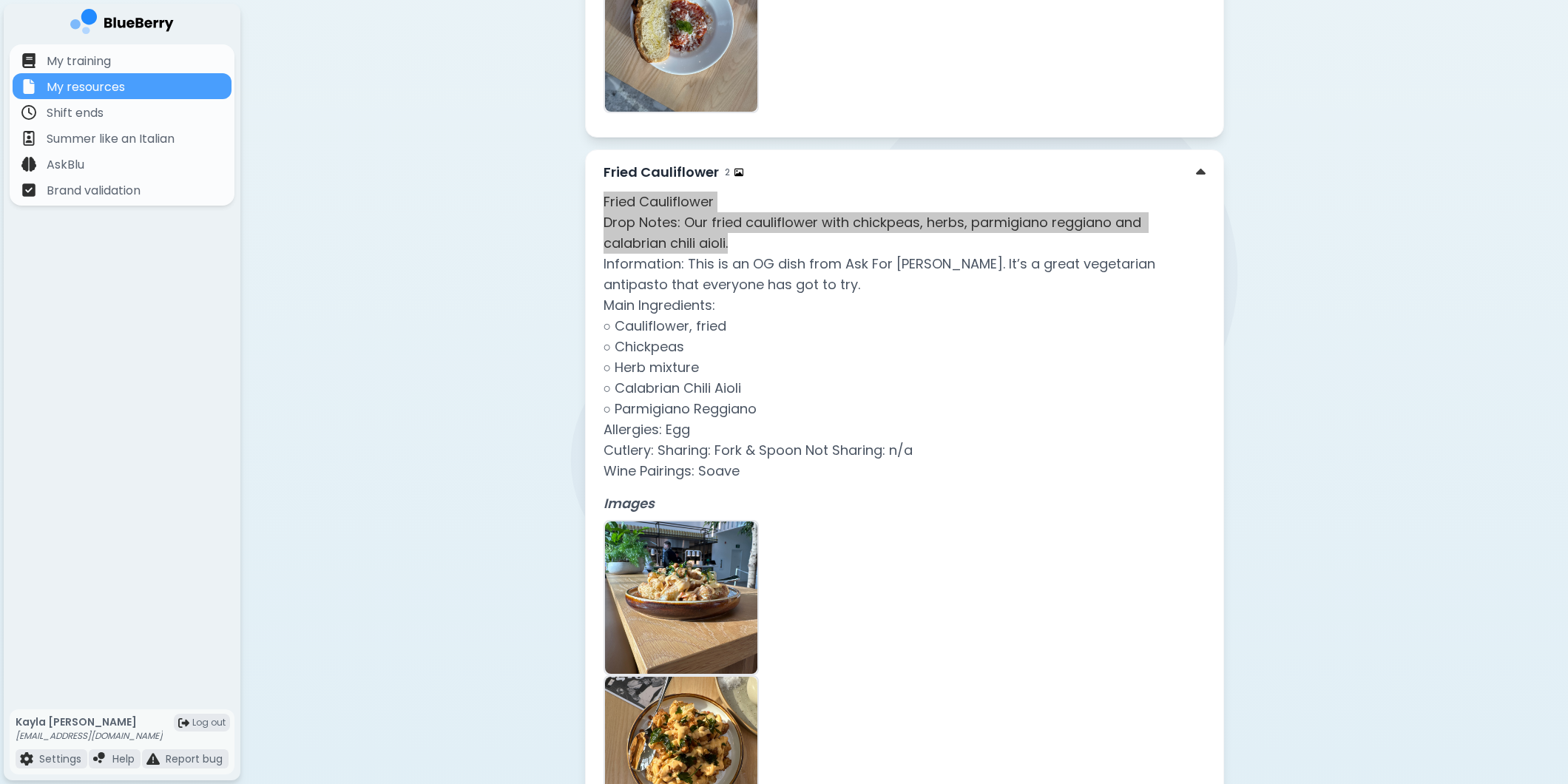
scroll to position [3226, 0]
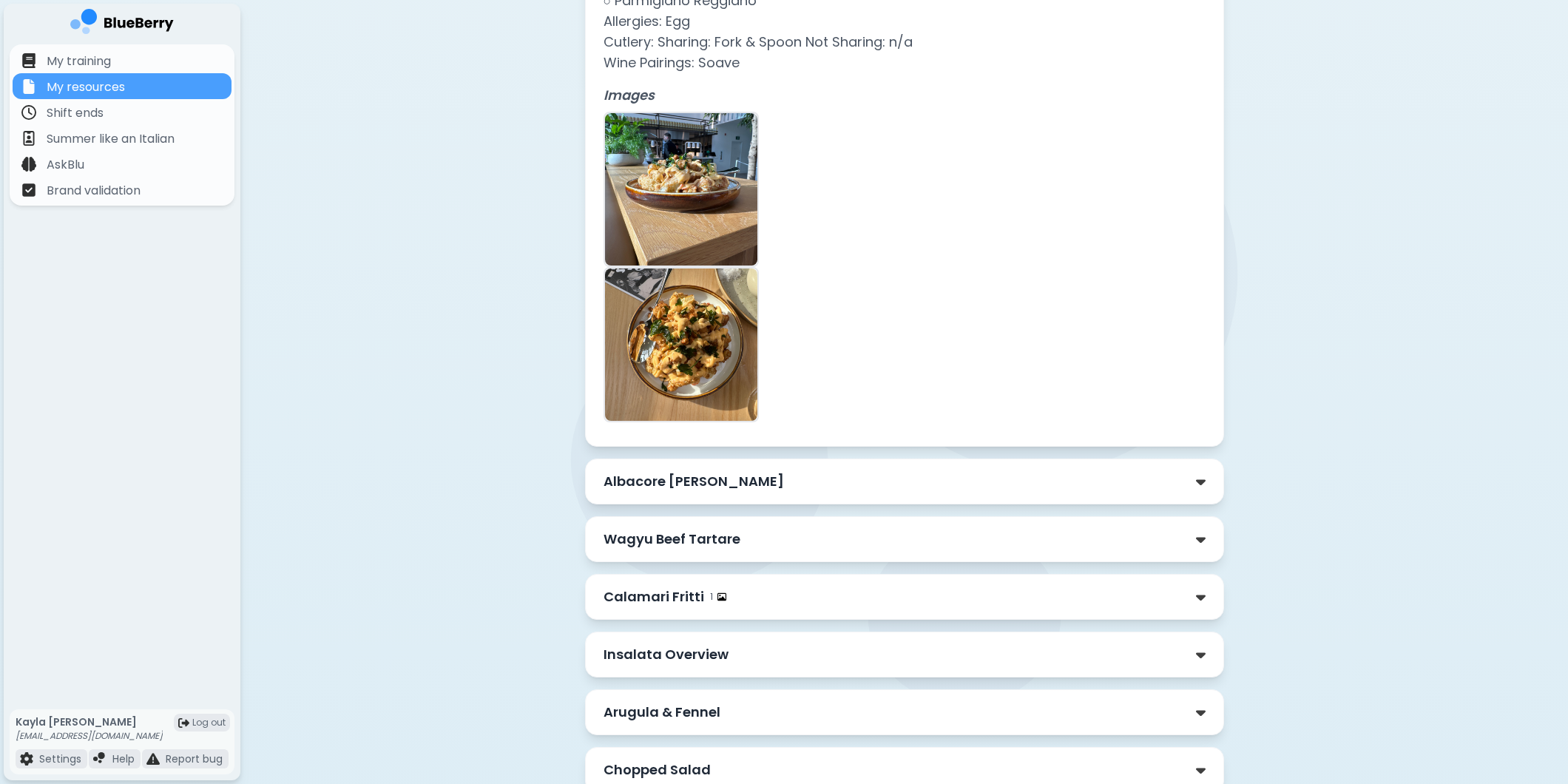
click at [730, 482] on p "Albacore [PERSON_NAME]" at bounding box center [693, 482] width 180 height 21
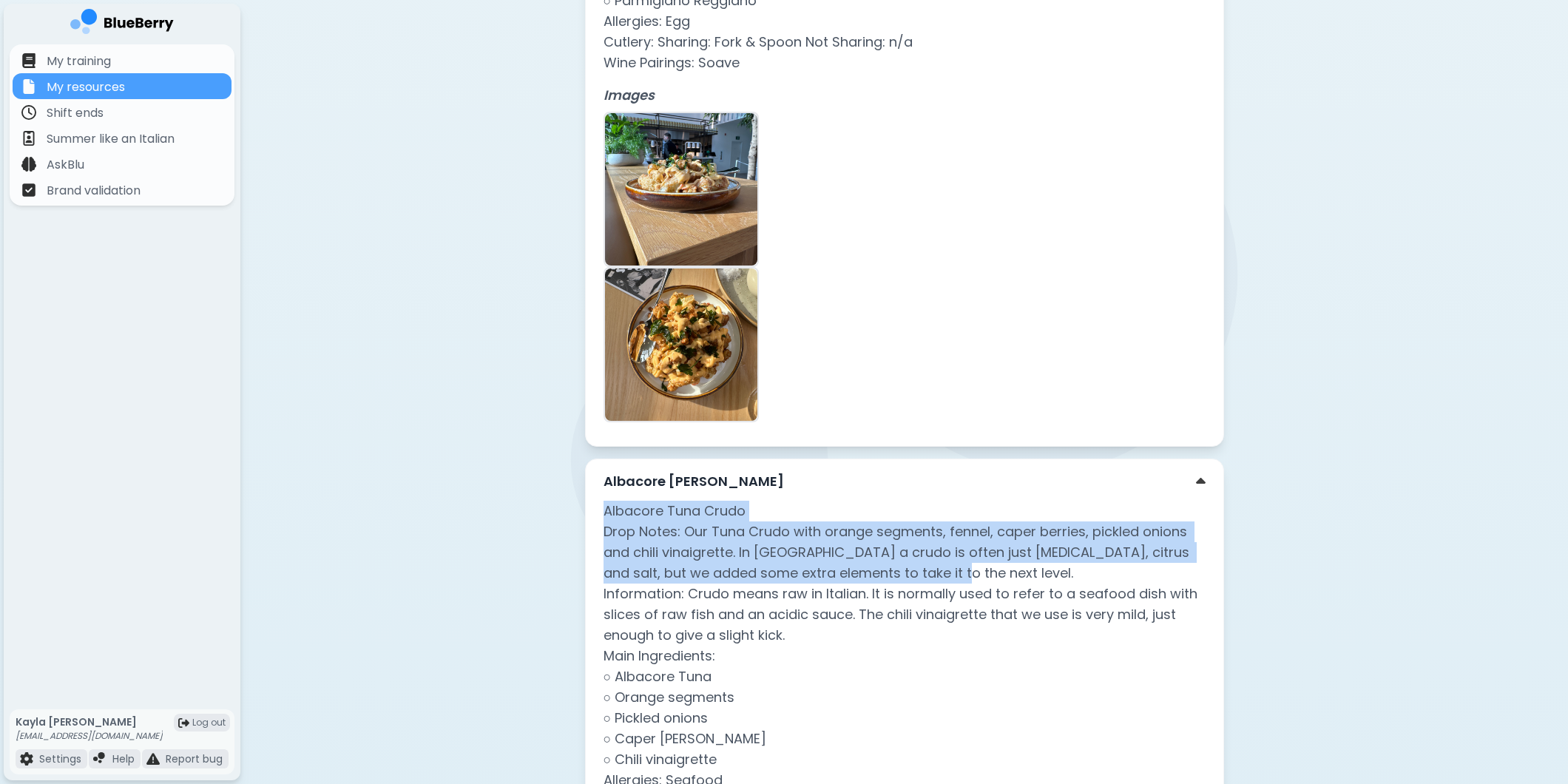
drag, startPoint x: 603, startPoint y: 510, endPoint x: 916, endPoint y: 571, distance: 318.9
click at [916, 571] on p "Albacore Tuna Crudo Drop Notes: Our Tuna Crudo with orange segments, fennel, ca…" at bounding box center [904, 666] width 602 height 331
copy p "Albacore Tuna Crudo Drop Notes: Our Tuna Crudo with orange segments, fennel, ca…"
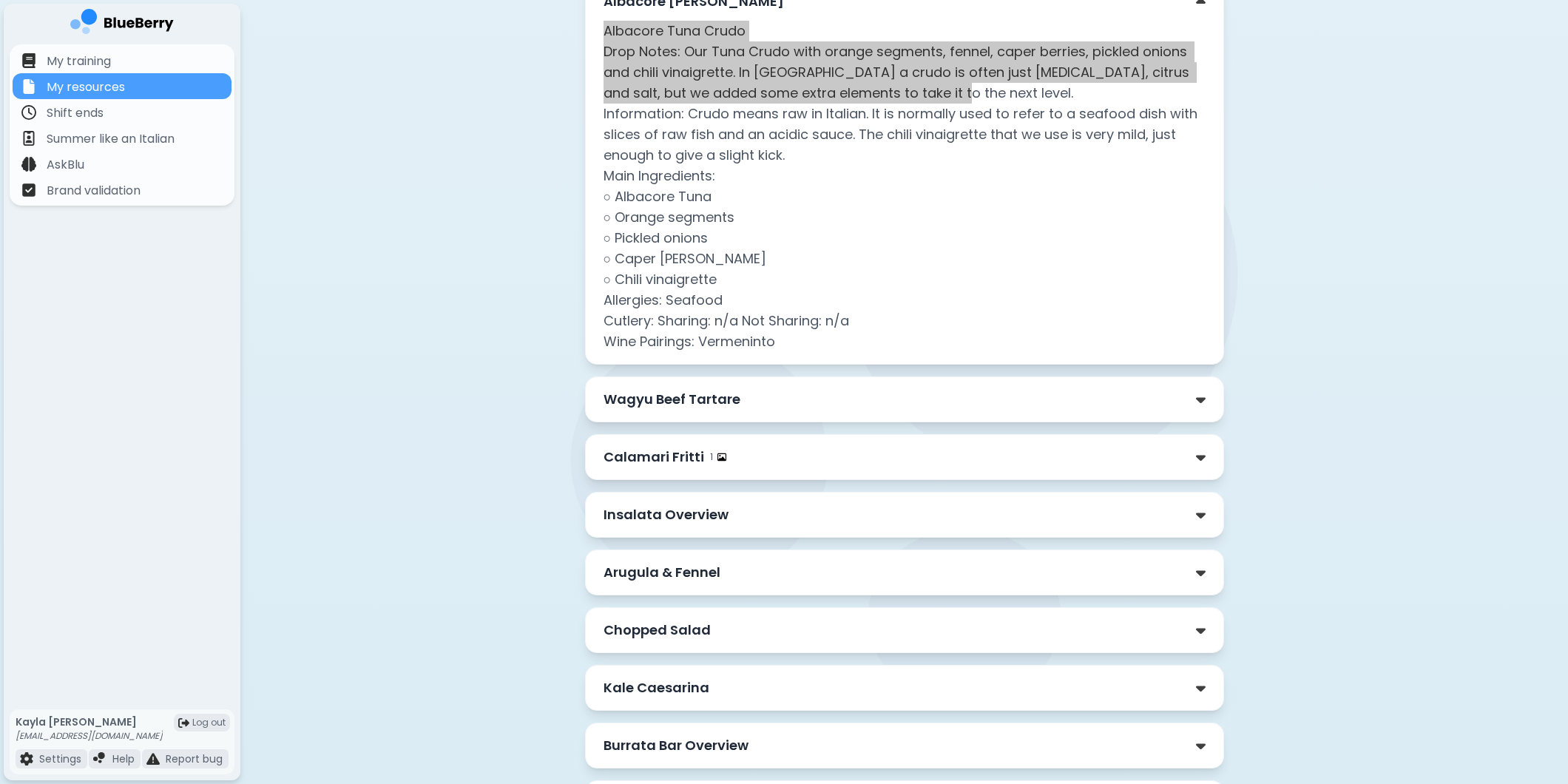
scroll to position [3801, 0]
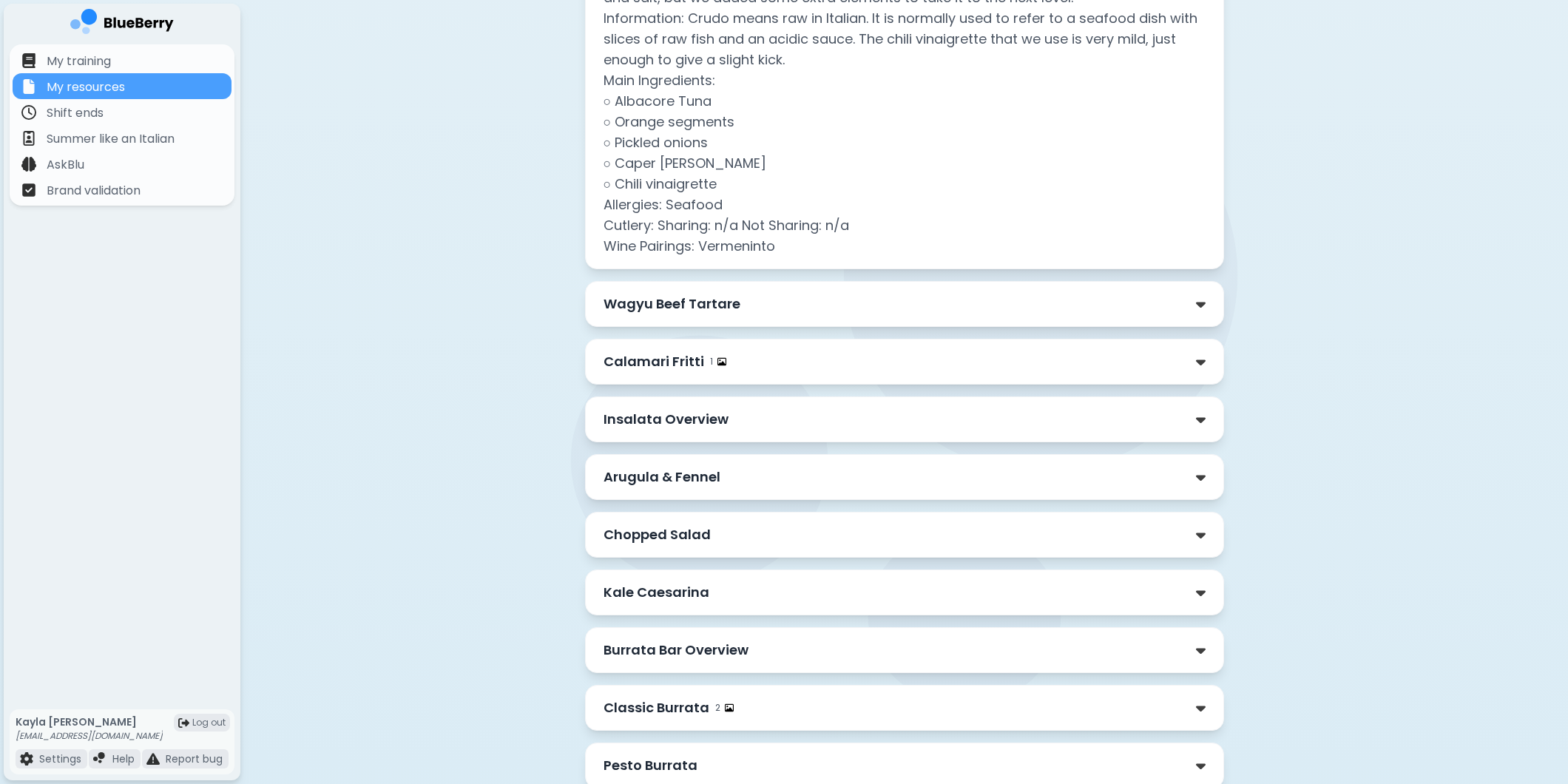
drag, startPoint x: 710, startPoint y: 287, endPoint x: 708, endPoint y: 298, distance: 11.2
click at [710, 287] on div "Wagyu Beef Tartare" at bounding box center [904, 303] width 639 height 46
click at [708, 307] on p "Wagyu Beef Tartare" at bounding box center [672, 304] width 137 height 21
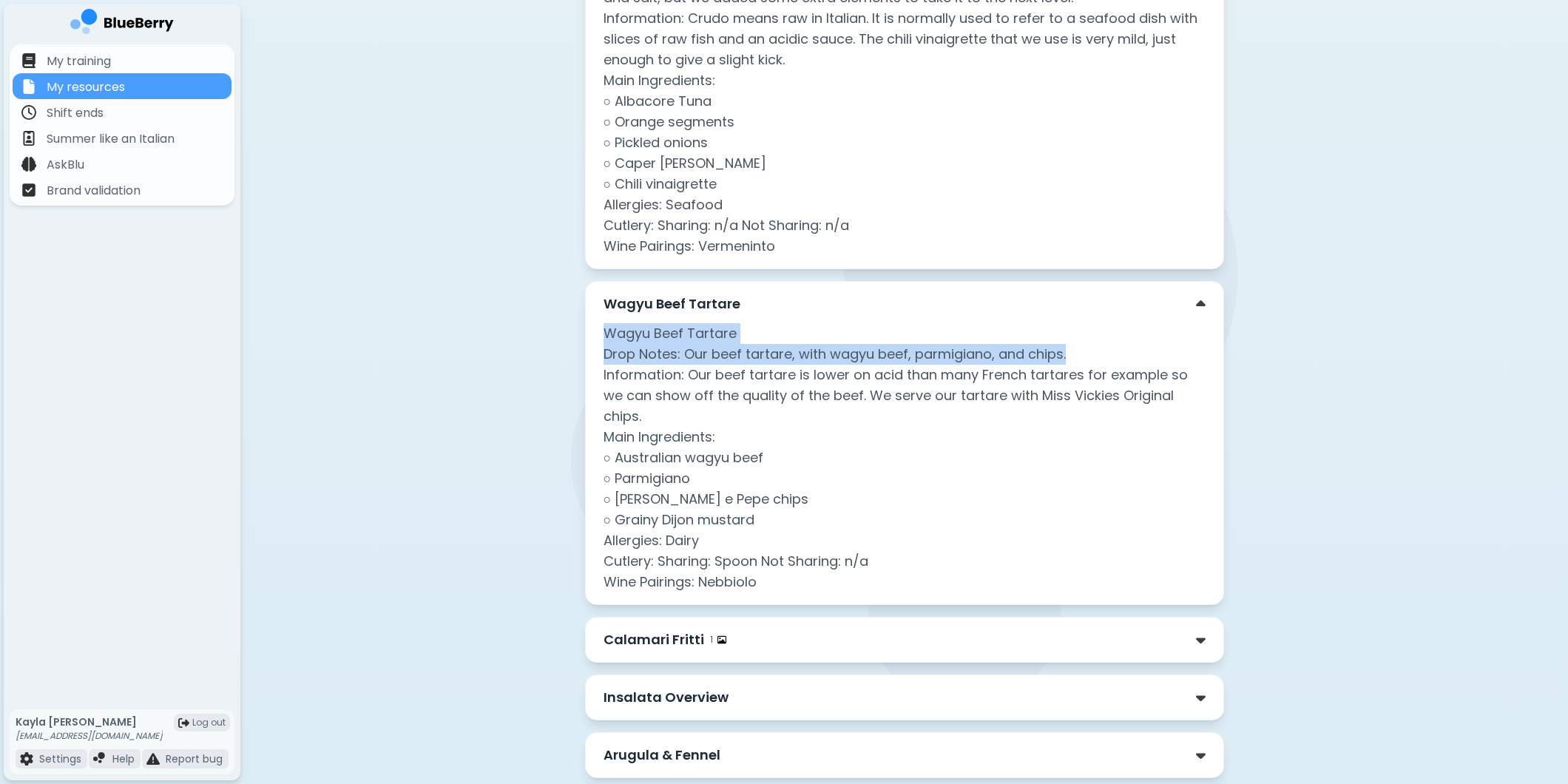
drag, startPoint x: 602, startPoint y: 335, endPoint x: 1080, endPoint y: 364, distance: 478.9
click at [1080, 364] on div "Wagyu Beef Tartare Wagyu Beef Tartare Drop Notes: Our beef tartare, with wagyu …" at bounding box center [904, 442] width 639 height 324
copy p "Wagyu Beef Tartare Drop Notes: Our beef tartare, with wagyu beef, parmigiano, a…"
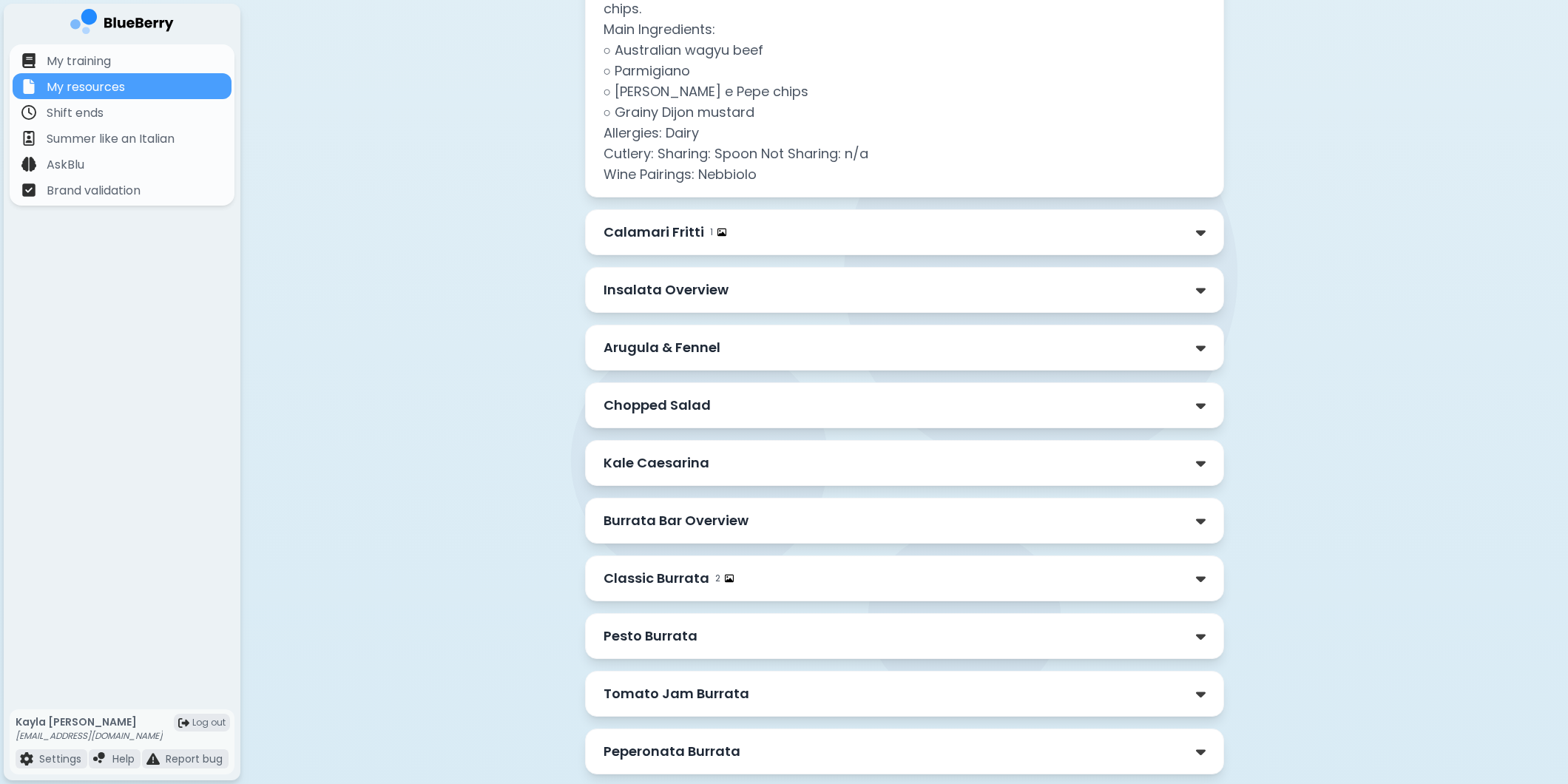
scroll to position [4211, 0]
click at [729, 236] on div "Calamari Fritti 1" at bounding box center [904, 229] width 602 height 21
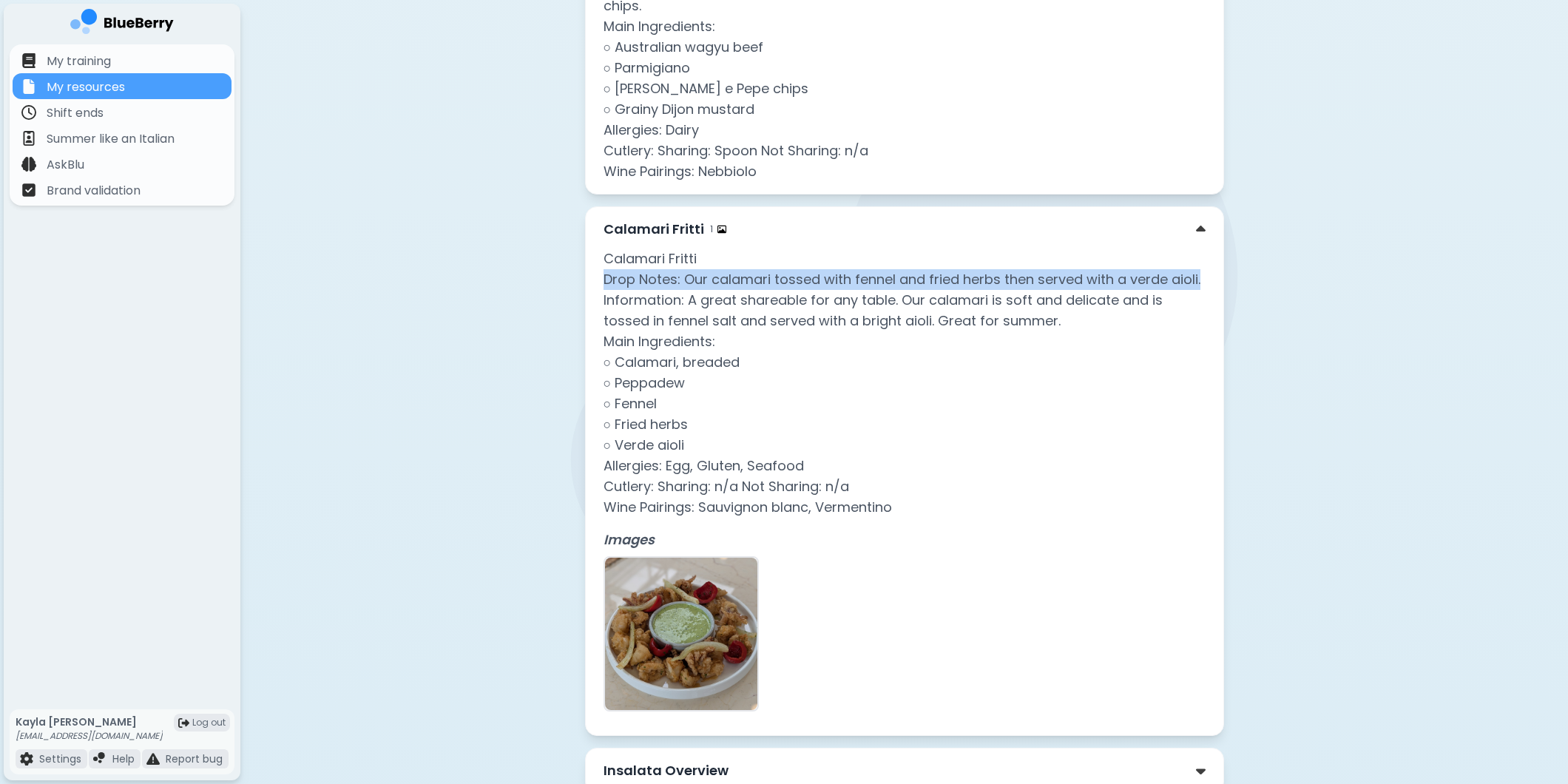
drag, startPoint x: 601, startPoint y: 277, endPoint x: 1204, endPoint y: 284, distance: 603.0
click at [1211, 279] on div "Calamari Fritti 1 Calamari Fritti Drop Notes: Our calamari tossed with fennel a…" at bounding box center [904, 471] width 639 height 529
copy p "Drop Notes: Our calamari tossed with fennel and fried herbs then served with a …"
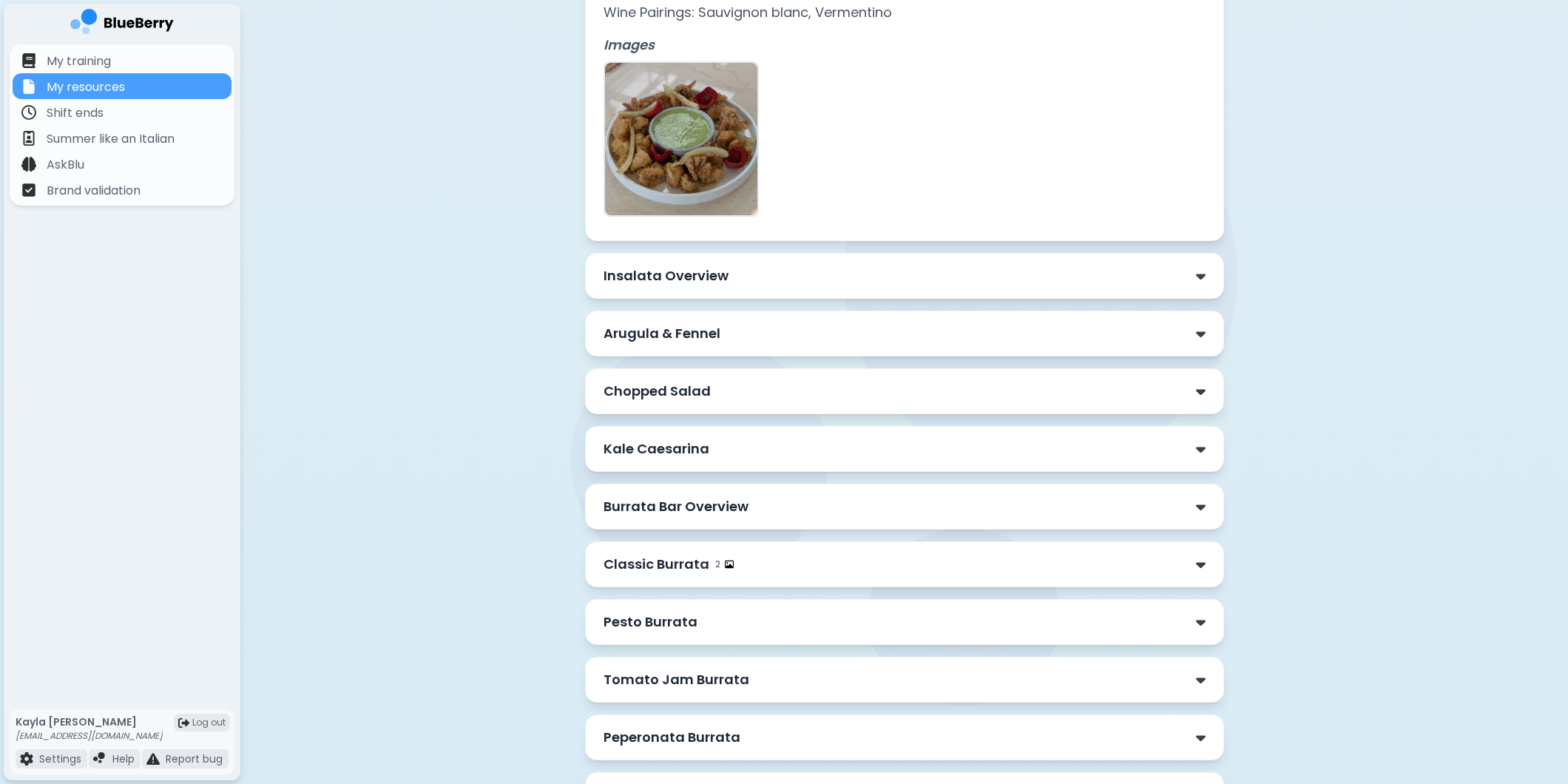
scroll to position [4787, 0]
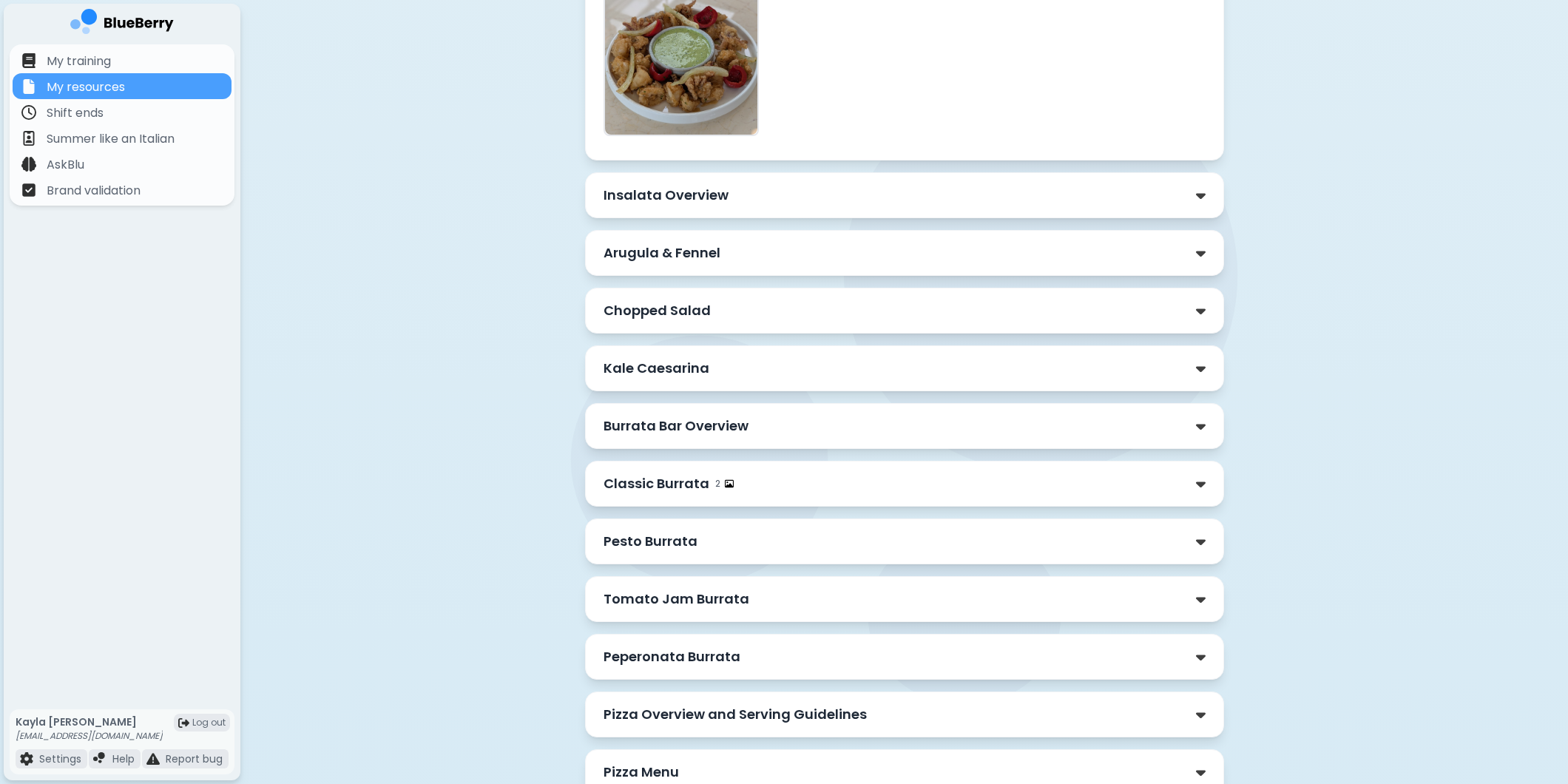
click at [747, 206] on div "Insalata Overview" at bounding box center [904, 195] width 602 height 21
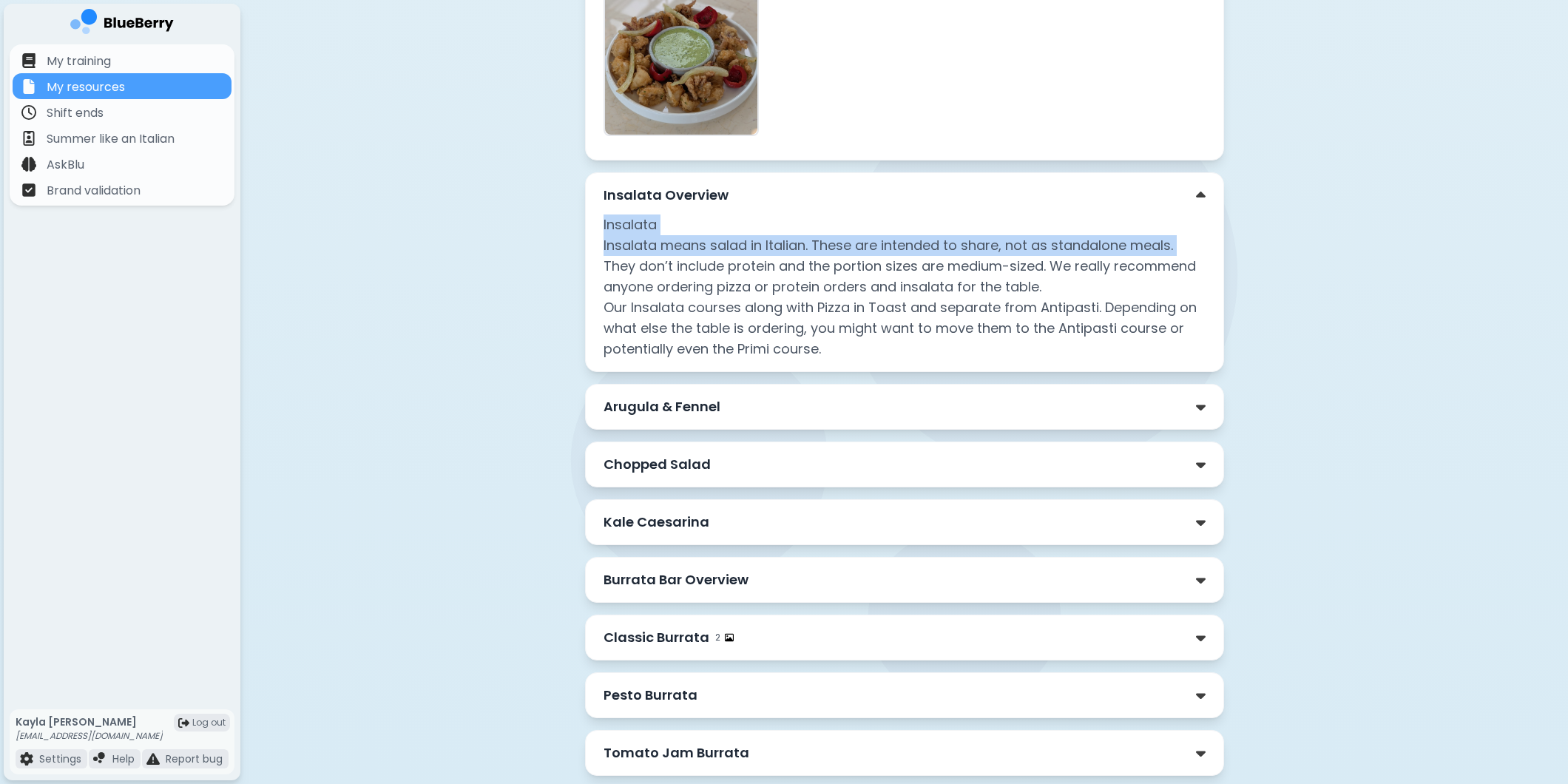
drag, startPoint x: 601, startPoint y: 224, endPoint x: 1212, endPoint y: 255, distance: 611.8
click at [1212, 255] on div "Insalata Overview Insalata Insalata means salad in Italian. These are intended …" at bounding box center [904, 272] width 639 height 199
copy p "Insalata Insalata means salad in Italian. These are intended to share, not as s…"
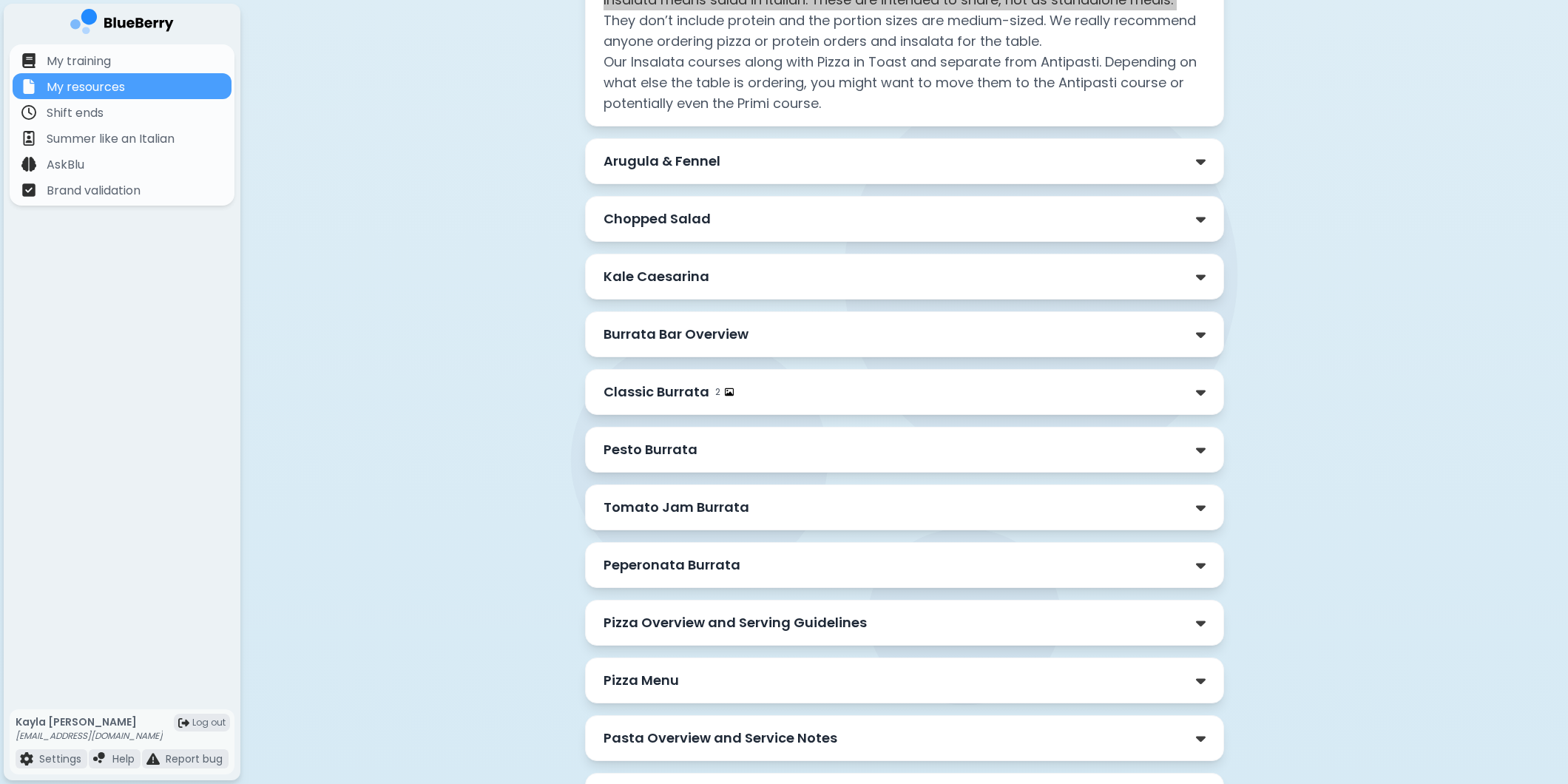
scroll to position [5033, 0]
click at [700, 173] on div "Arugula & Fennel" at bounding box center [904, 160] width 639 height 46
click at [695, 158] on p "Arugula & Fennel" at bounding box center [661, 161] width 117 height 21
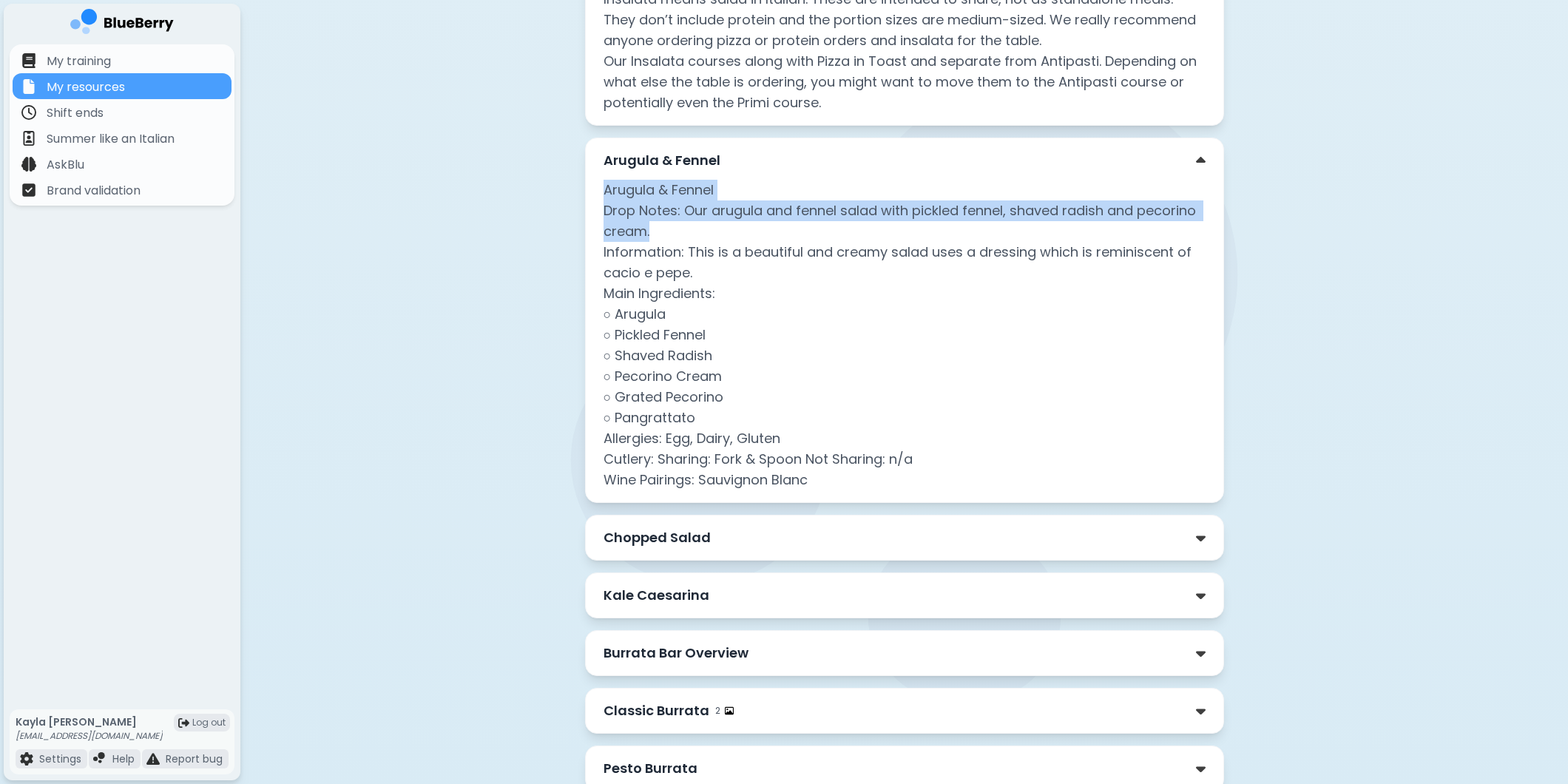
drag, startPoint x: 601, startPoint y: 188, endPoint x: 697, endPoint y: 229, distance: 104.4
click at [697, 229] on div "Arugula & [PERSON_NAME] & Fennel Drop Notes: Our arugula and fennel salad with …" at bounding box center [904, 320] width 639 height 365
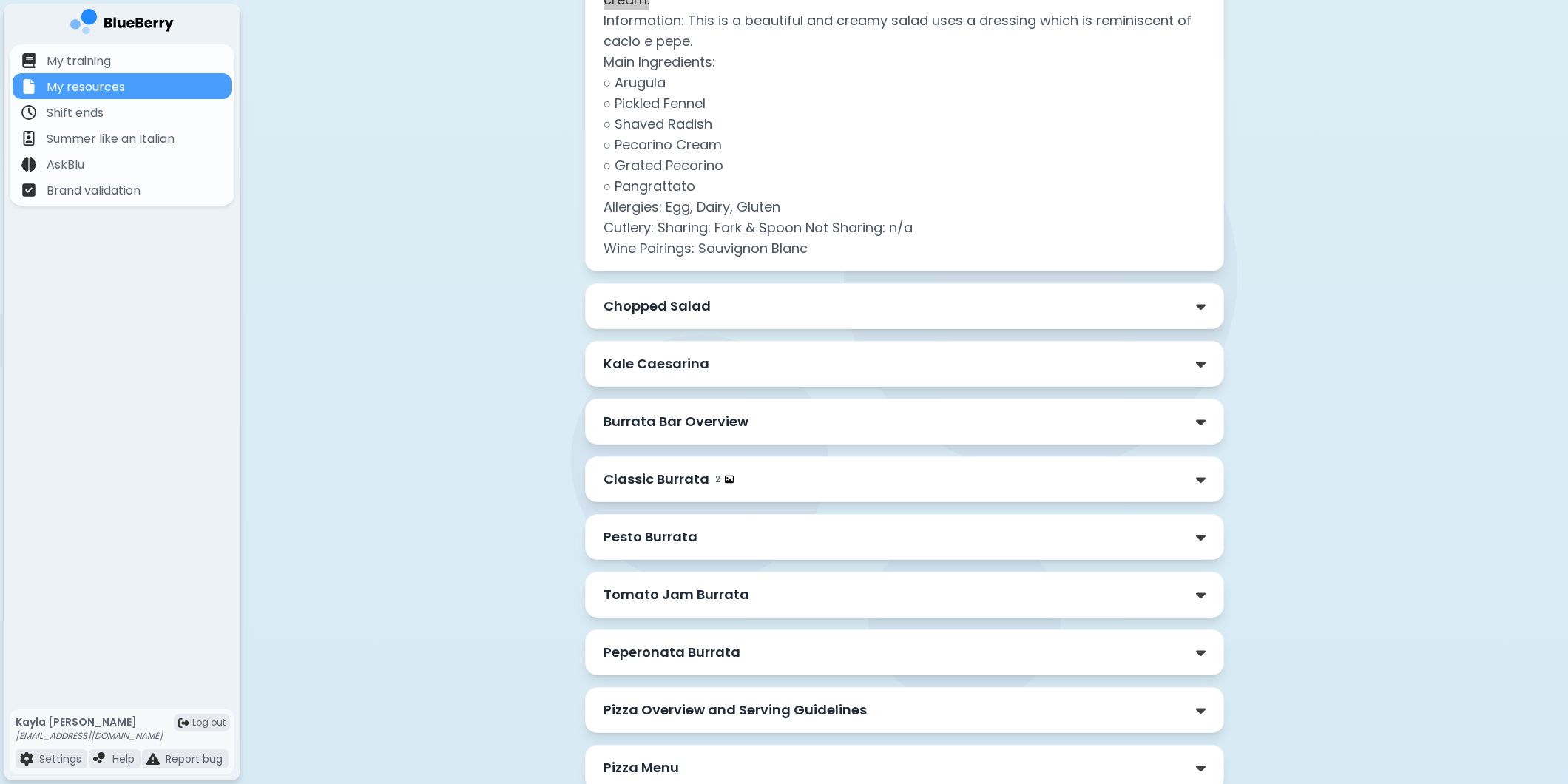
scroll to position [5280, 0]
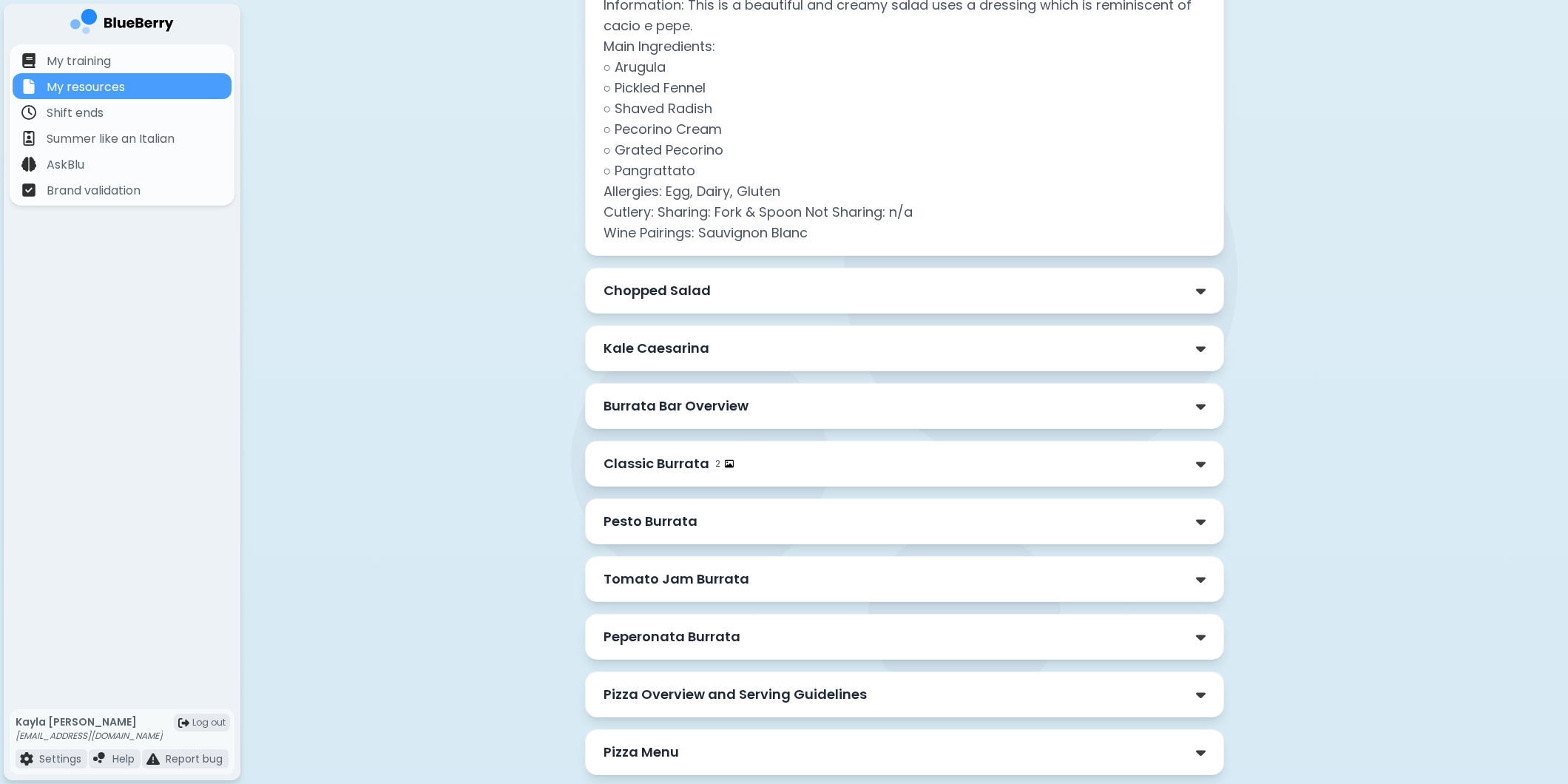
click at [705, 298] on p "Chopped Salad" at bounding box center [656, 290] width 107 height 21
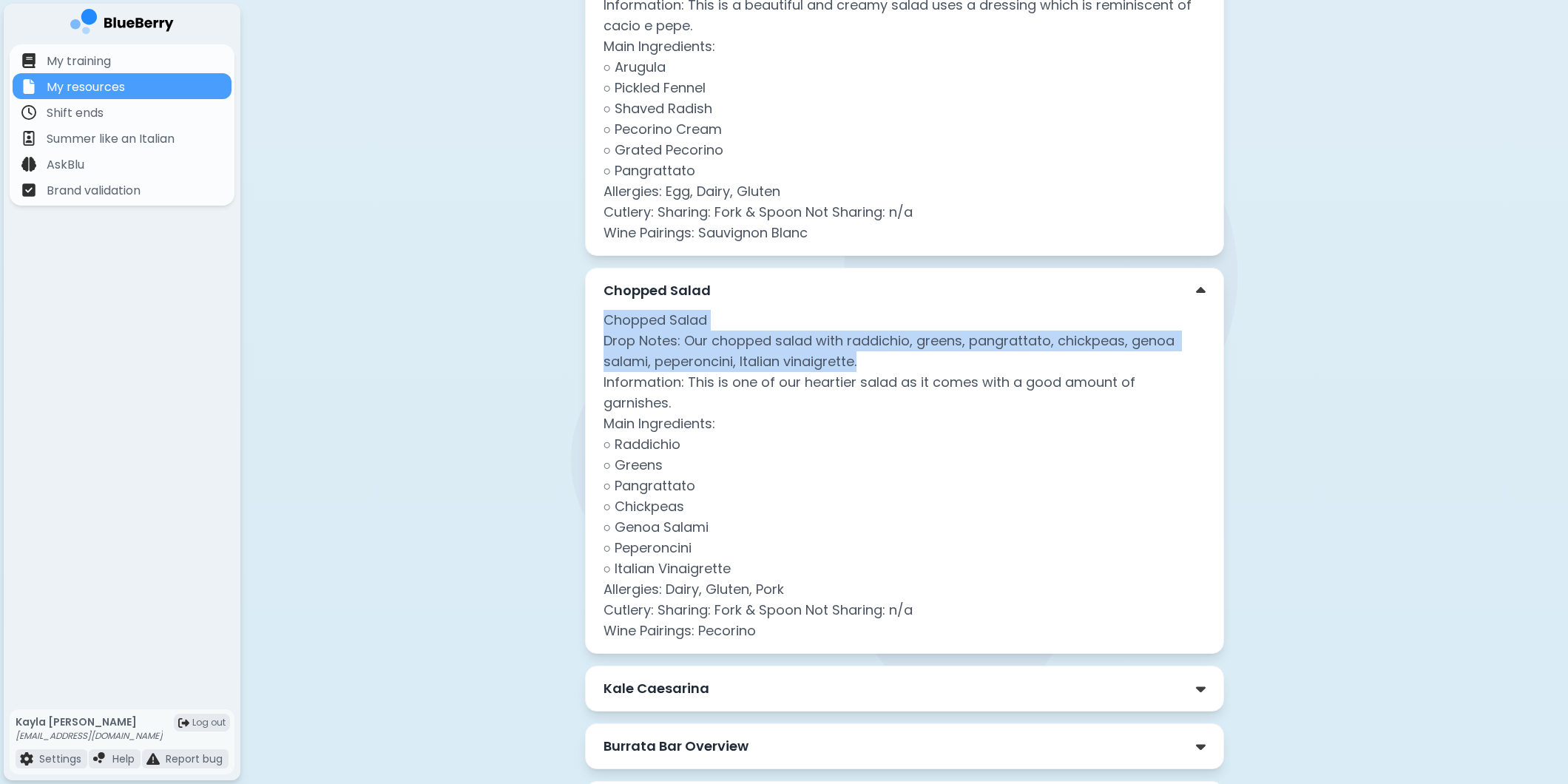
drag, startPoint x: 601, startPoint y: 323, endPoint x: 874, endPoint y: 372, distance: 277.4
click at [874, 372] on div "Chopped Salad Chopped Salad Drop Notes: Our chopped salad with raddichio, green…" at bounding box center [904, 461] width 639 height 386
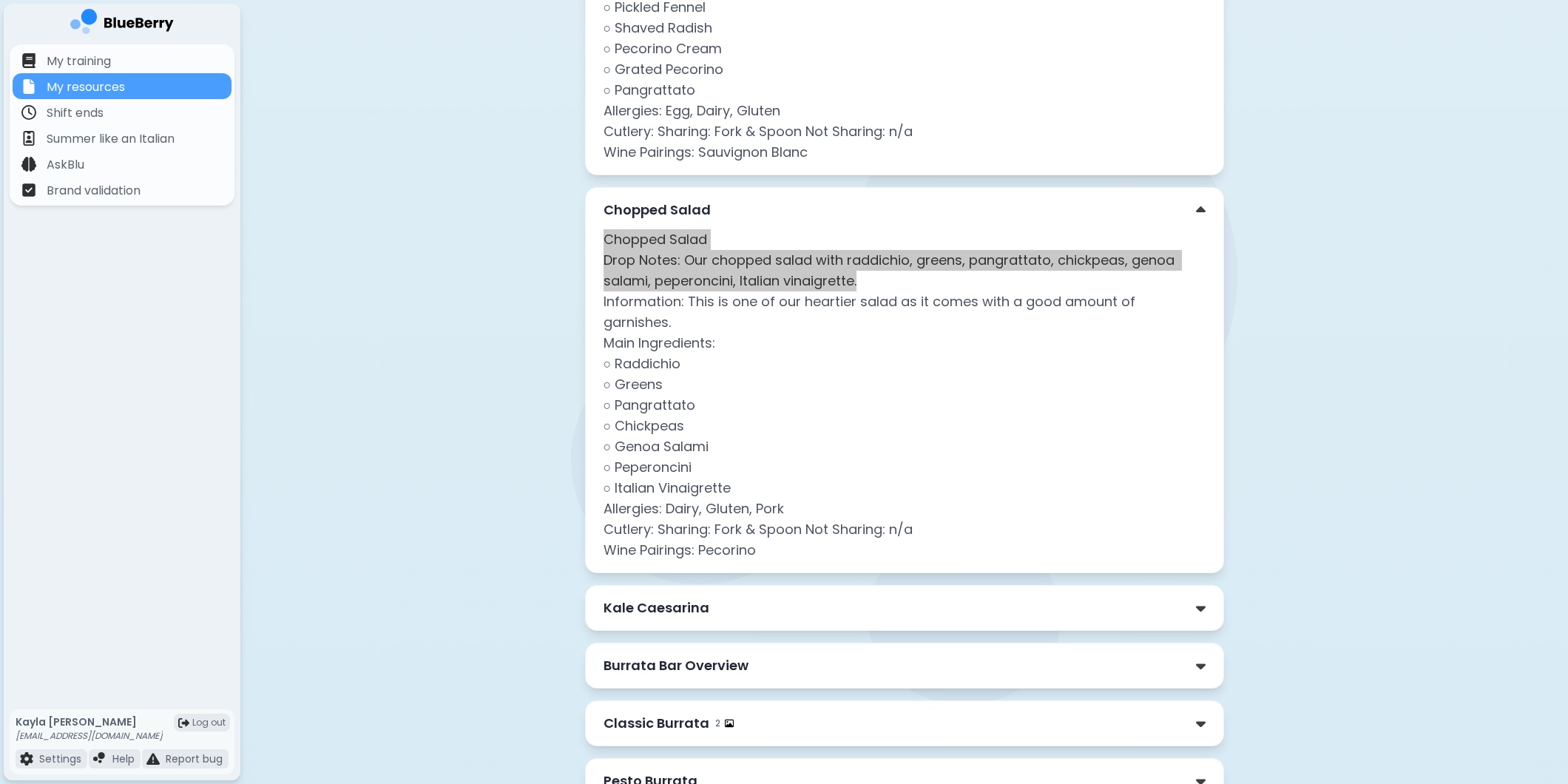
scroll to position [5690, 0]
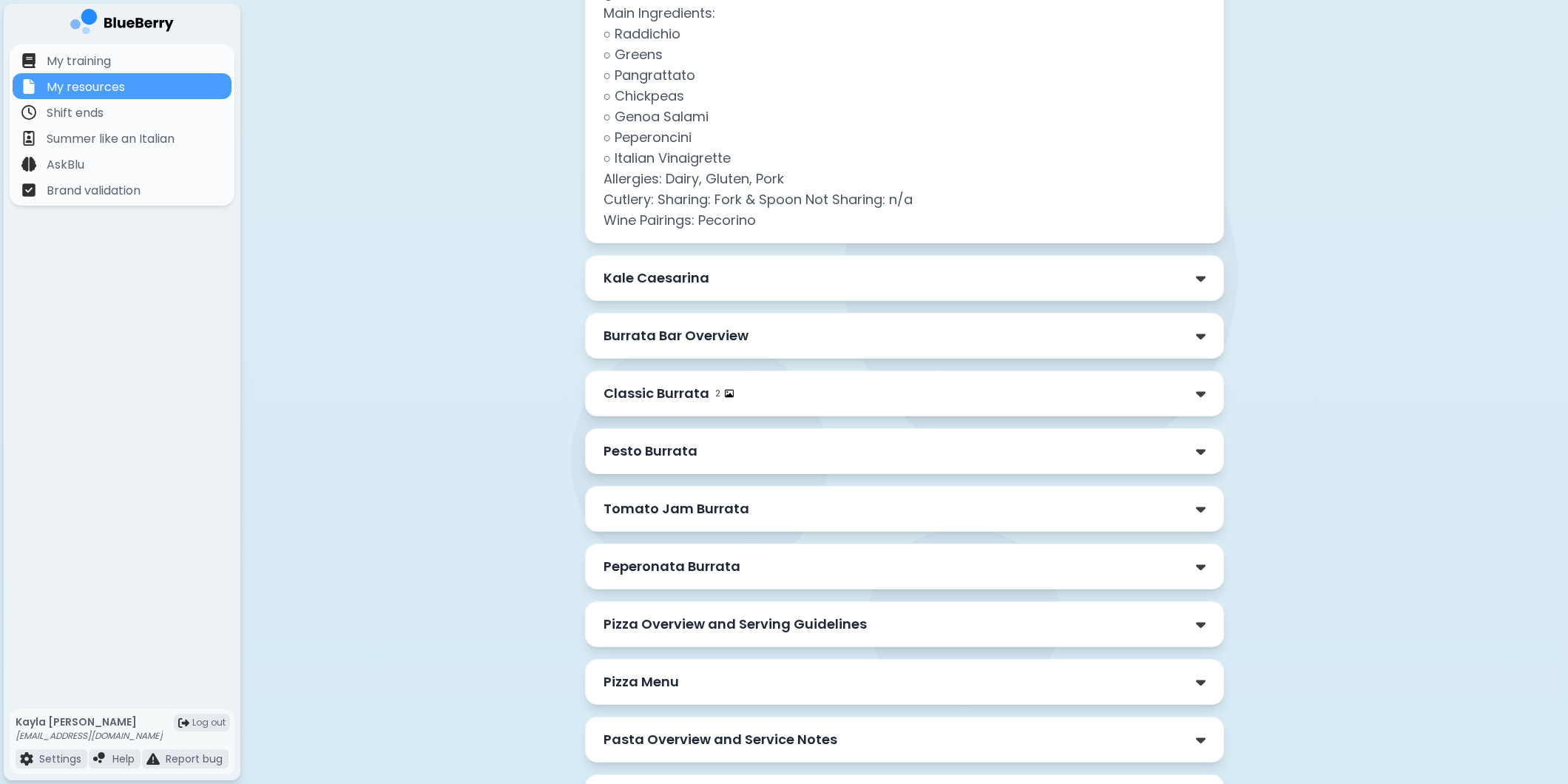
click at [698, 268] on p "Kale Caesarina" at bounding box center [656, 278] width 105 height 21
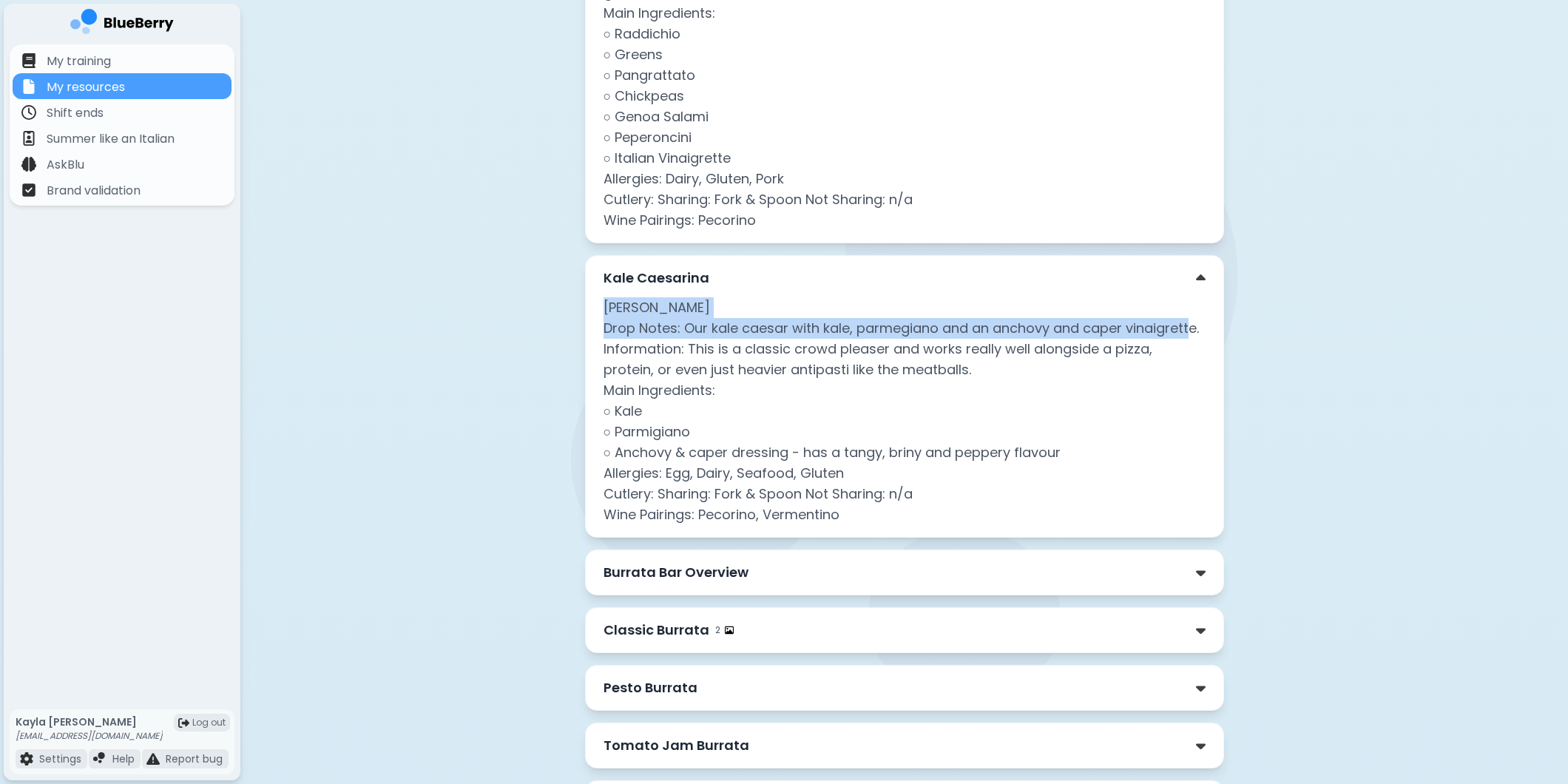
drag, startPoint x: 602, startPoint y: 289, endPoint x: 1245, endPoint y: 307, distance: 643.3
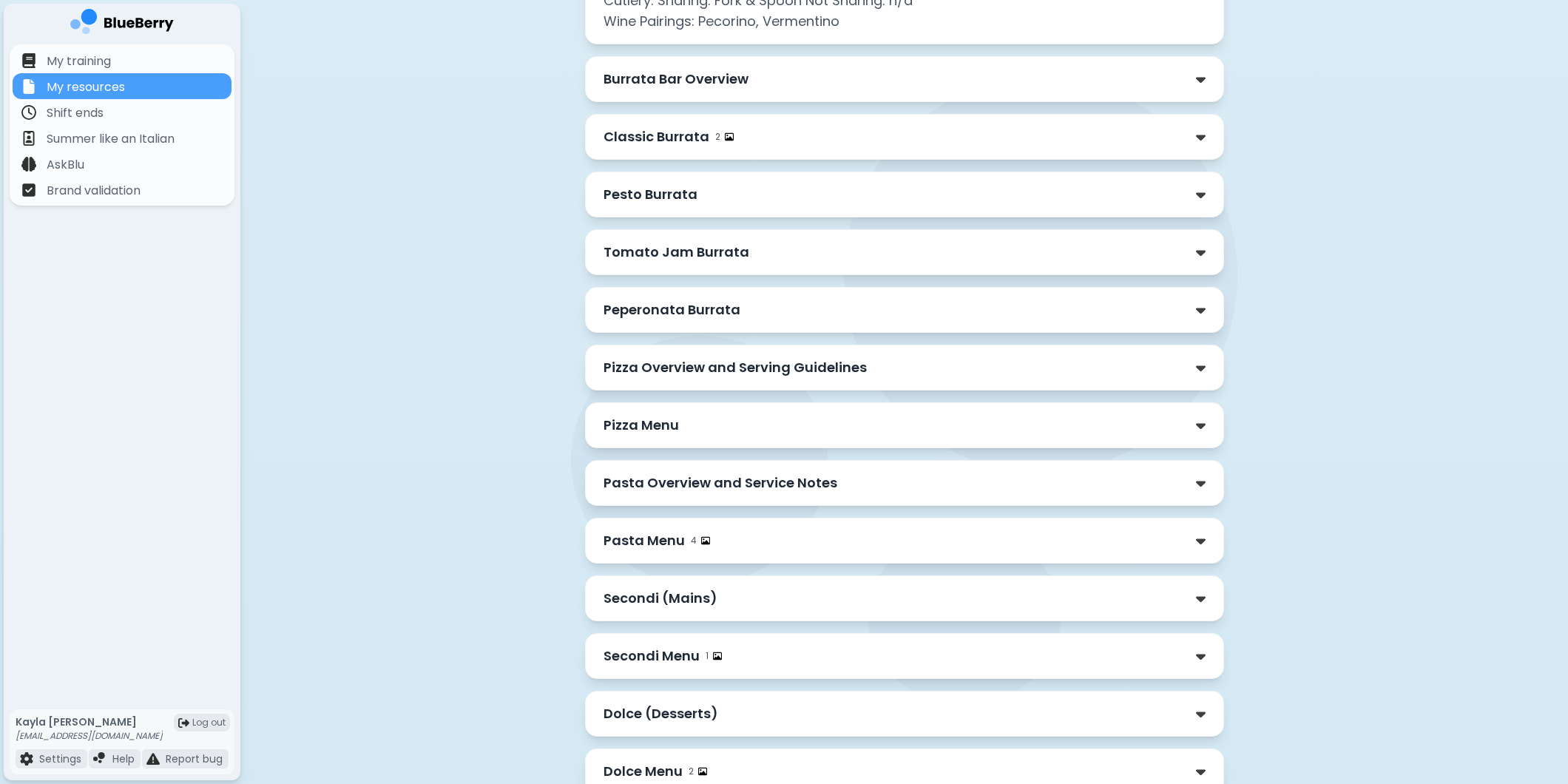
scroll to position [6266, 0]
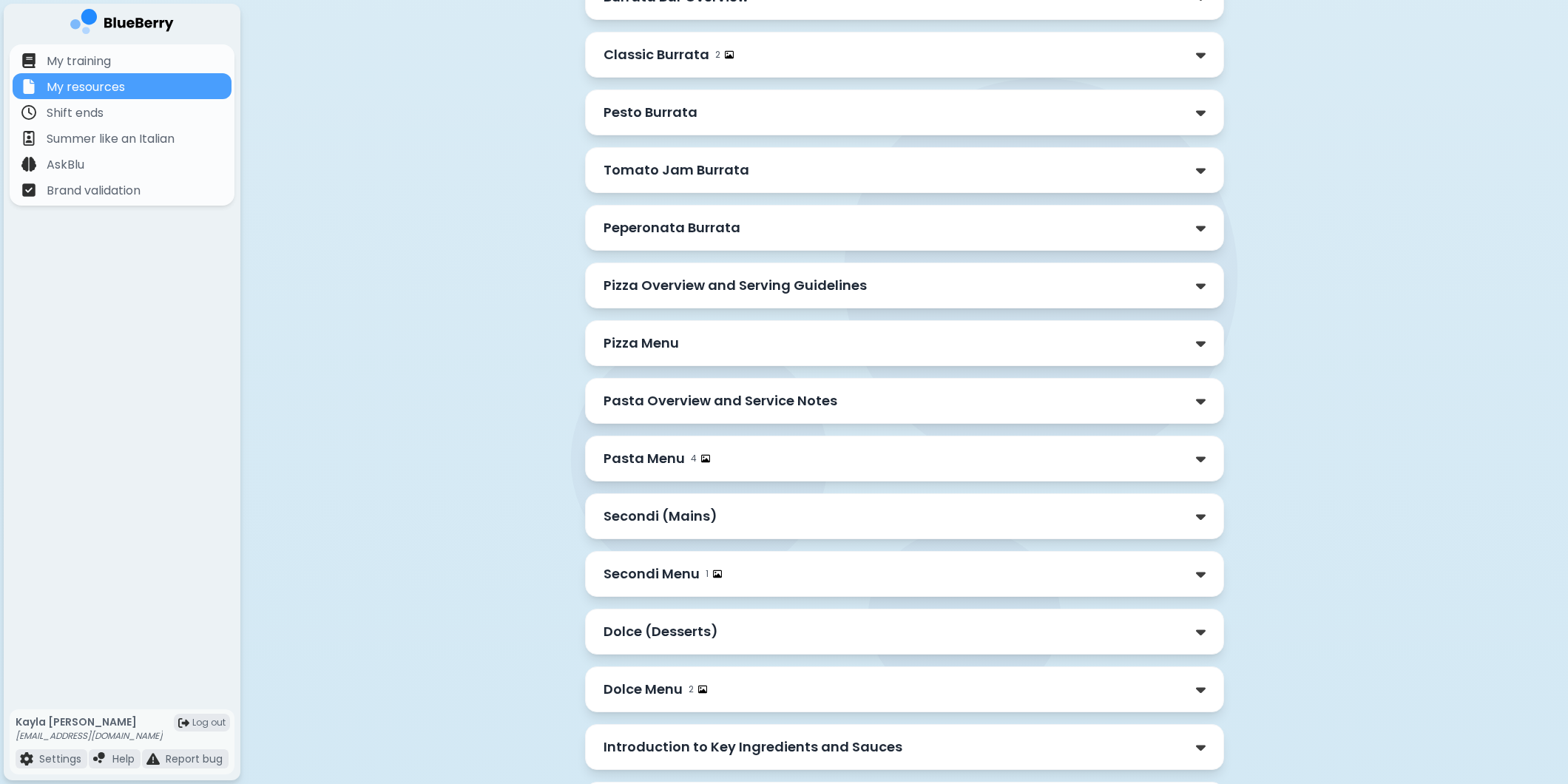
click at [744, 567] on div "Secondi Menu 1" at bounding box center [904, 573] width 639 height 46
click at [677, 564] on p "Secondi Menu" at bounding box center [652, 574] width 97 height 21
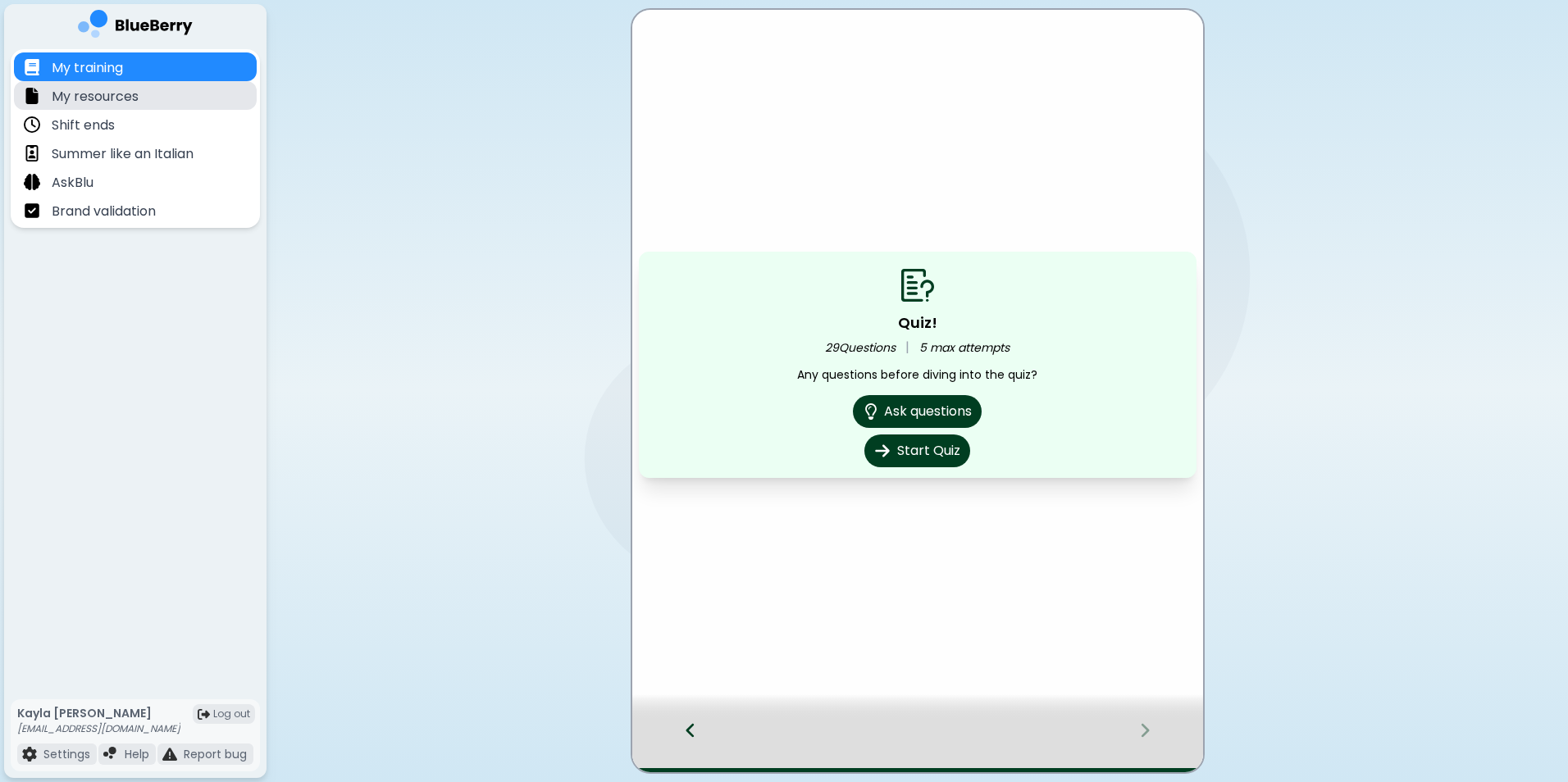
click at [158, 103] on div "My resources" at bounding box center [136, 95] width 243 height 29
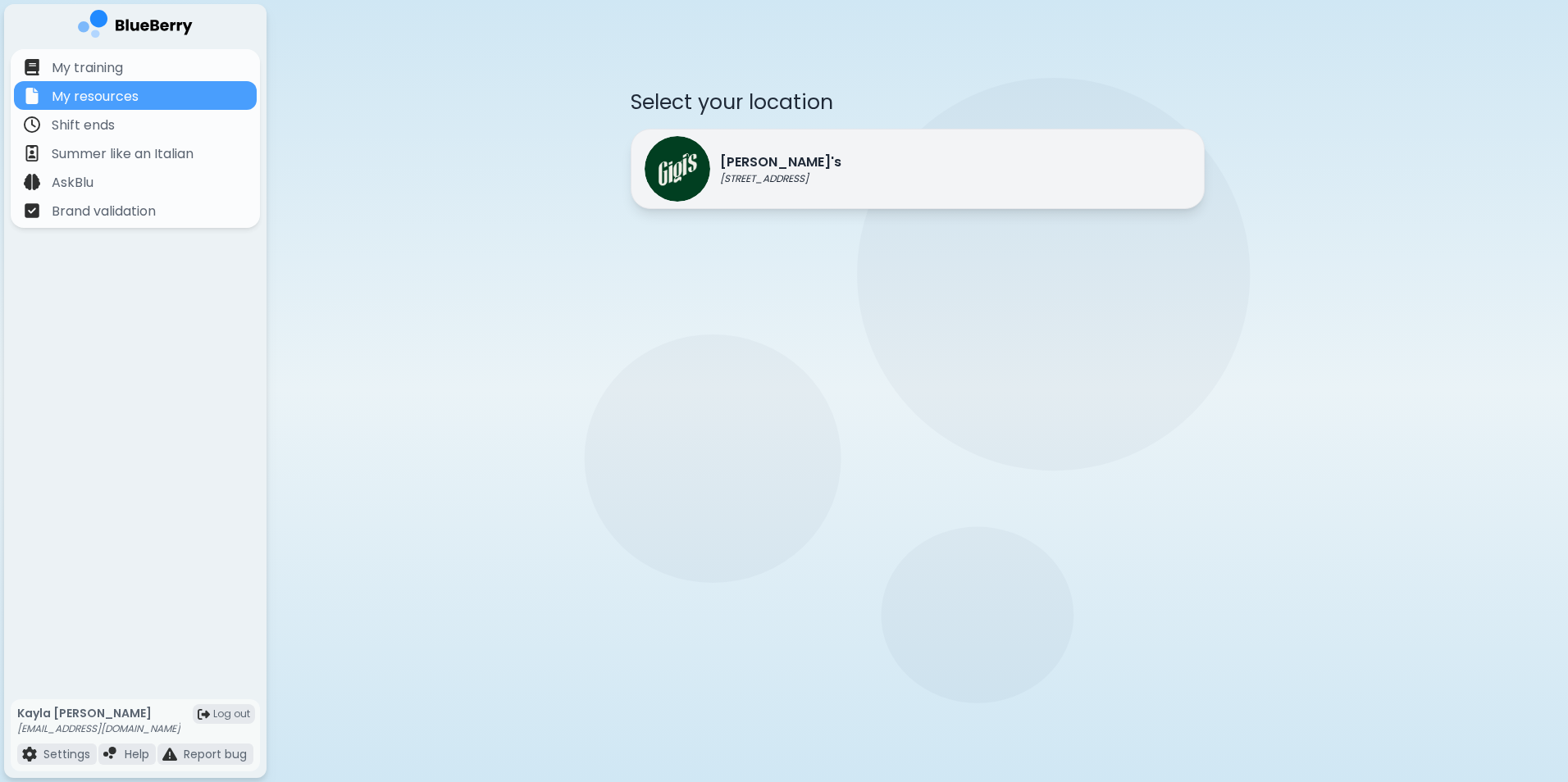
click at [812, 199] on div "[PERSON_NAME]'s [STREET_ADDRESS]" at bounding box center [743, 169] width 197 height 66
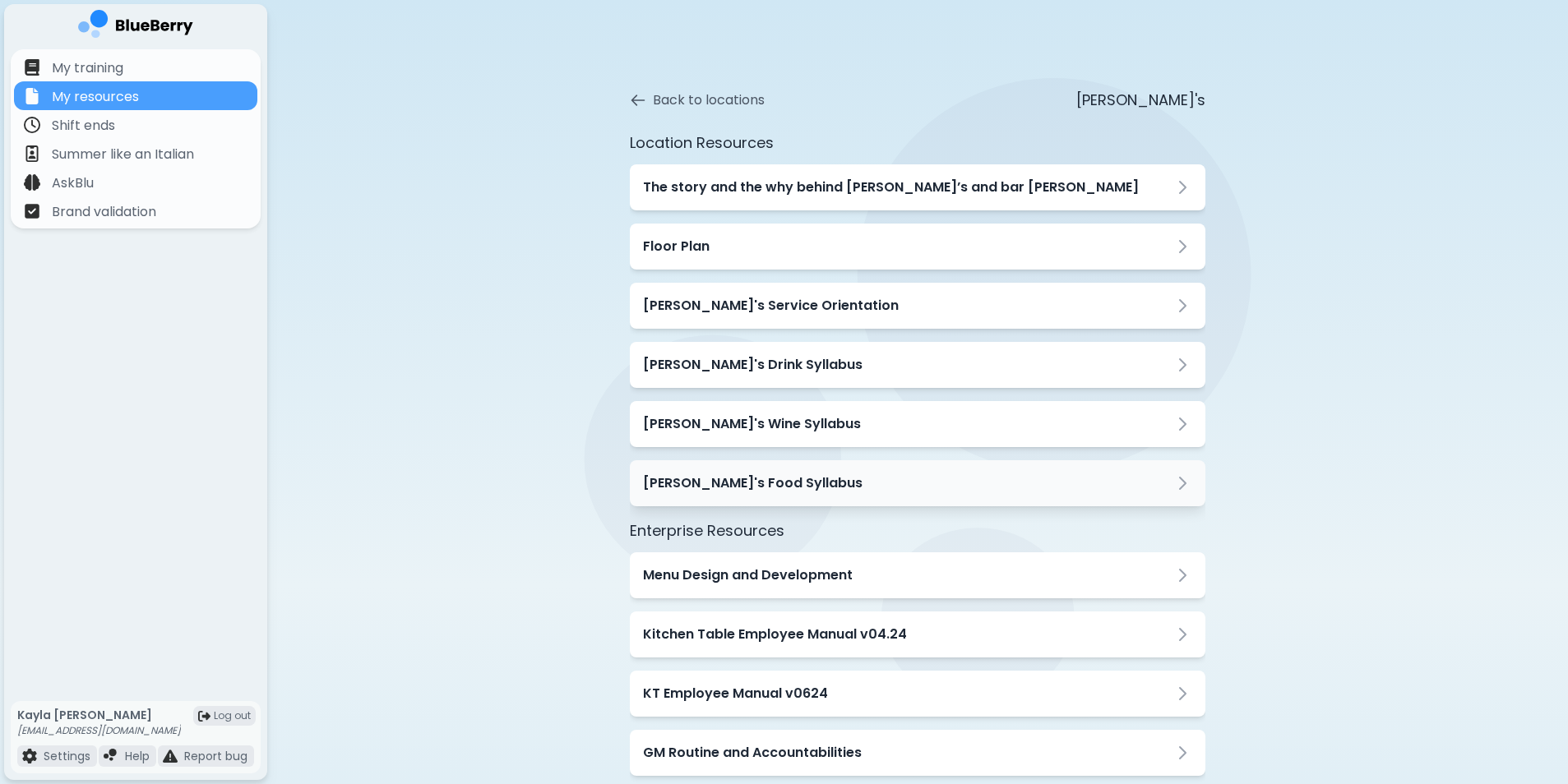
click at [747, 479] on h3 "[PERSON_NAME]'s Food Syllabus" at bounding box center [753, 484] width 220 height 20
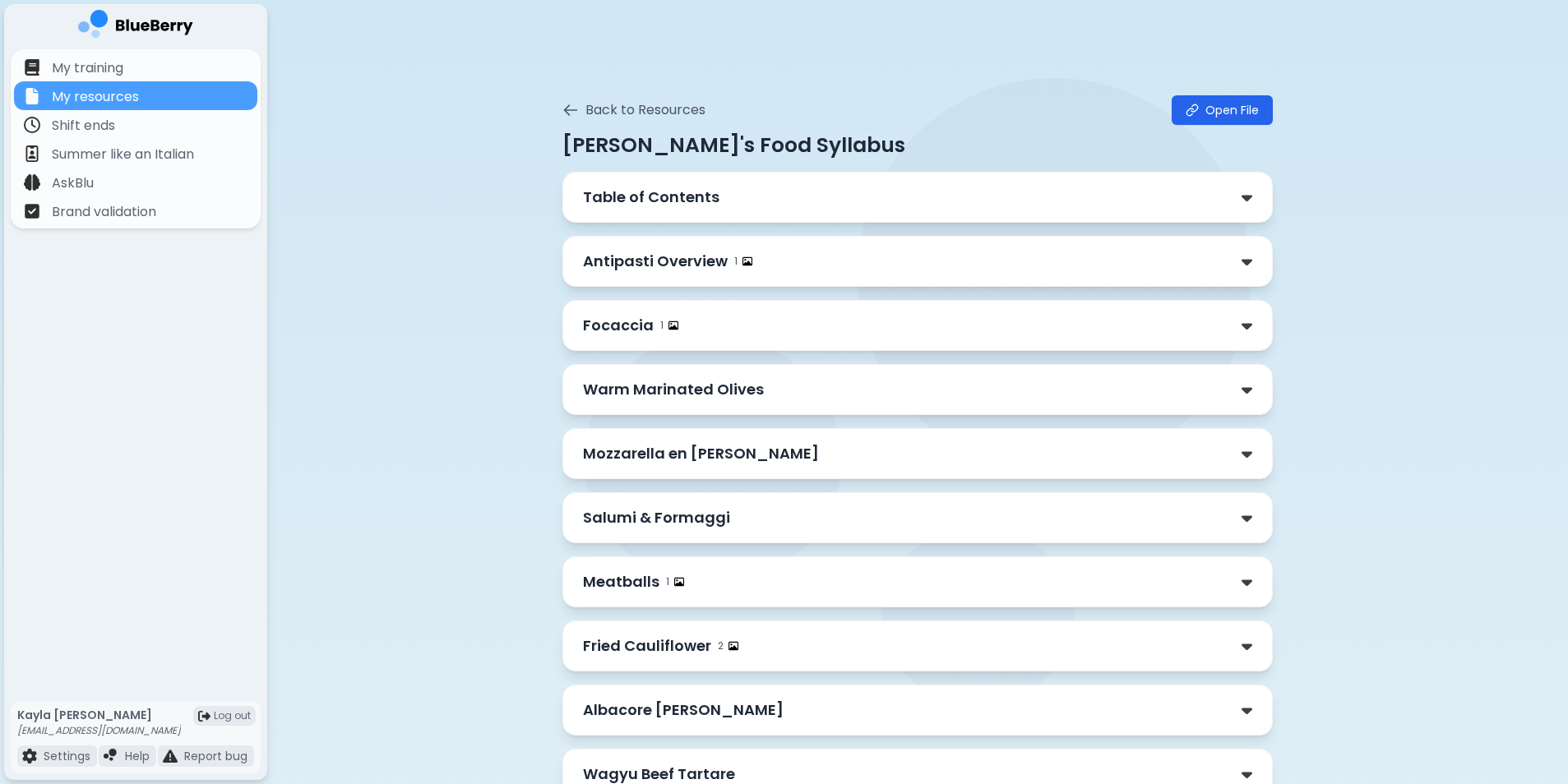
click at [762, 325] on div "Focaccia 1" at bounding box center [918, 325] width 669 height 23
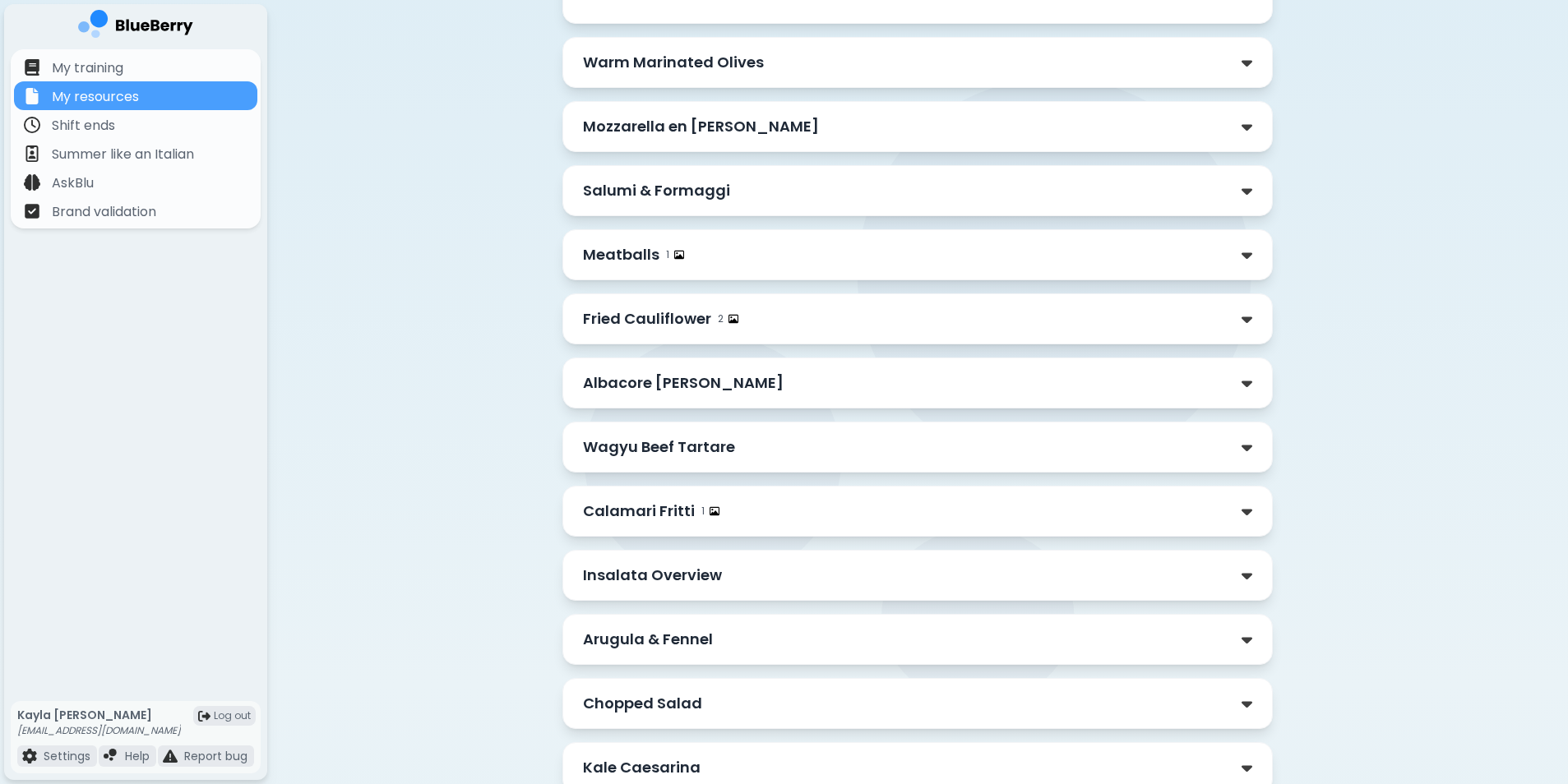
scroll to position [938, 0]
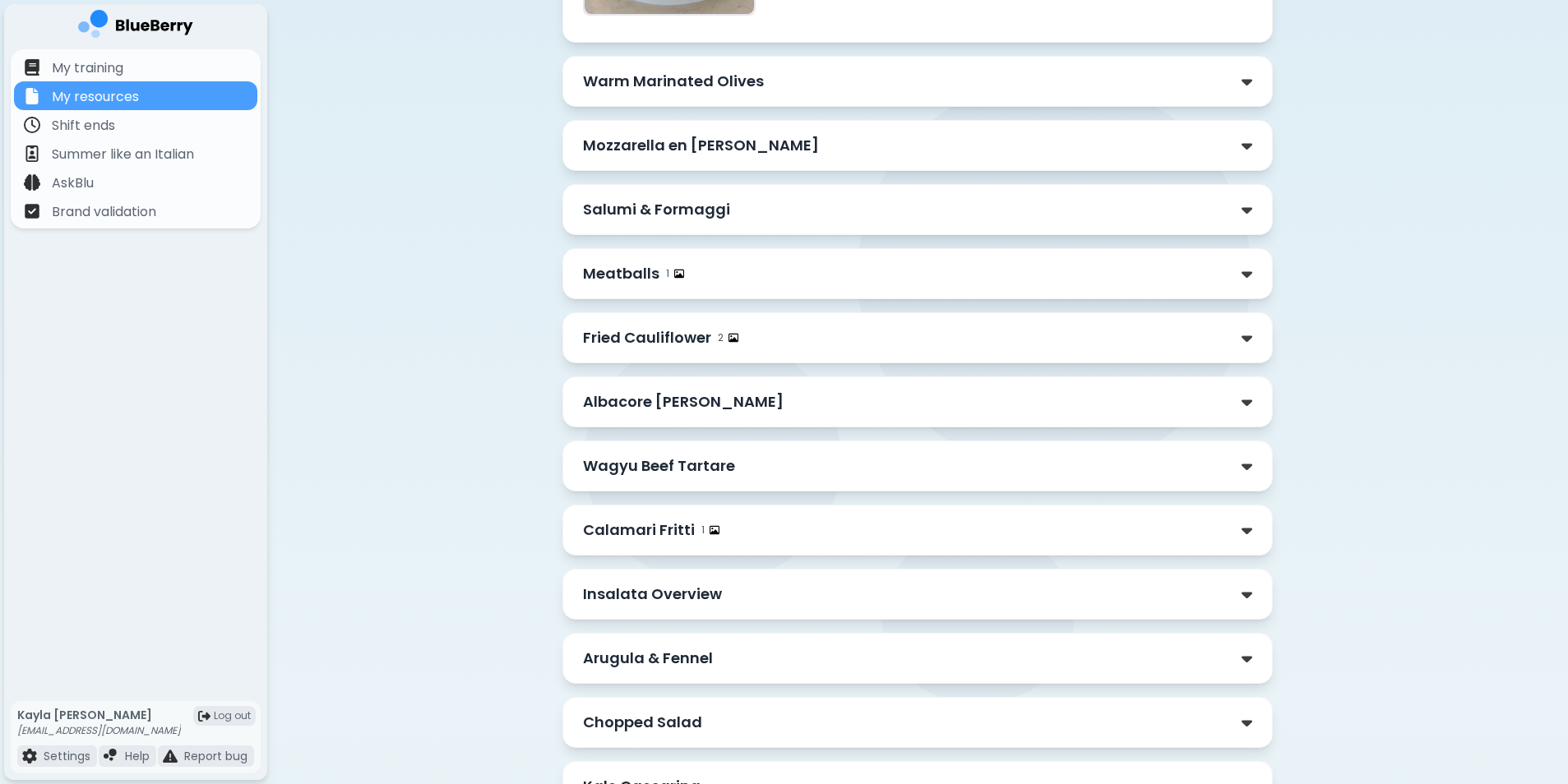
click at [741, 207] on div "Salumi & Formaggi" at bounding box center [918, 210] width 669 height 23
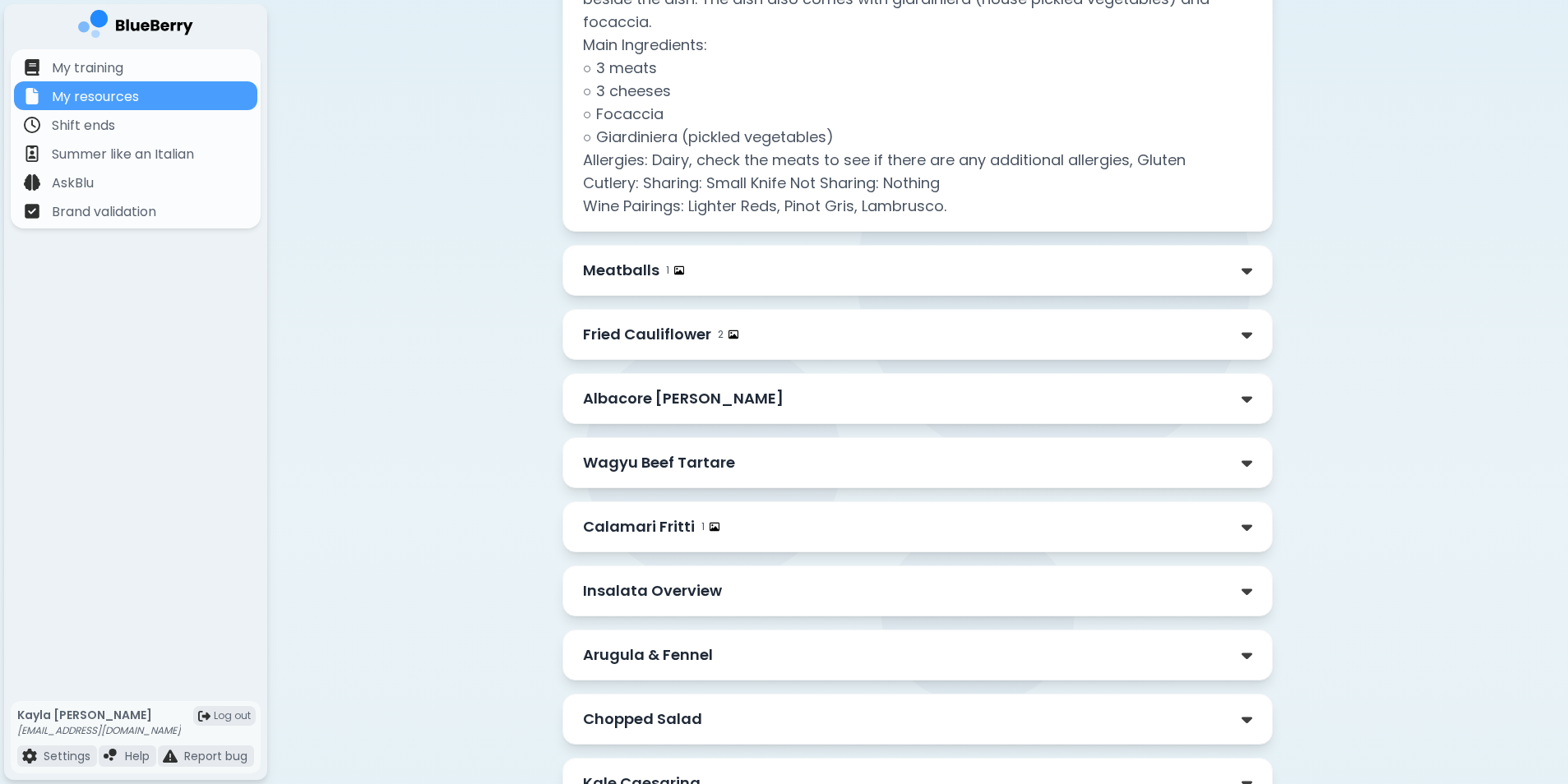
scroll to position [1349, 0]
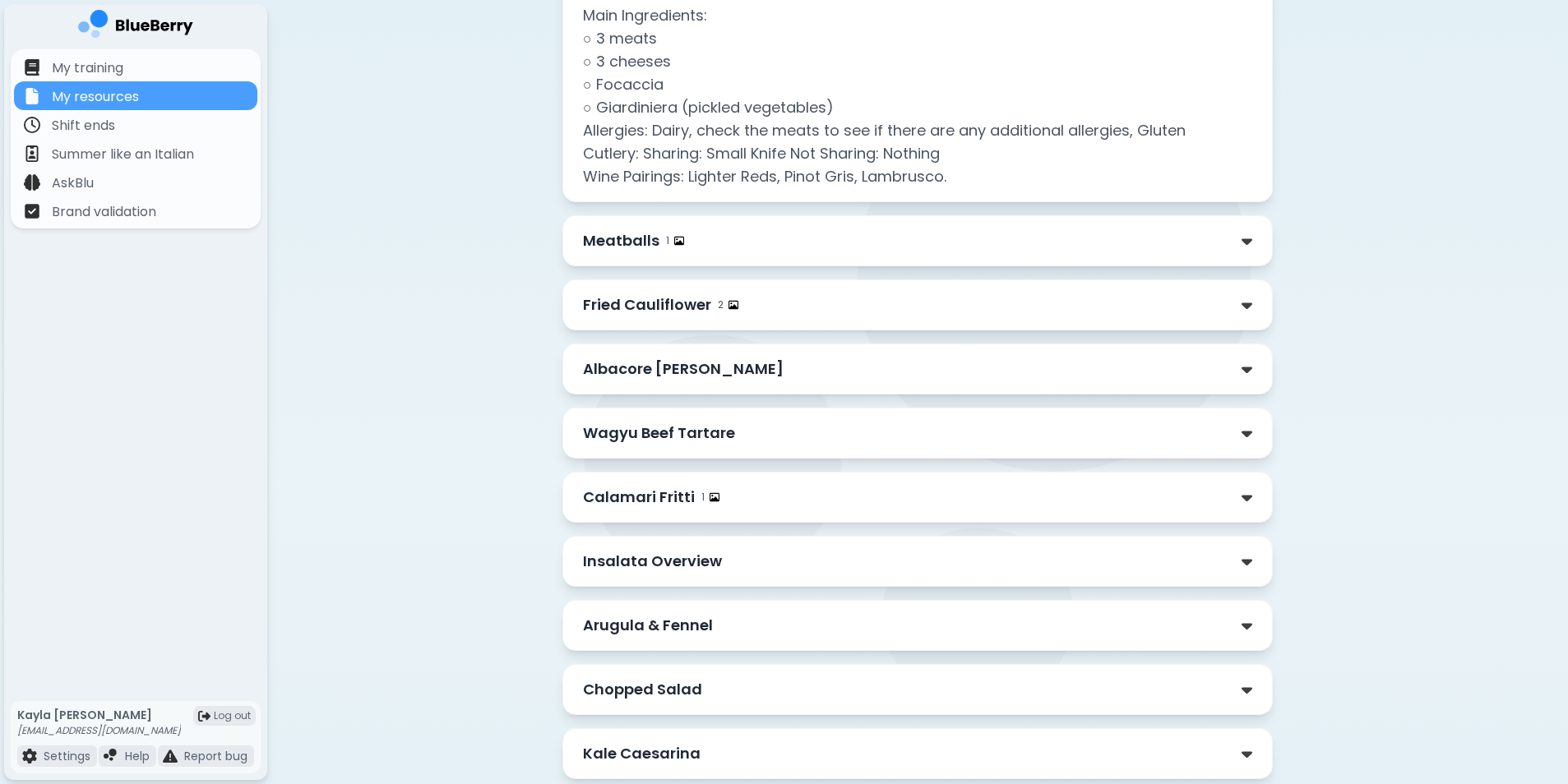
click at [714, 494] on img at bounding box center [715, 497] width 10 height 10
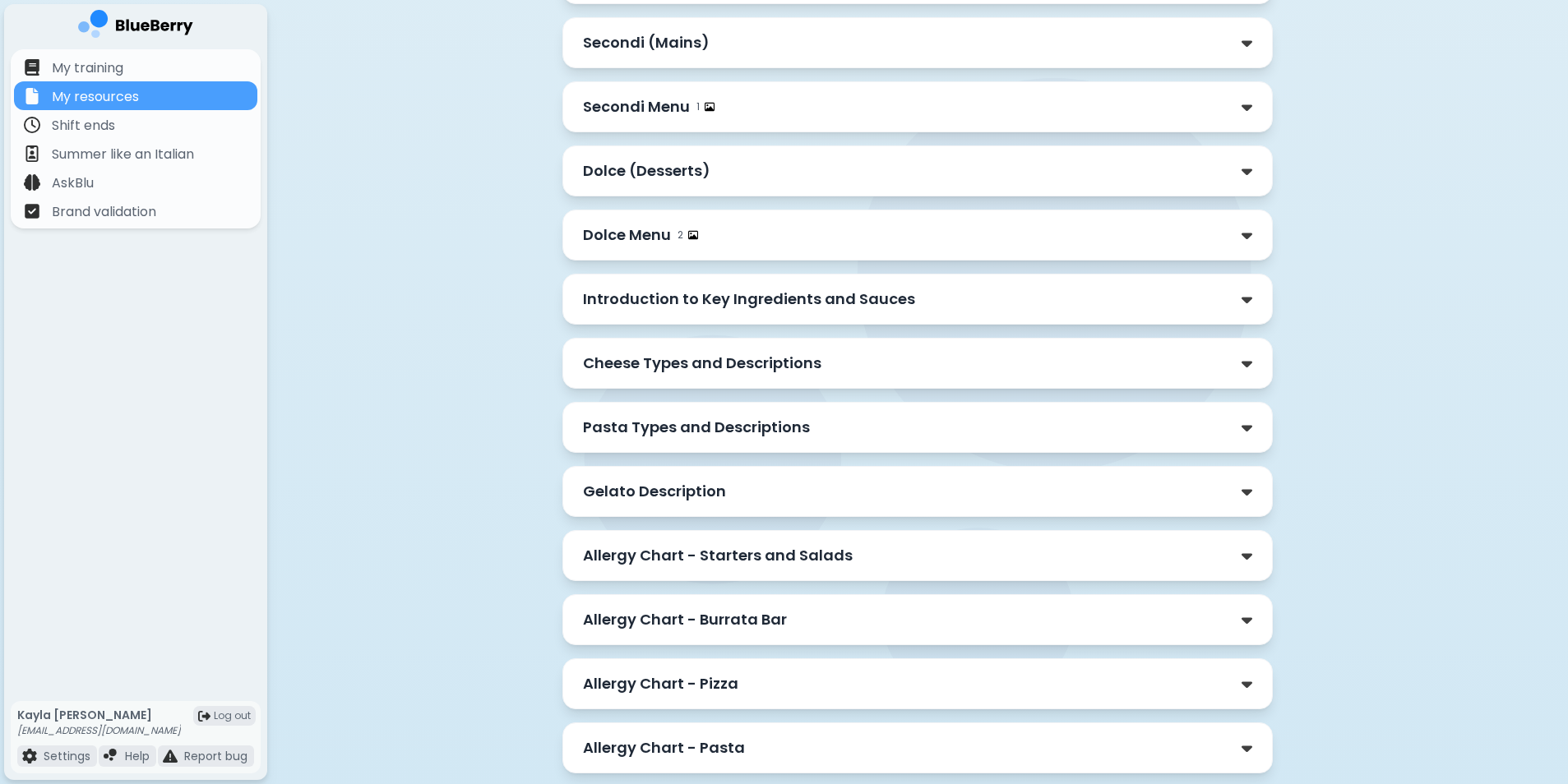
scroll to position [3240, 0]
click at [855, 306] on p "Introduction to Key Ingredients and Sauces" at bounding box center [749, 299] width 332 height 23
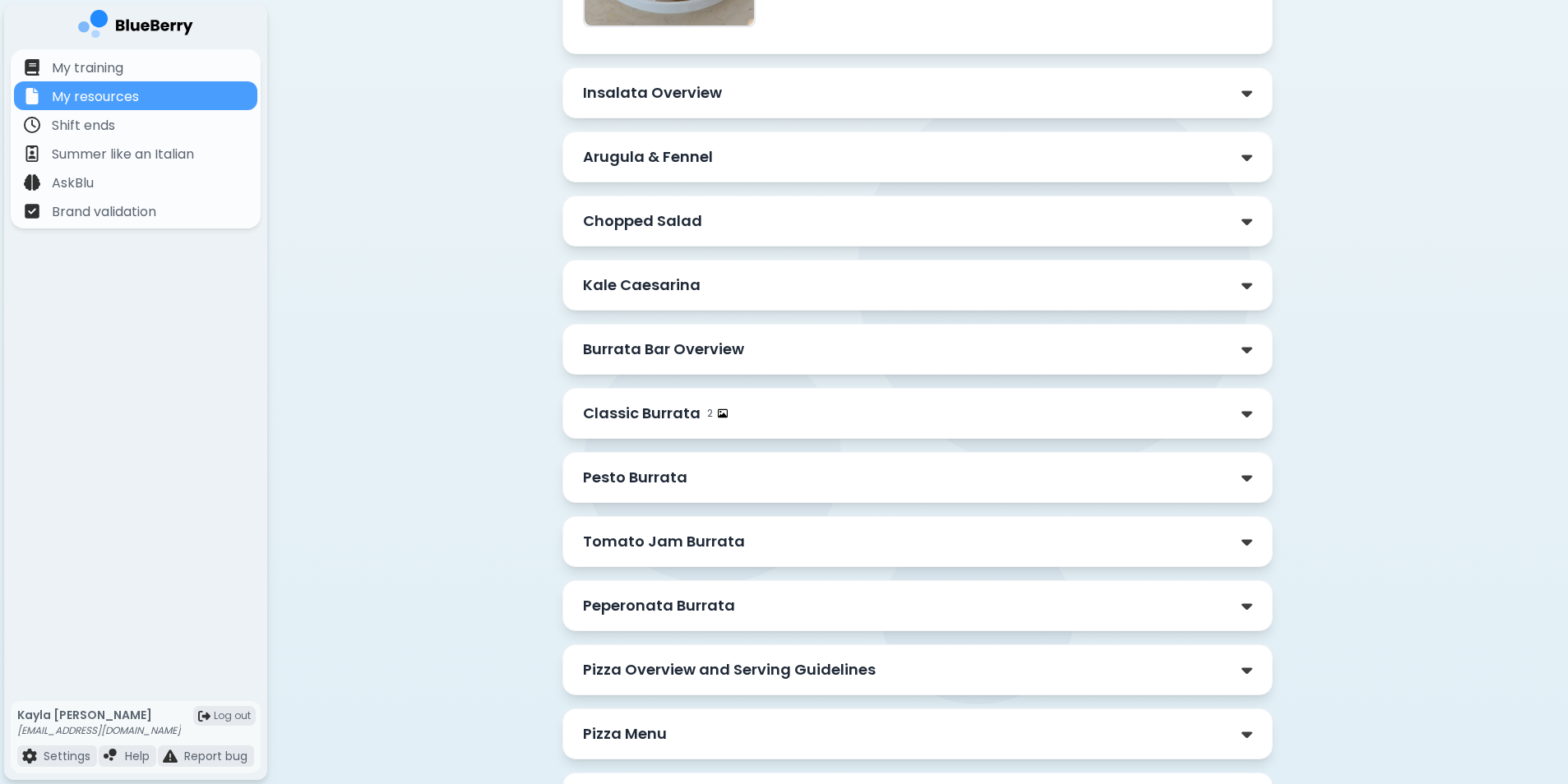
scroll to position [2335, 0]
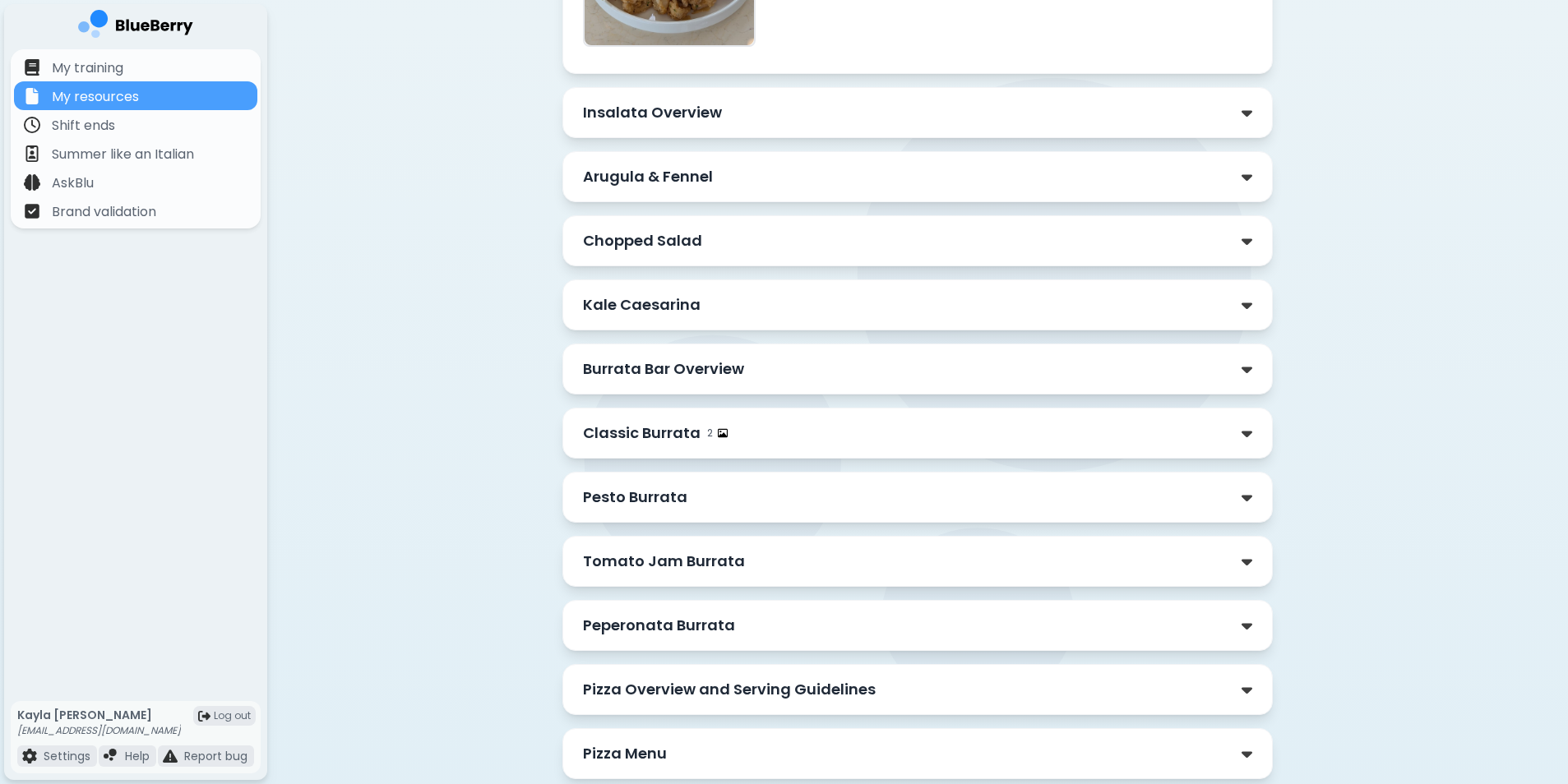
click at [751, 489] on div "Pesto Burrata" at bounding box center [918, 497] width 669 height 23
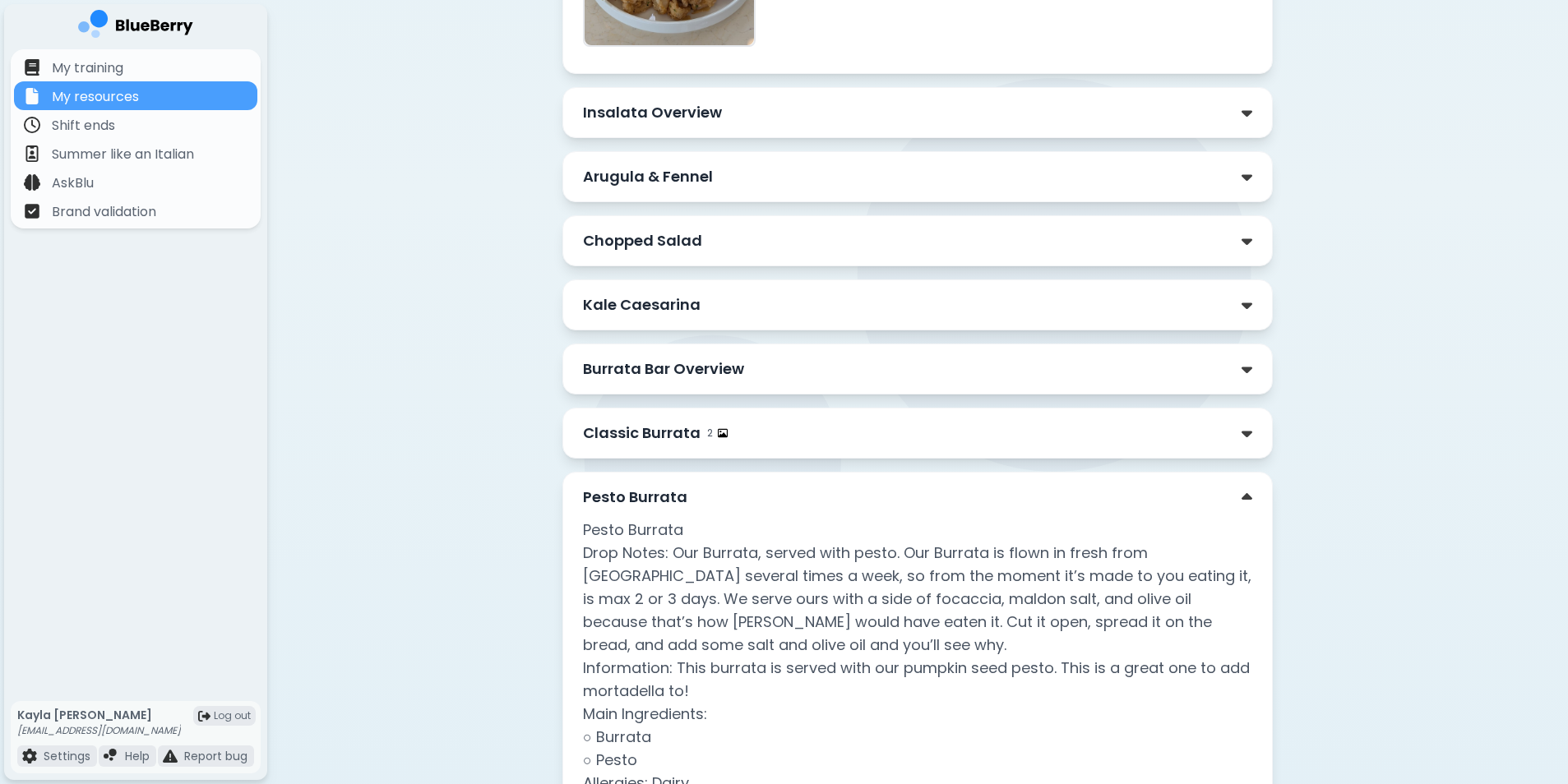
click at [823, 361] on div "Burrata Bar Overview" at bounding box center [918, 369] width 669 height 23
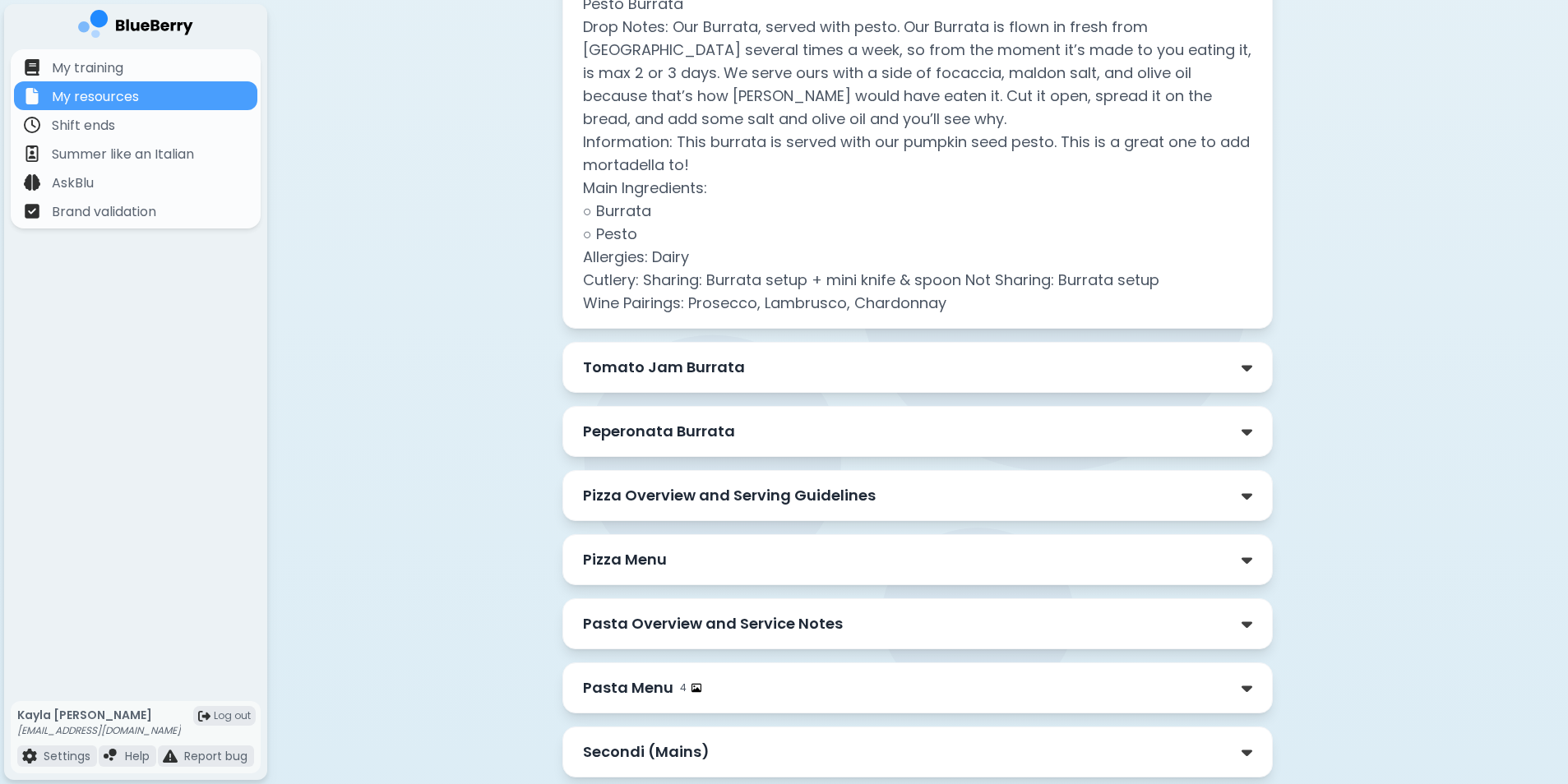
scroll to position [3568, 0]
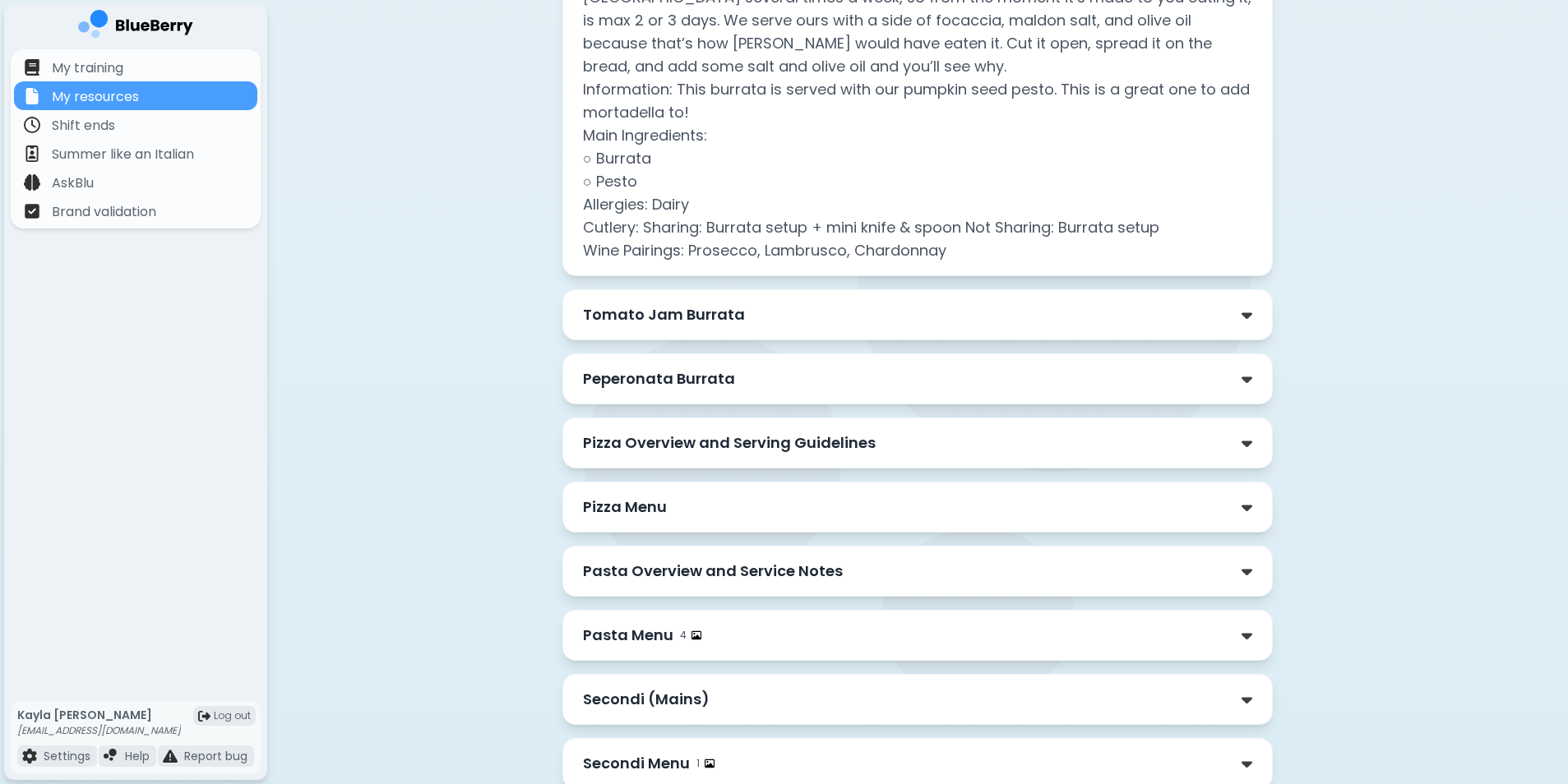
click at [729, 514] on div "Pizza Menu" at bounding box center [918, 507] width 669 height 23
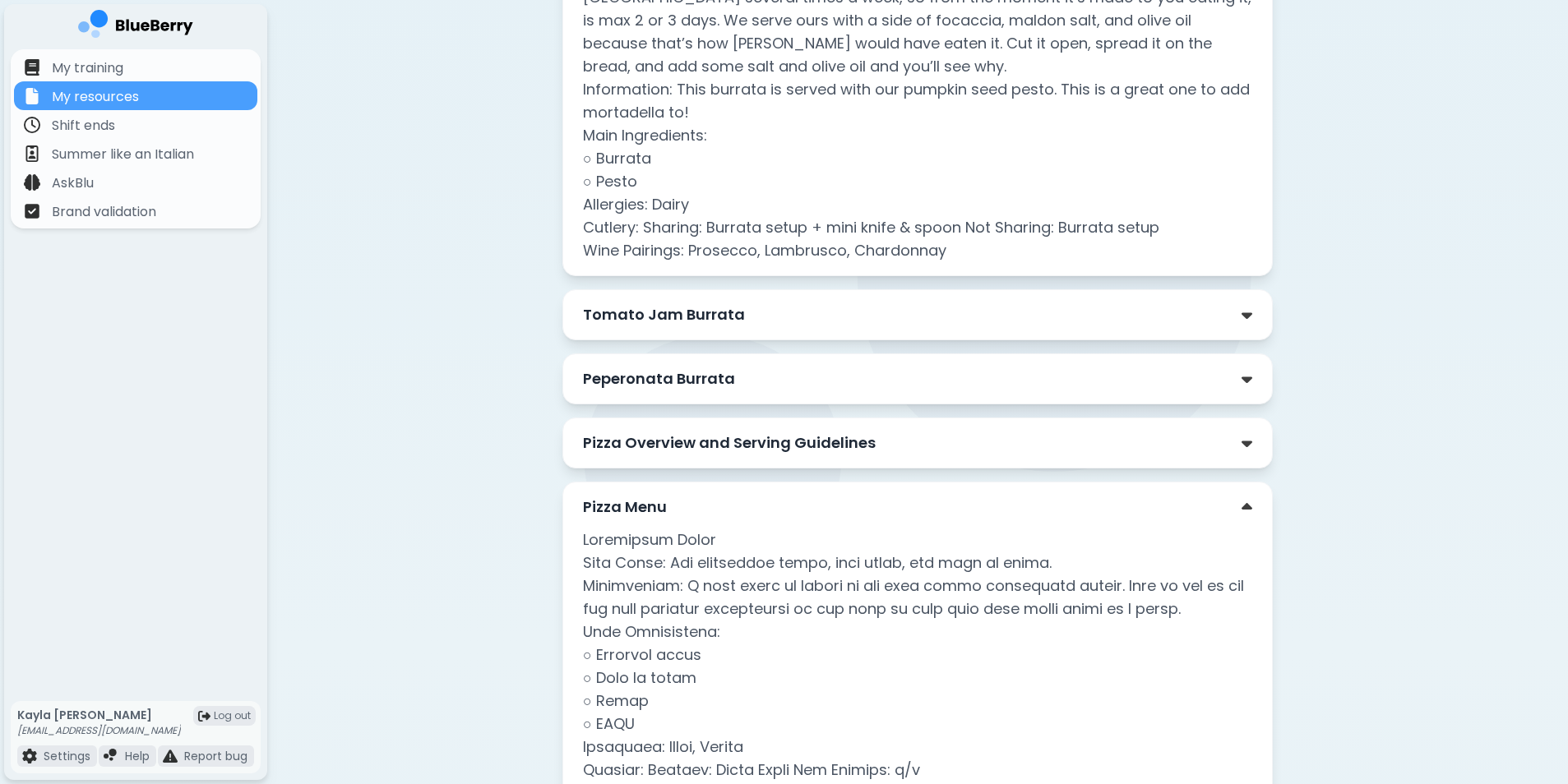
click at [769, 438] on p "Pizza Overview and Serving Guidelines" at bounding box center [729, 443] width 292 height 23
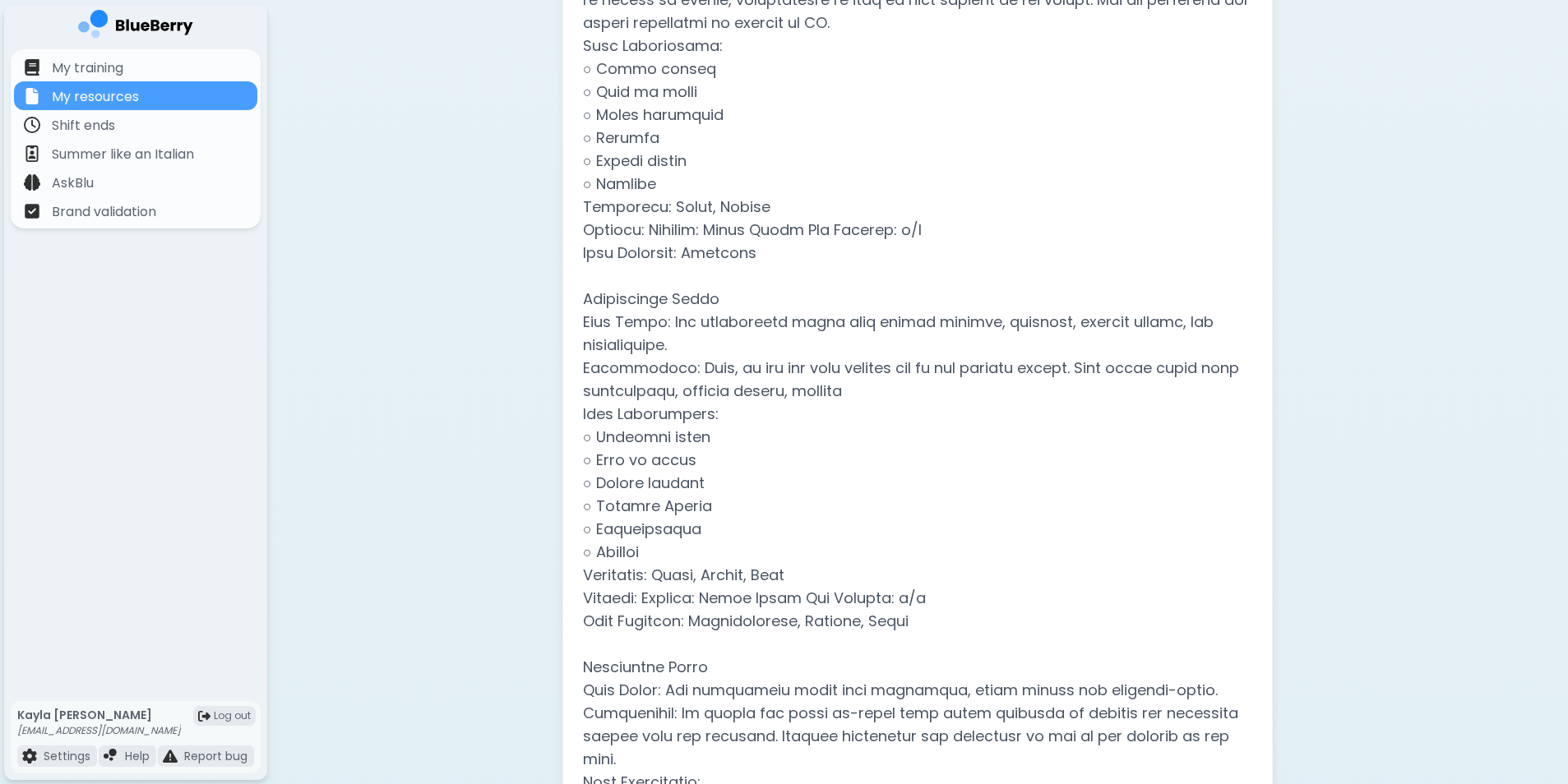
scroll to position [4884, 0]
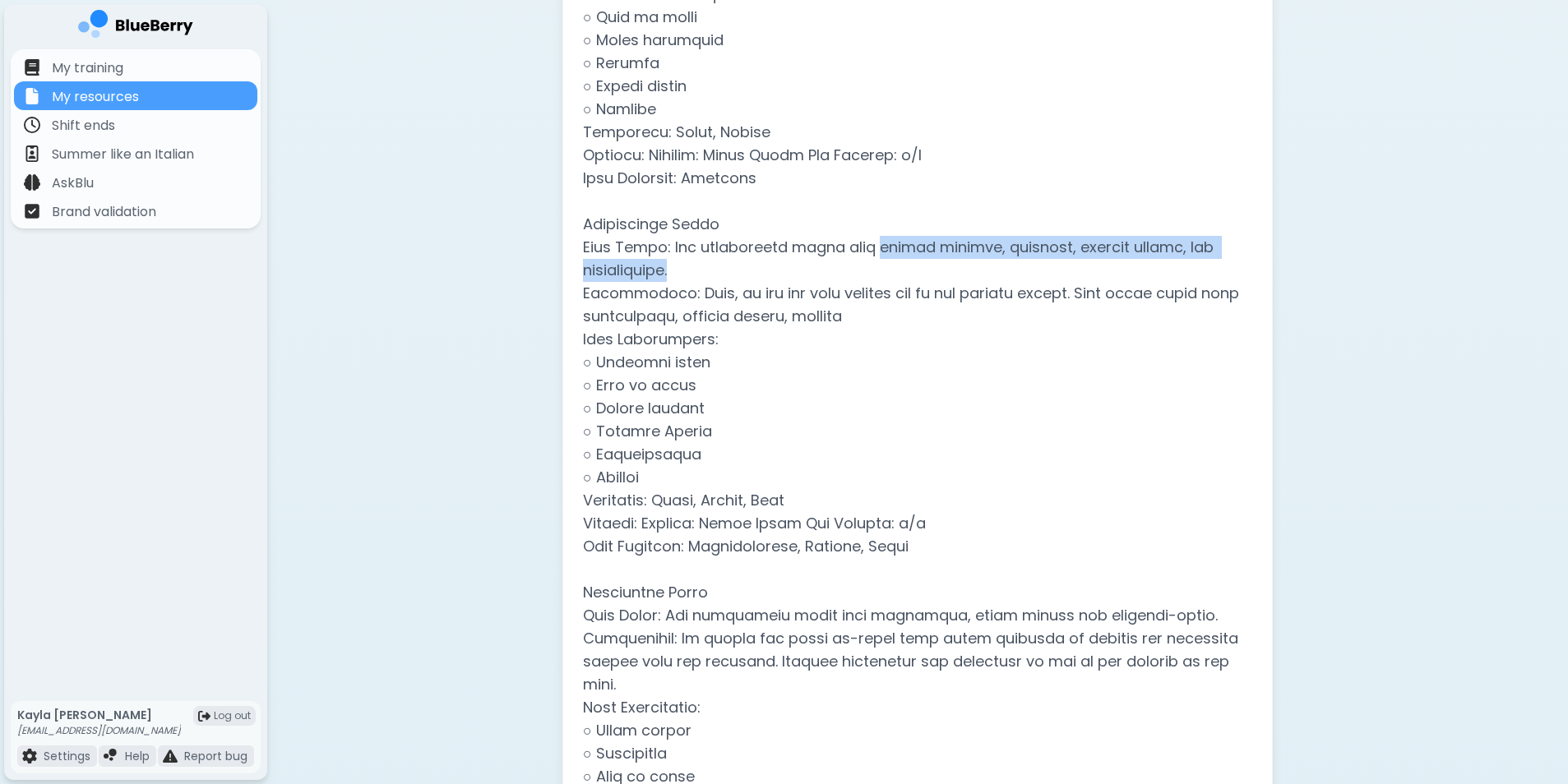
drag, startPoint x: 869, startPoint y: 244, endPoint x: 1161, endPoint y: 265, distance: 292.8
copy p "fennel sausage, pecorino, roasted fennel, and pepperoncino."
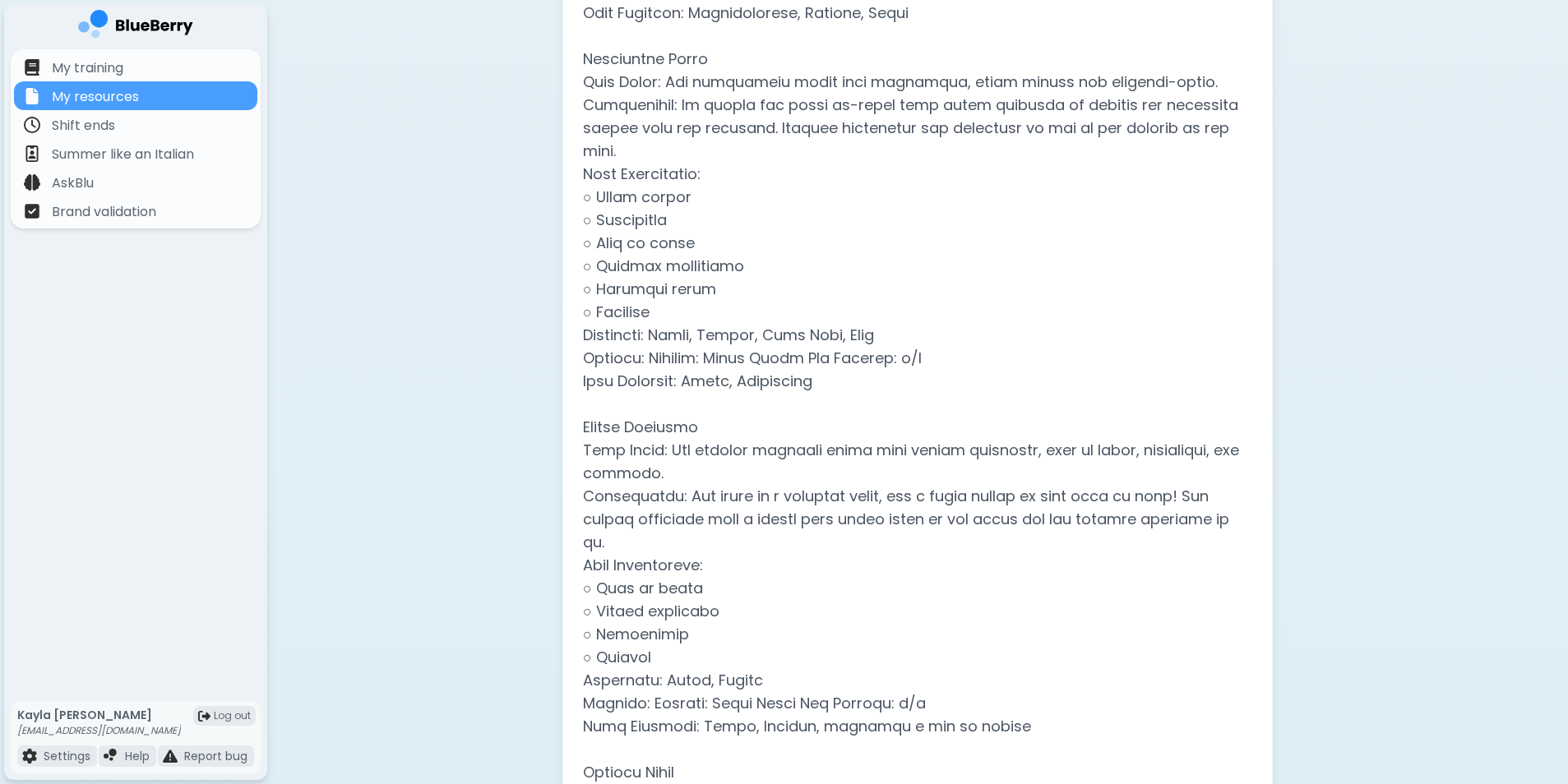
scroll to position [5458, 0]
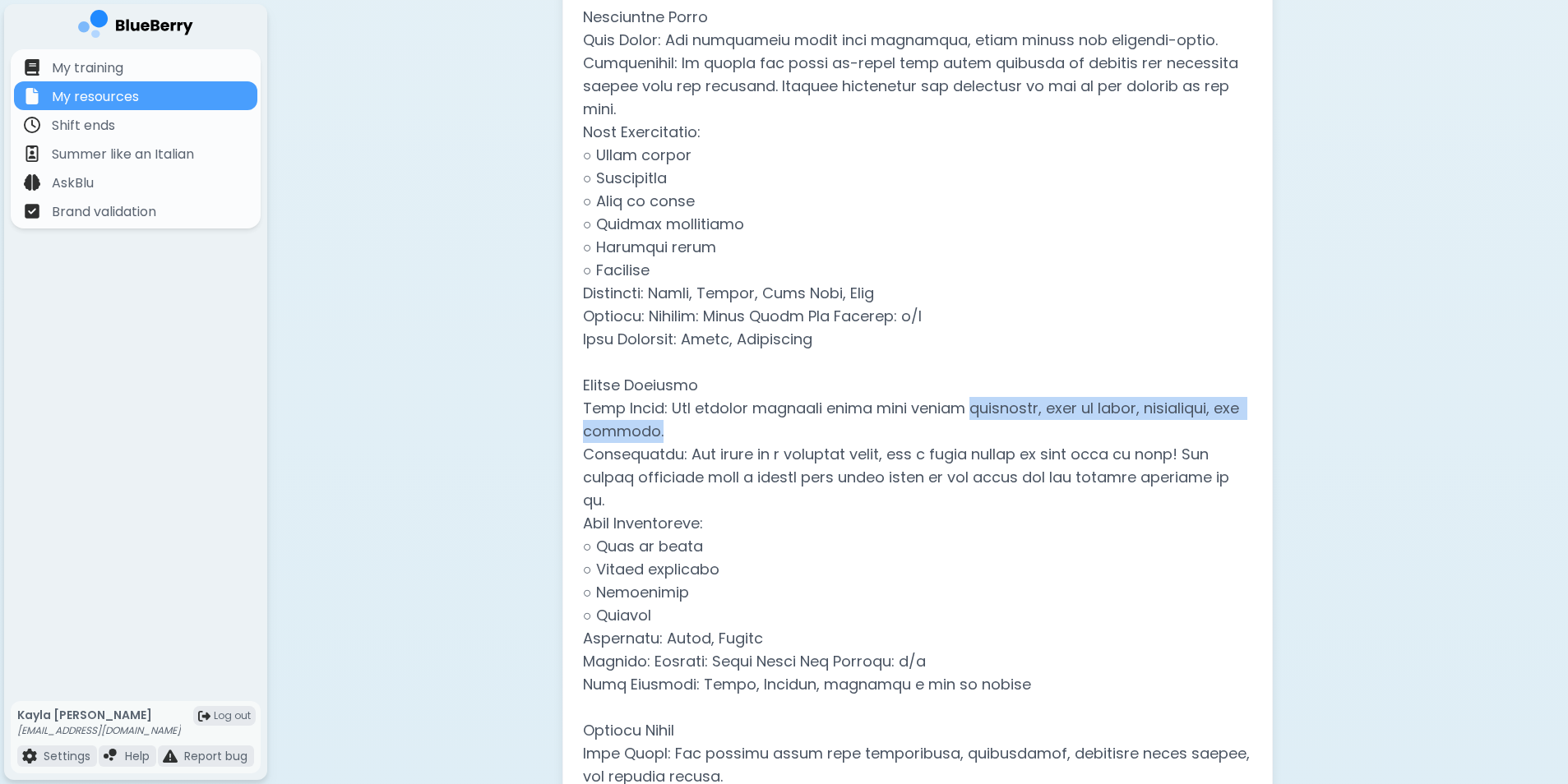
drag, startPoint x: 686, startPoint y: 433, endPoint x: 975, endPoint y: 414, distance: 289.6
click at [975, 414] on p at bounding box center [918, 328] width 669 height 2716
copy p "provolone, fior di latte, parmigiano, and ricotta."
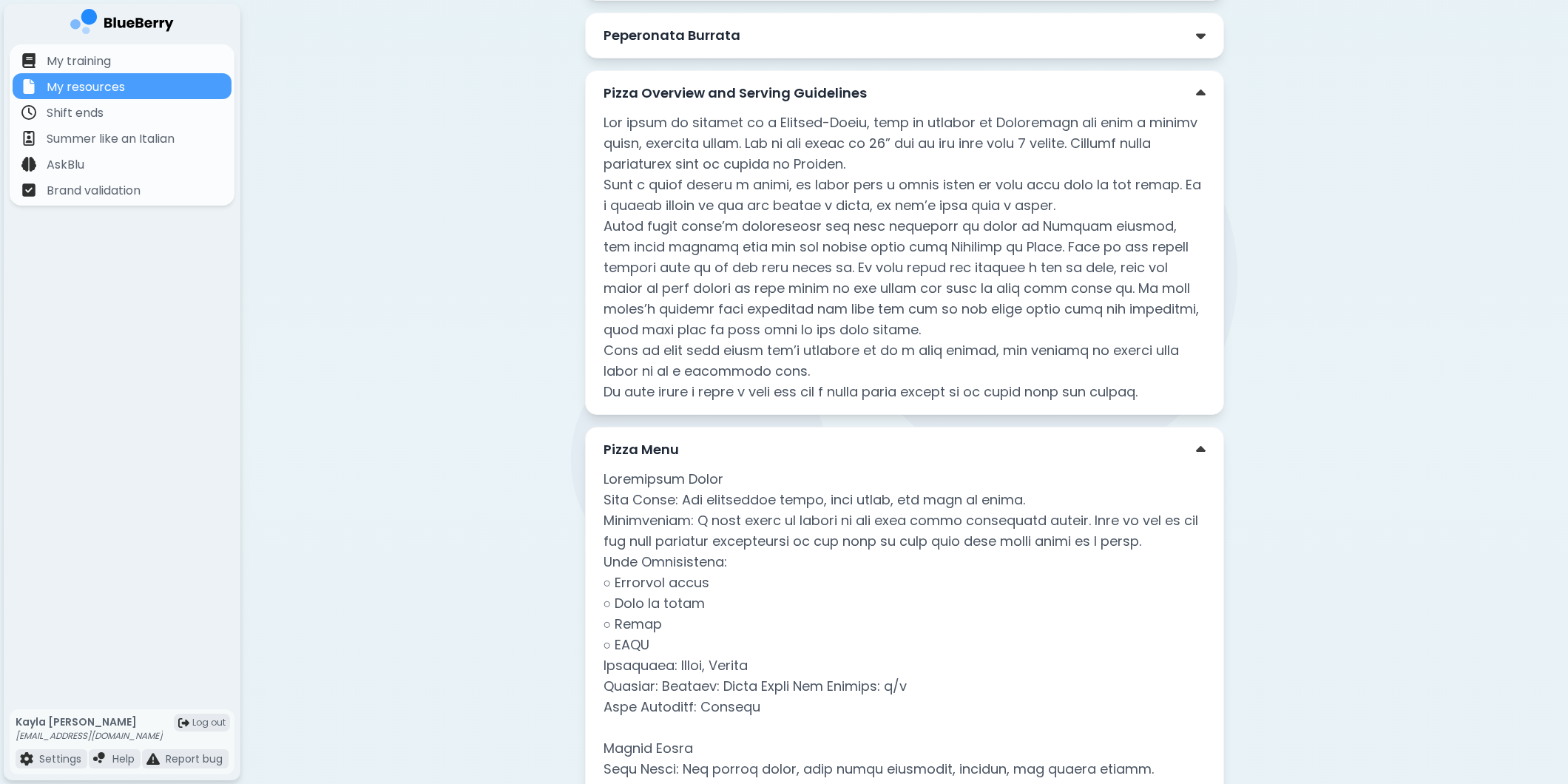
scroll to position [3648, 0]
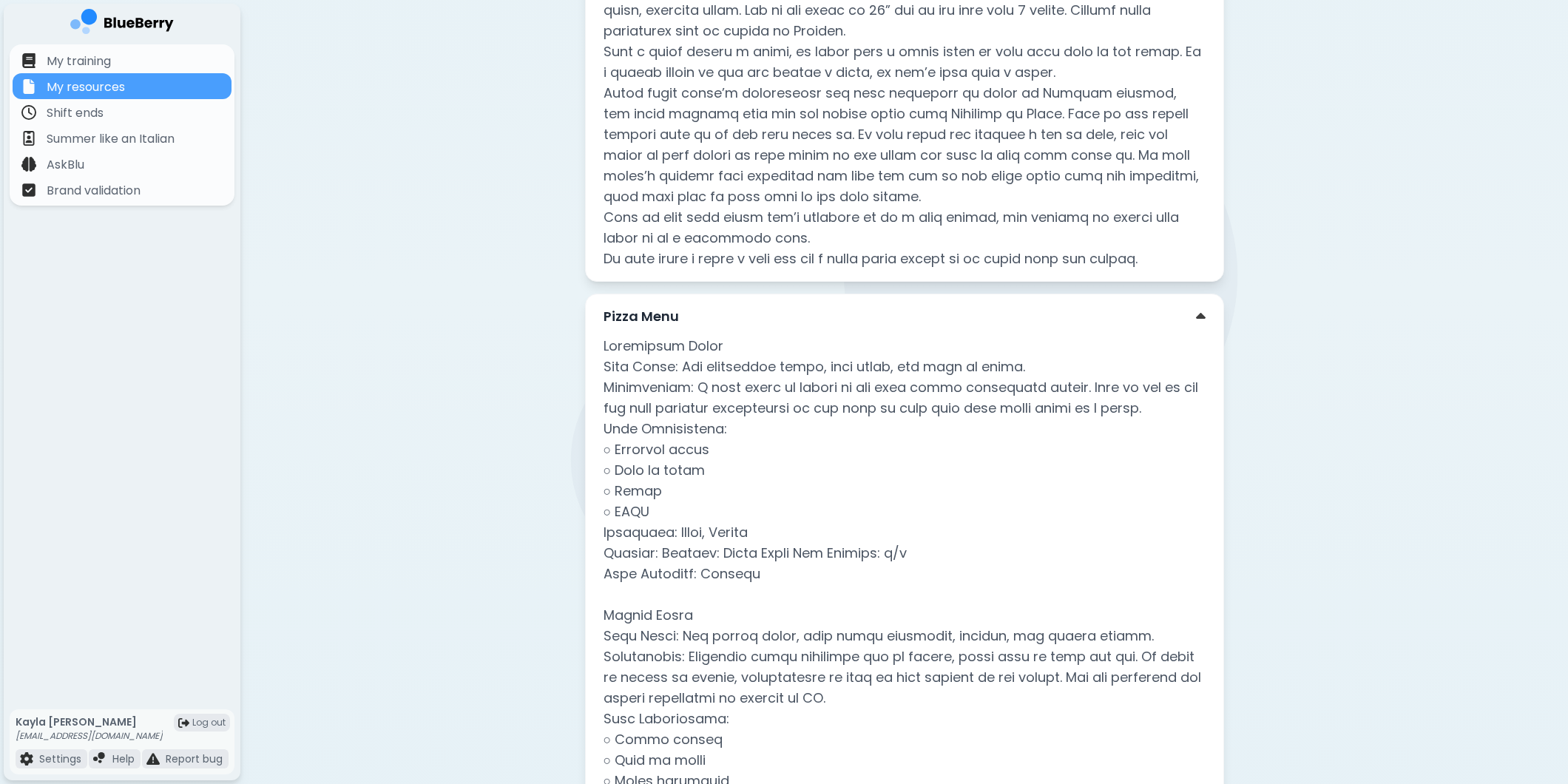
click at [923, 312] on div "Pizza Menu" at bounding box center [904, 317] width 602 height 21
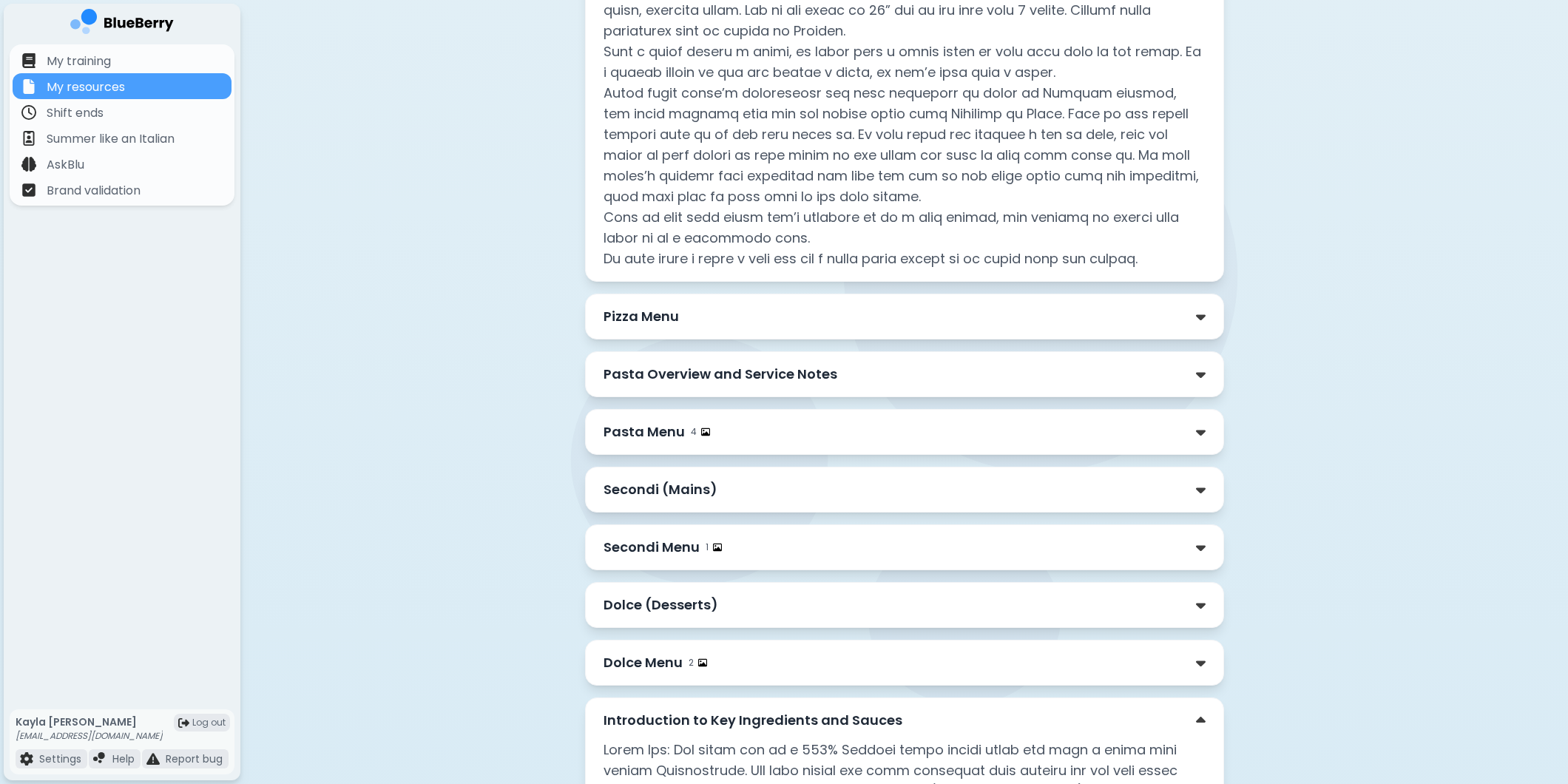
click at [702, 434] on img at bounding box center [706, 431] width 9 height 9
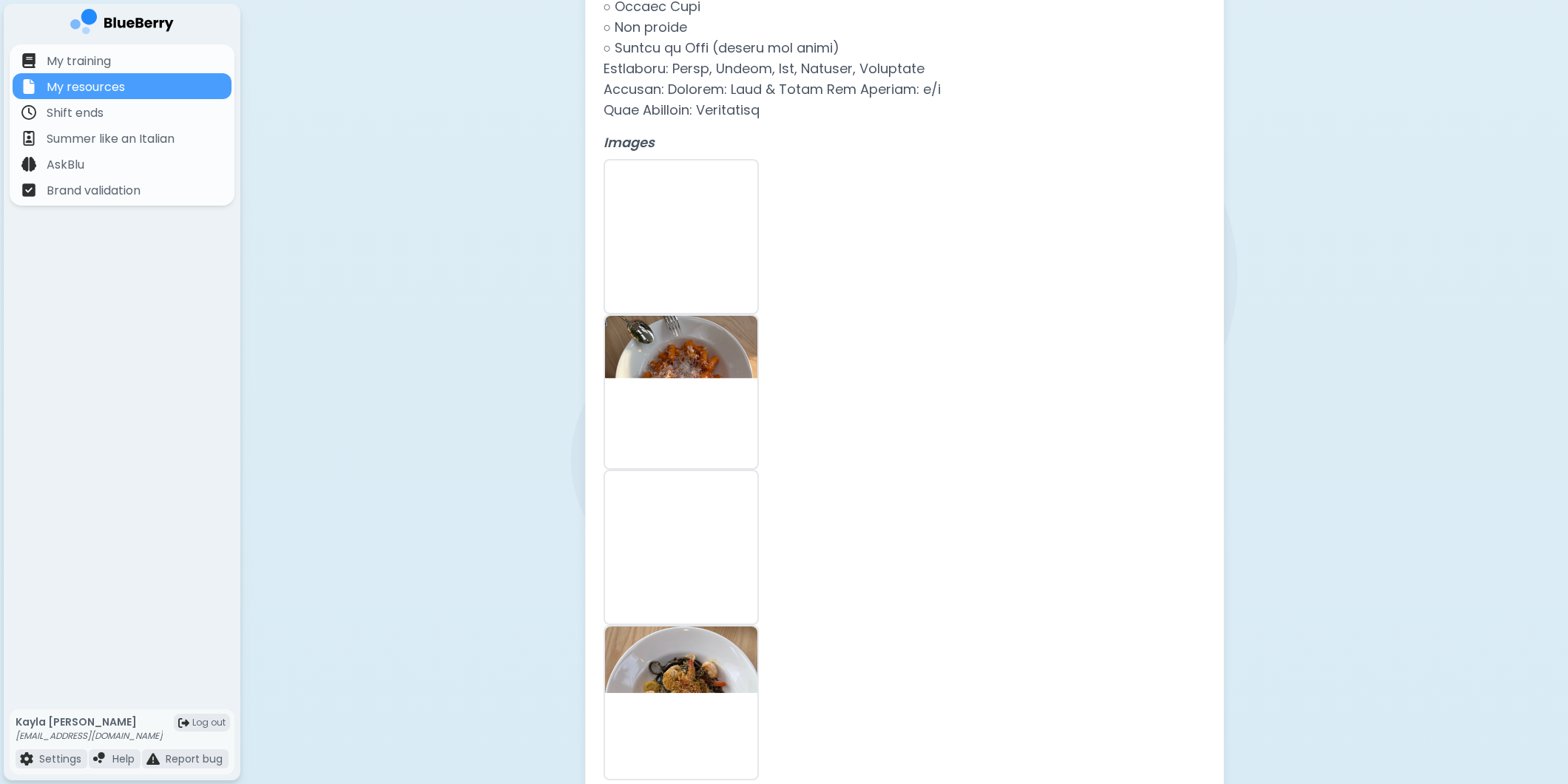
scroll to position [5633, 0]
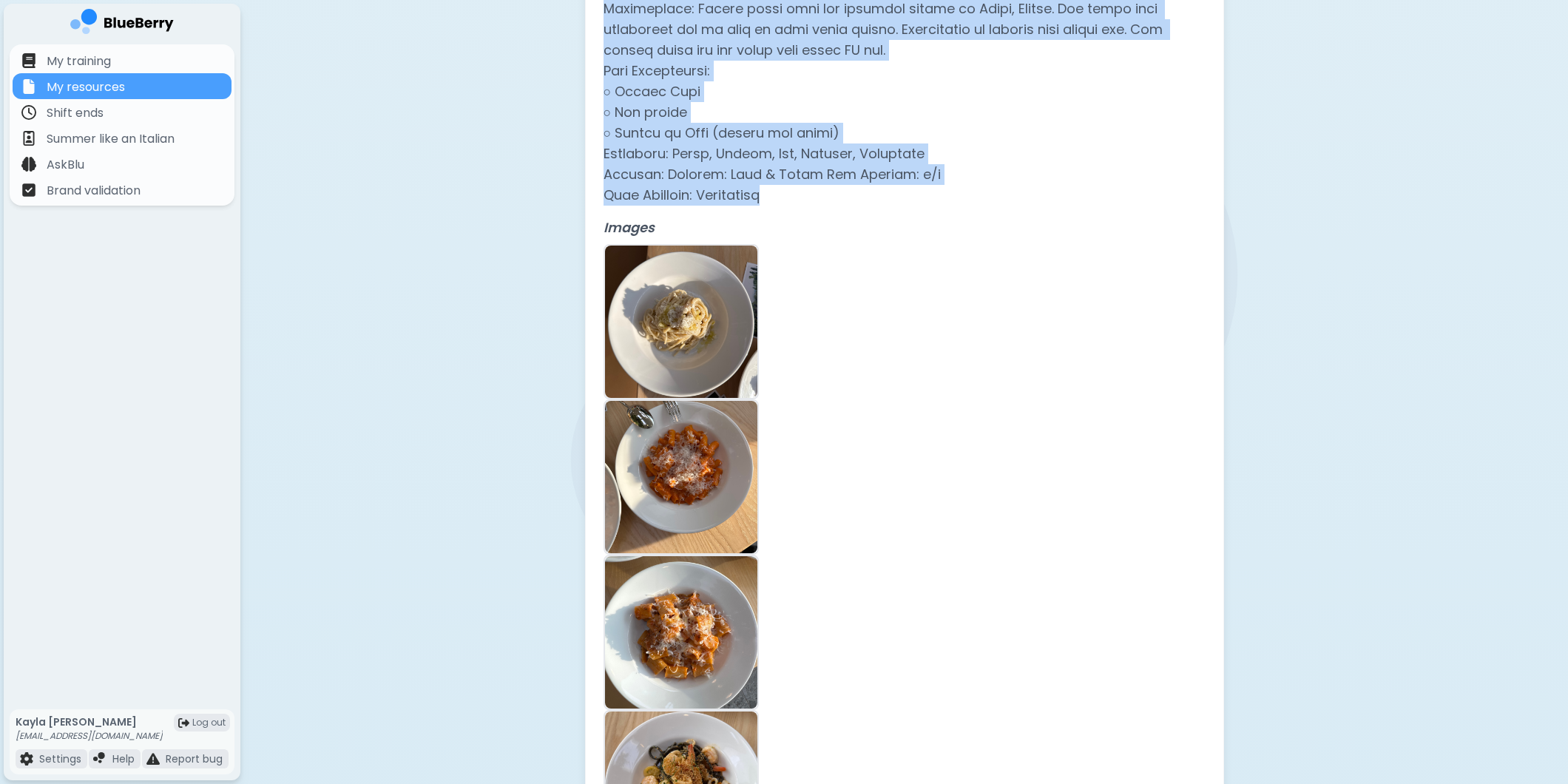
drag, startPoint x: 600, startPoint y: 352, endPoint x: 871, endPoint y: 232, distance: 296.4
copy div "Pasta Menu 4 Luigi's Bolognese Drop Notes: Our rigatoni with a classic bolognes…"
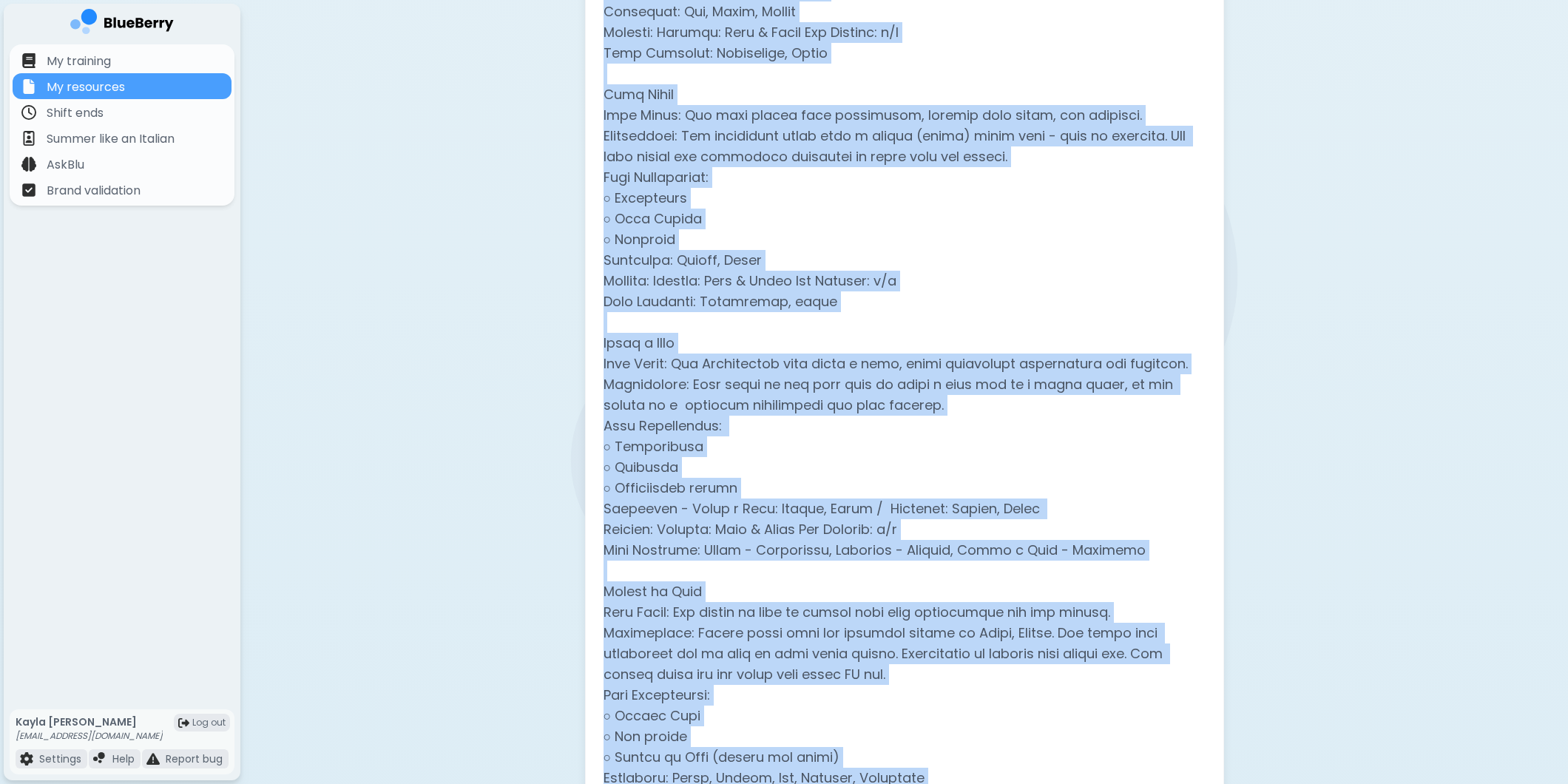
scroll to position [4976, 0]
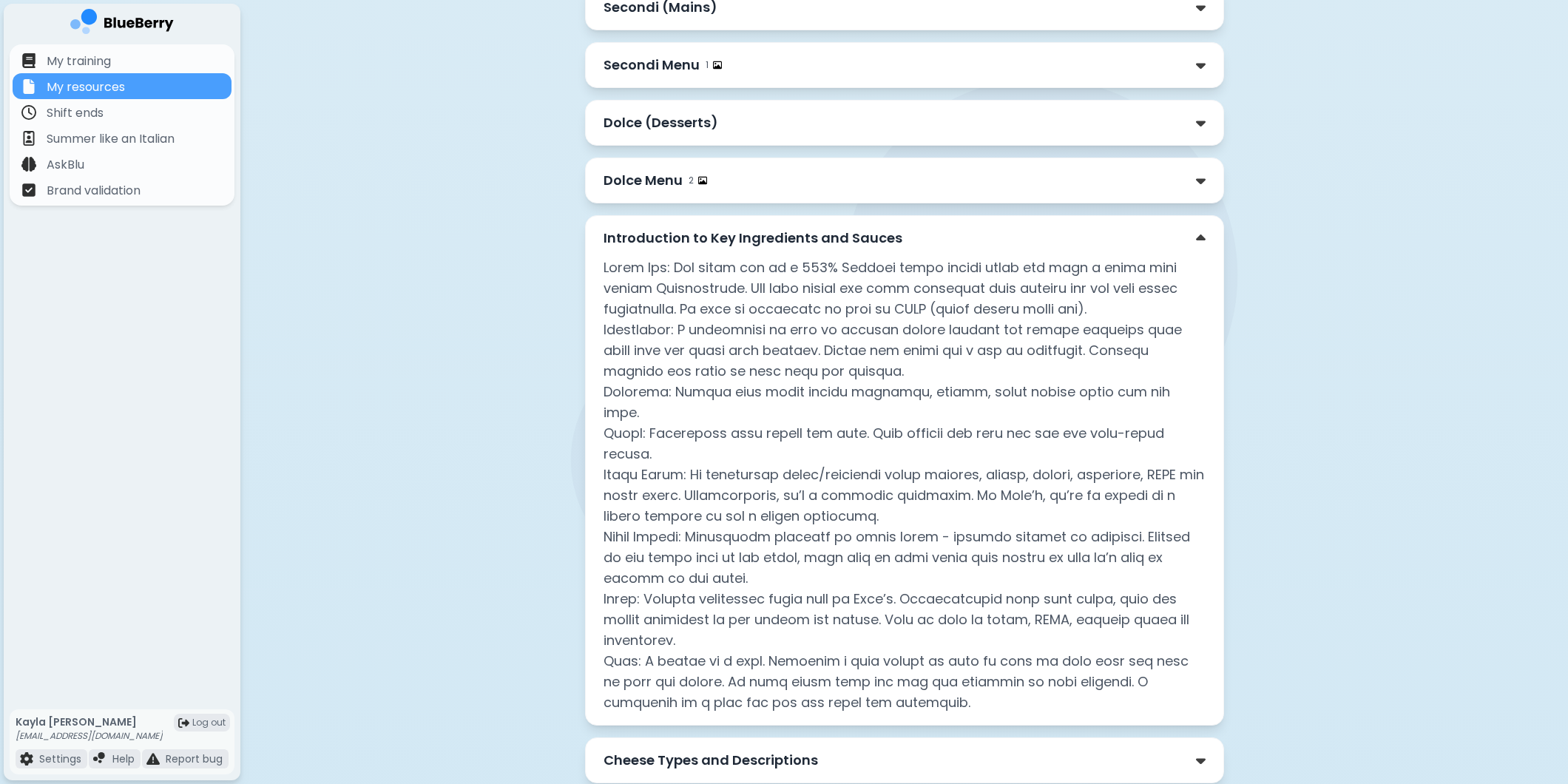
scroll to position [6455, 0]
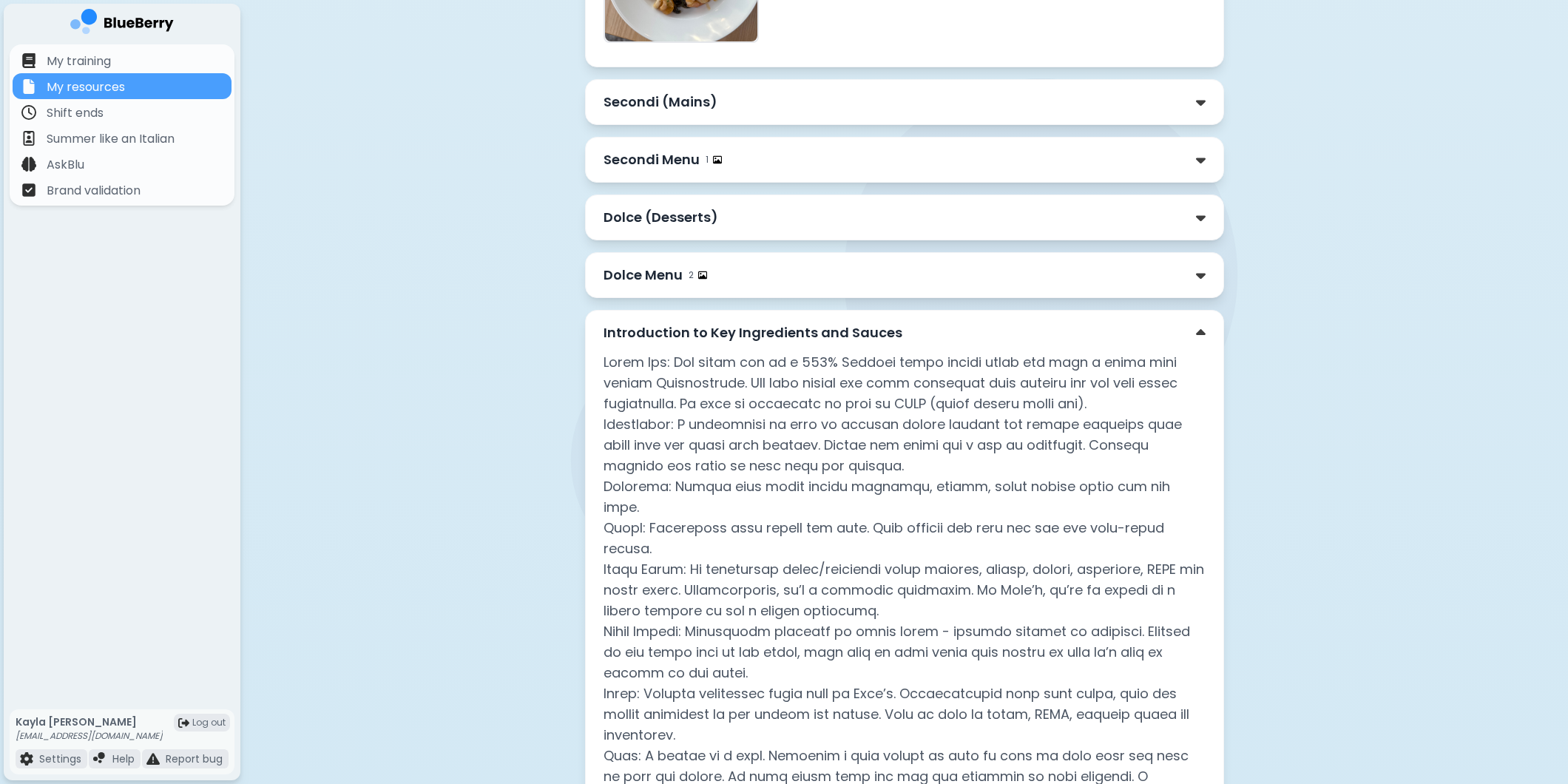
click at [728, 113] on div "Secondi (Mains)" at bounding box center [904, 102] width 602 height 21
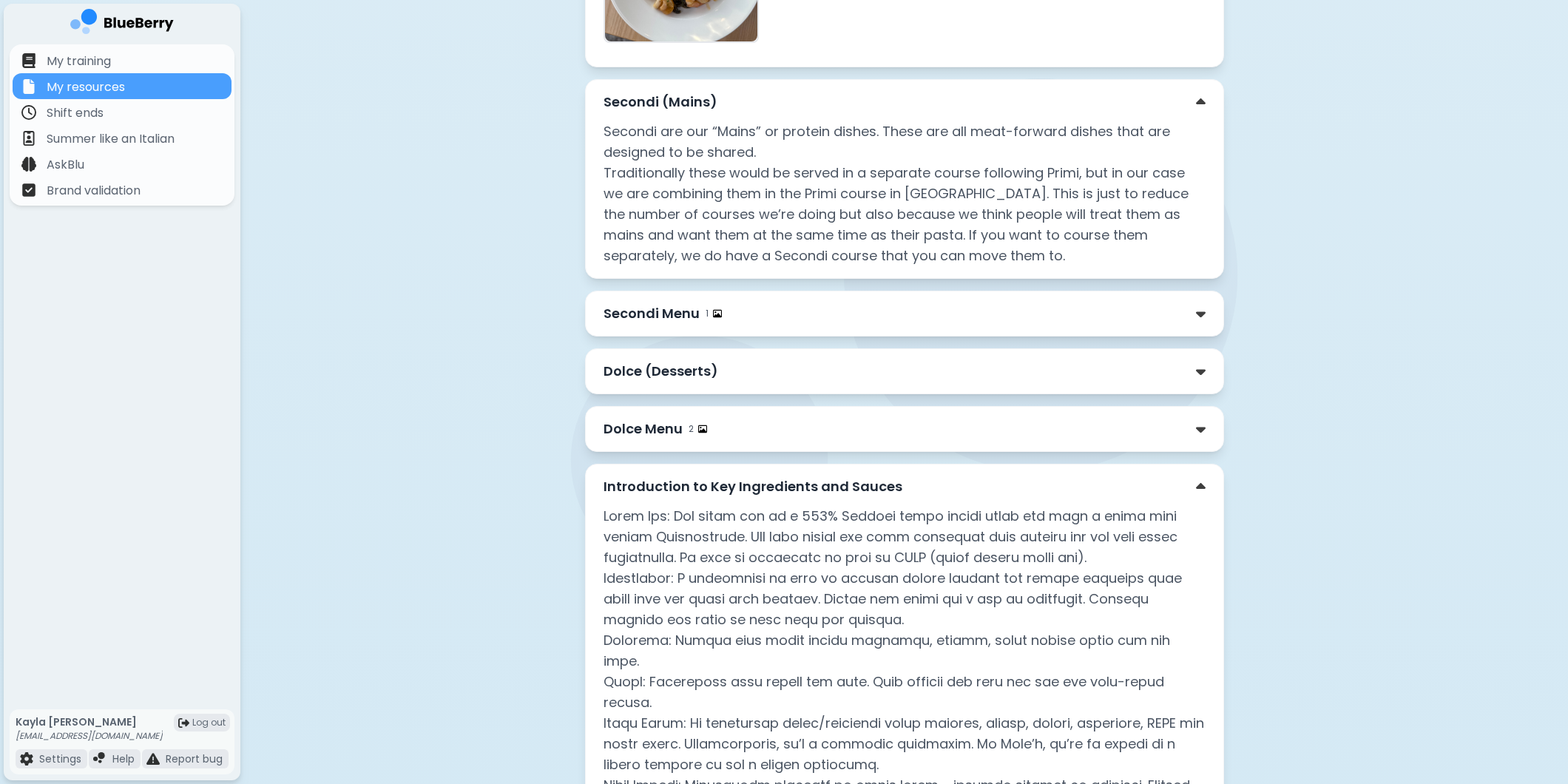
click at [817, 324] on div "Secondi Menu 1" at bounding box center [904, 314] width 602 height 21
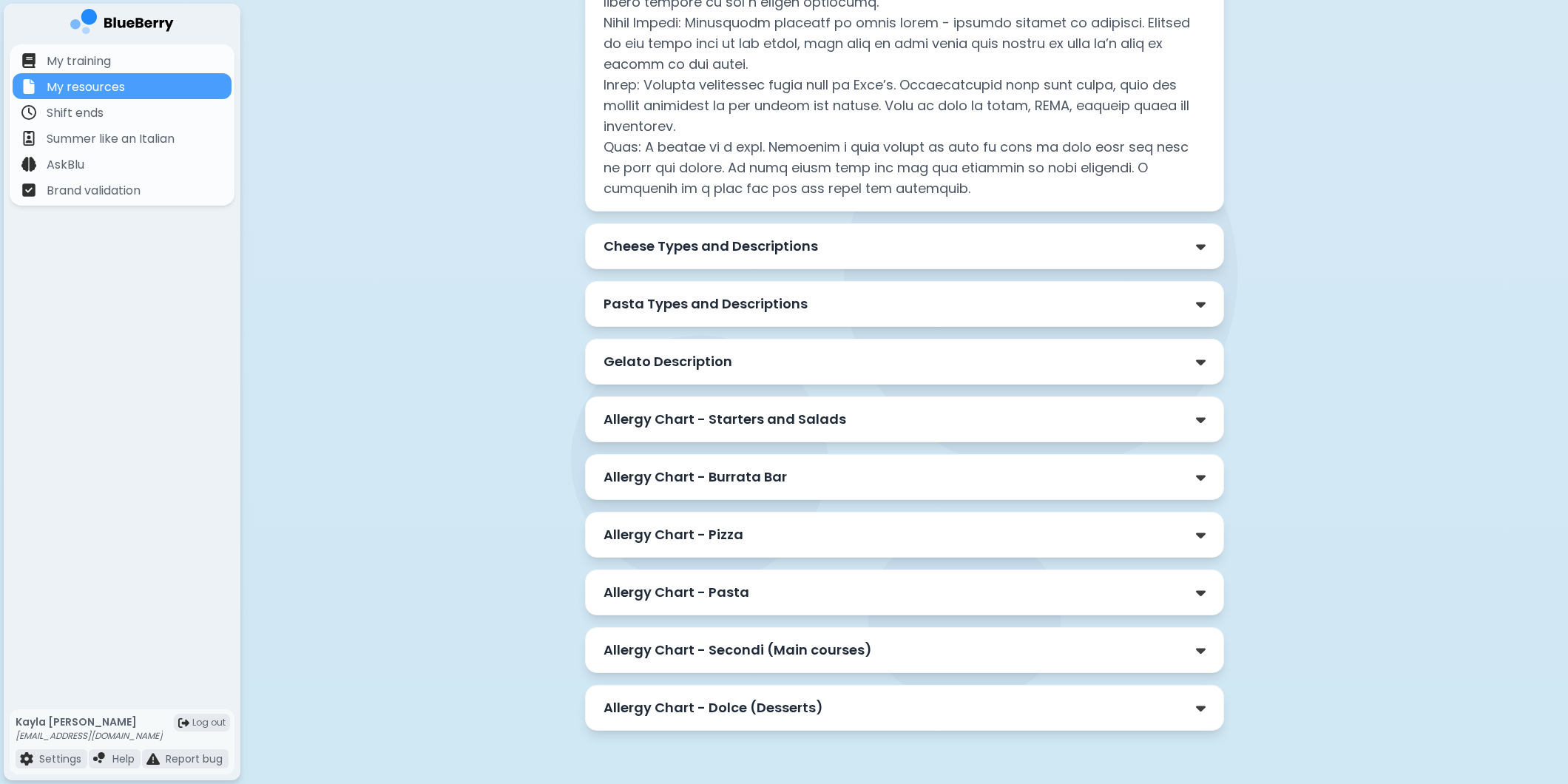
scroll to position [7938, 0]
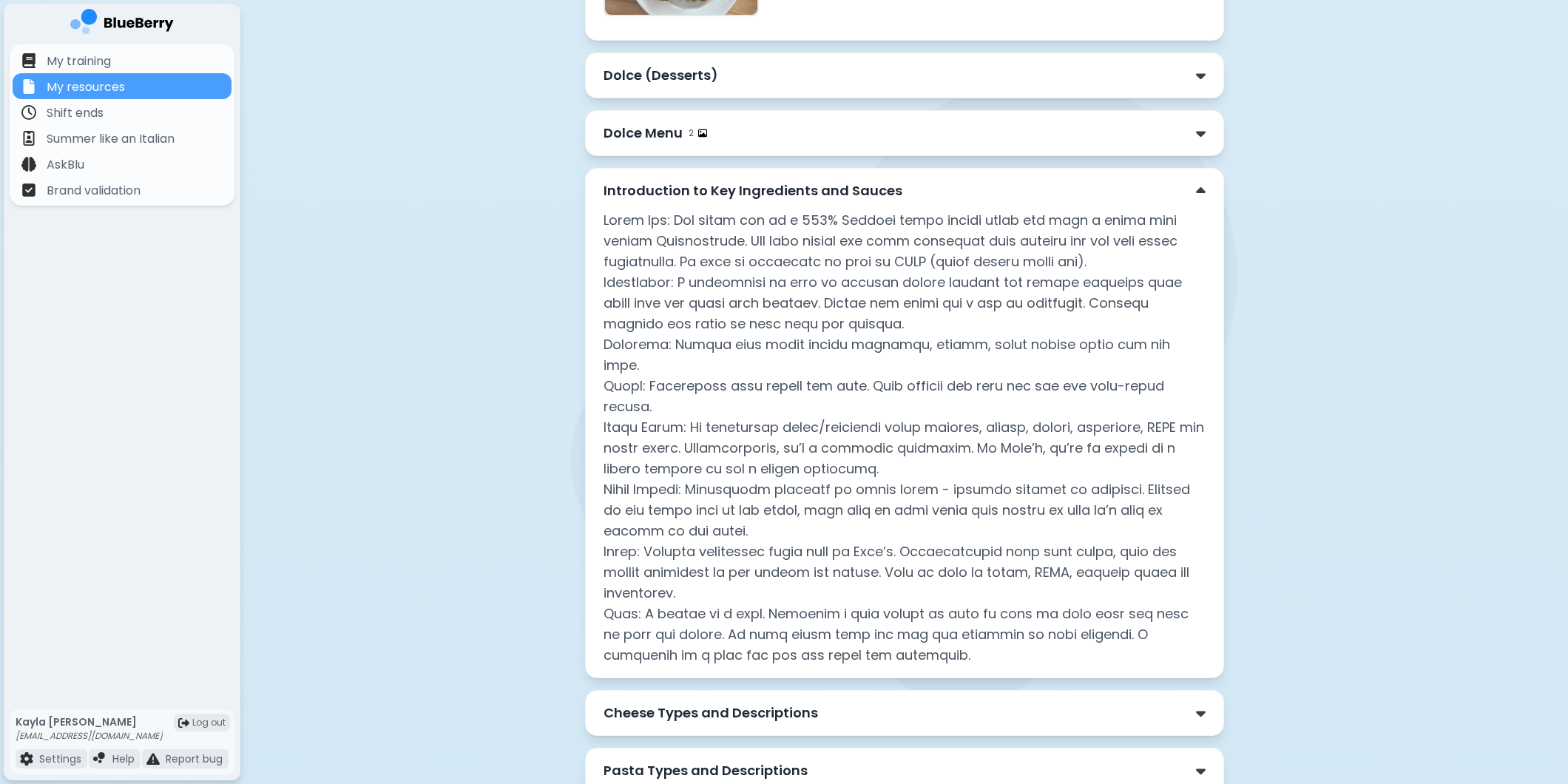
click at [739, 143] on div "Dolce Menu 2" at bounding box center [904, 133] width 602 height 21
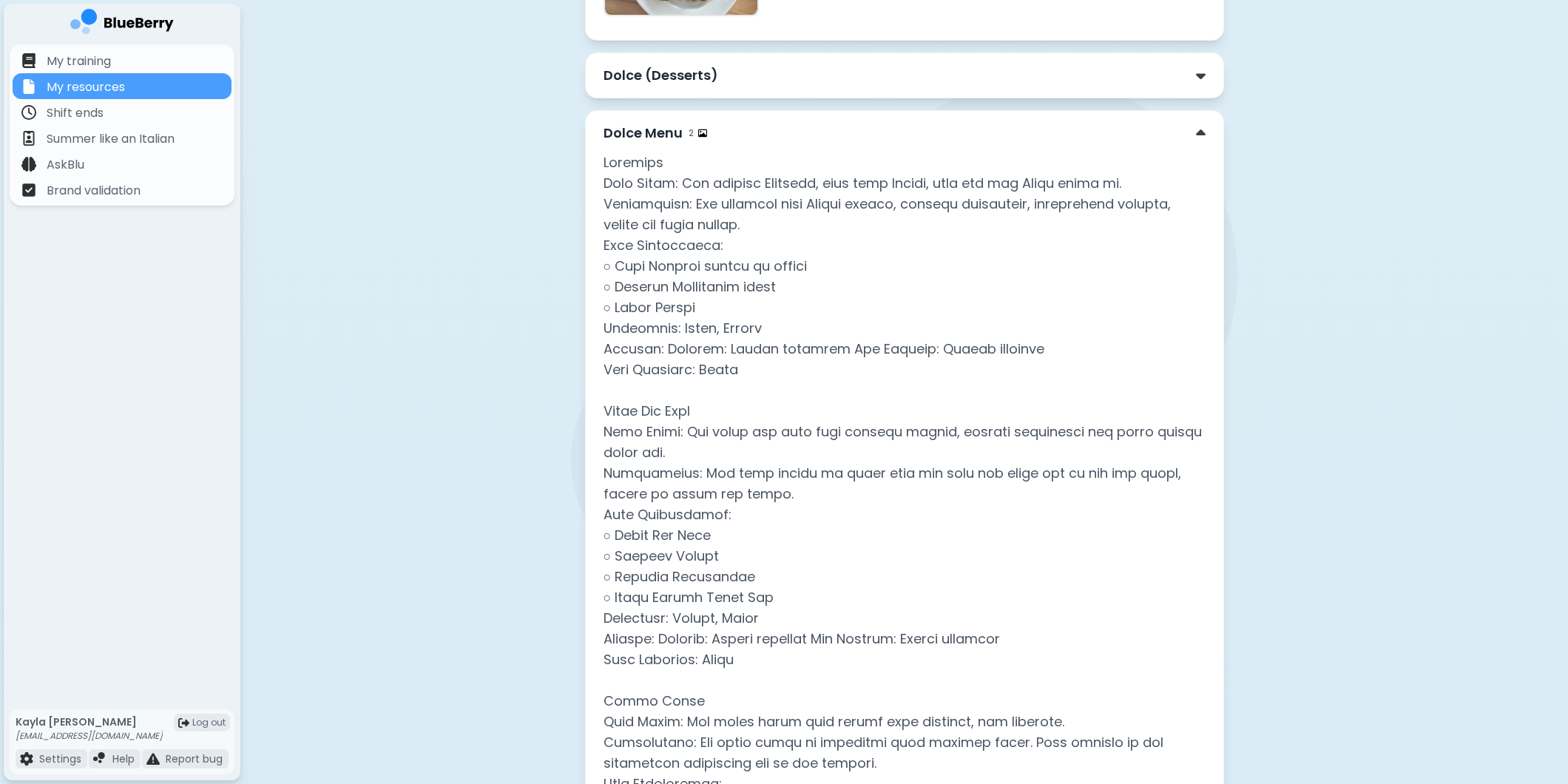
click at [746, 86] on div "Dolce (Desserts)" at bounding box center [904, 76] width 602 height 21
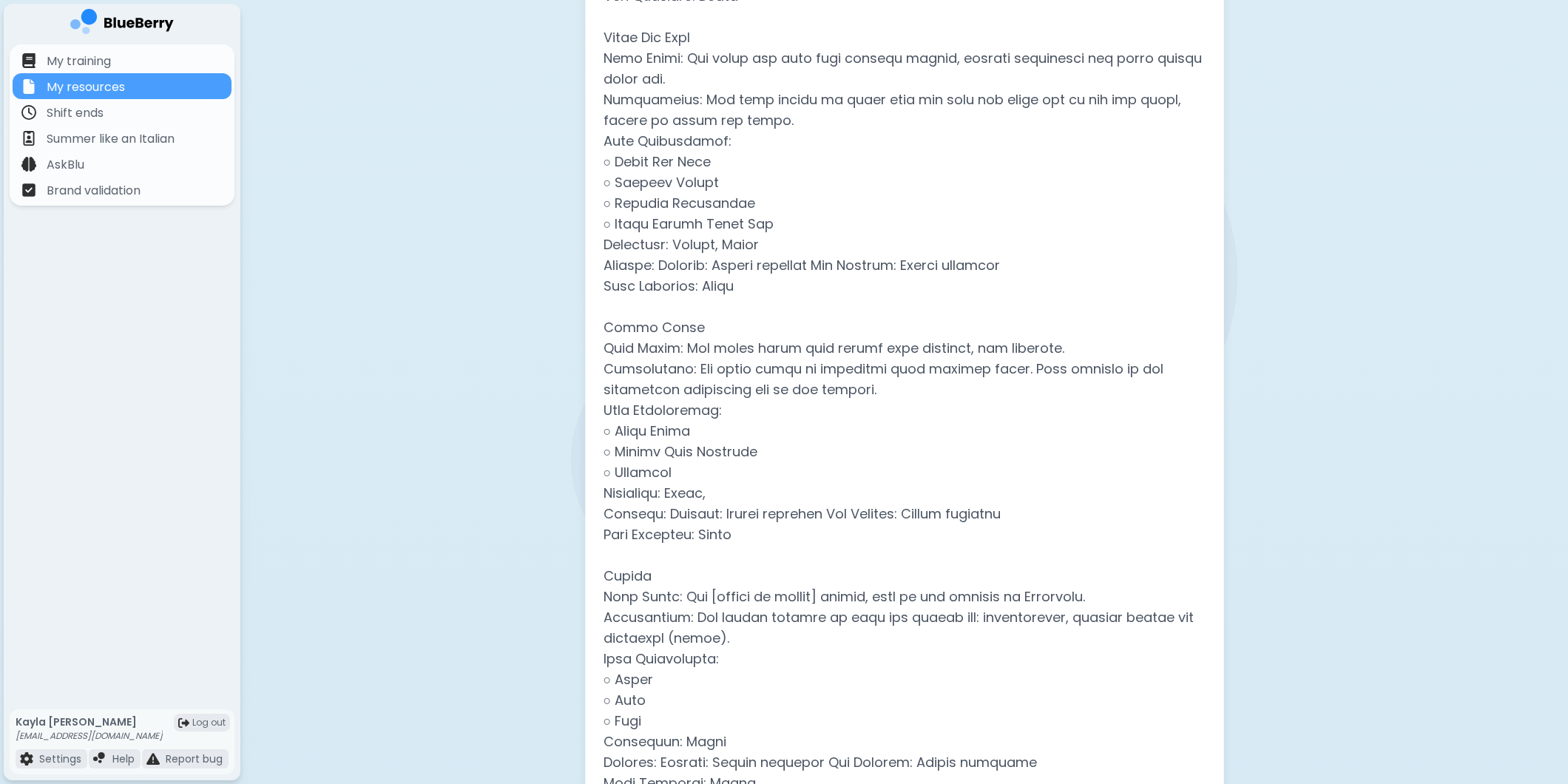
scroll to position [8431, 0]
